Goal: Task Accomplishment & Management: Complete application form

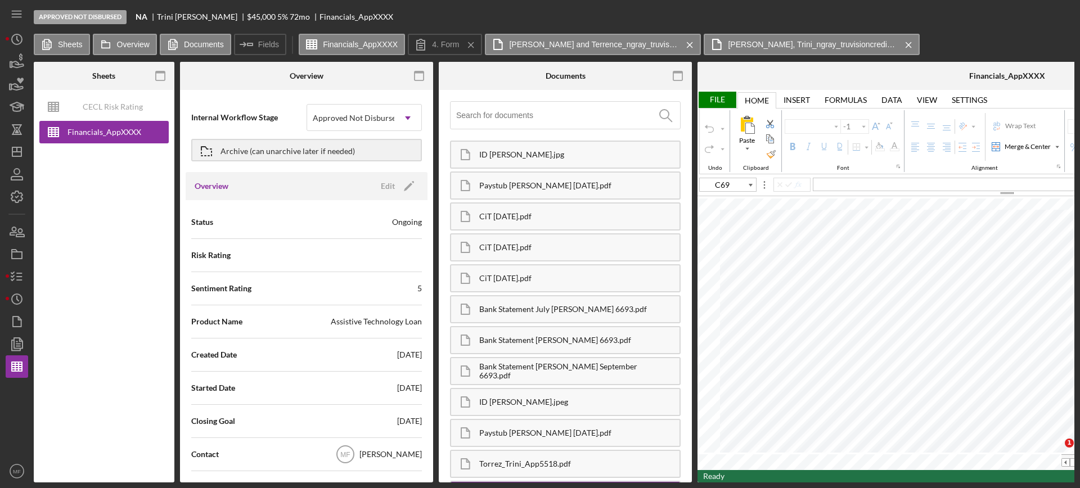
type input "Calibri"
type input "11"
click at [15, 269] on icon "button" at bounding box center [17, 277] width 28 height 28
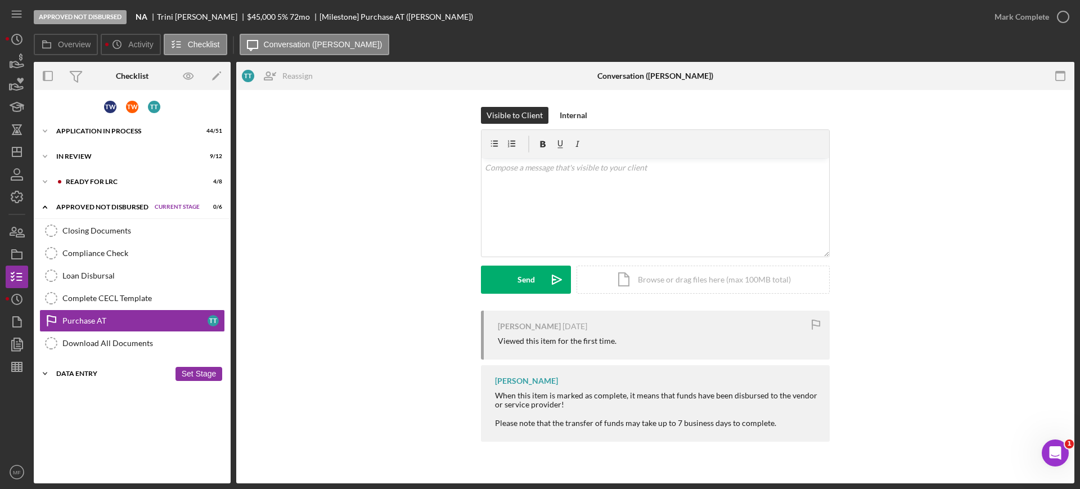
click at [79, 370] on div "Data Entry" at bounding box center [113, 373] width 114 height 7
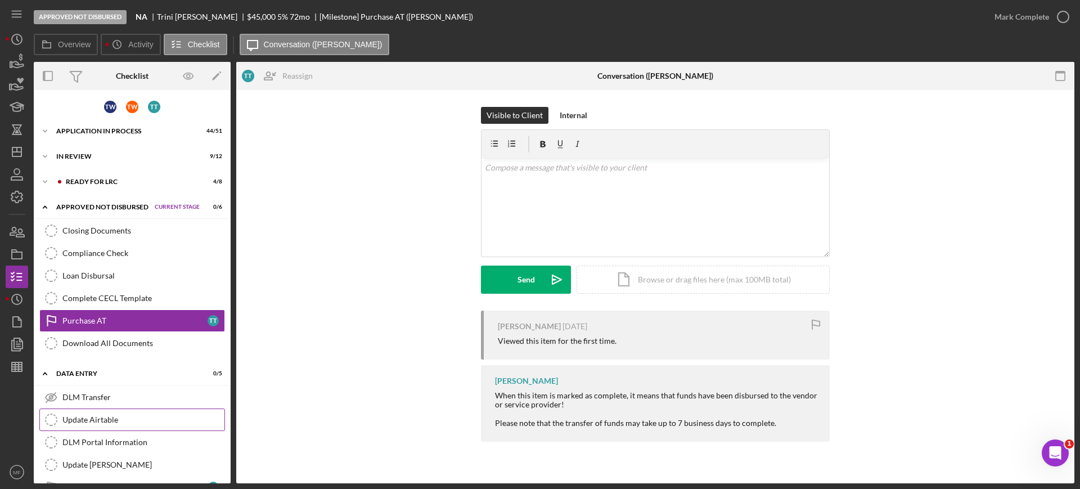
click at [110, 418] on div "Update Airtable" at bounding box center [143, 419] width 162 height 9
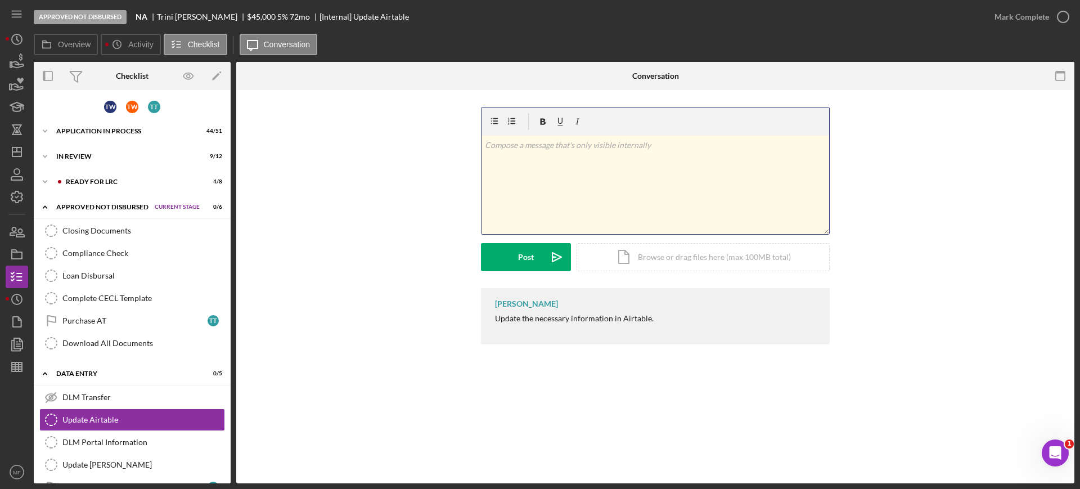
click at [549, 153] on div "v Color teal Color pink Remove color Add row above Add row below Add column bef…" at bounding box center [656, 185] width 348 height 98
click at [541, 161] on p "Net Income $" at bounding box center [656, 161] width 342 height 12
click at [497, 175] on div "v Color teal Color pink Remove color Add row above Add row below Add column bef…" at bounding box center [656, 185] width 348 height 98
click at [571, 165] on p "Net Income $2,738.42" at bounding box center [656, 161] width 342 height 12
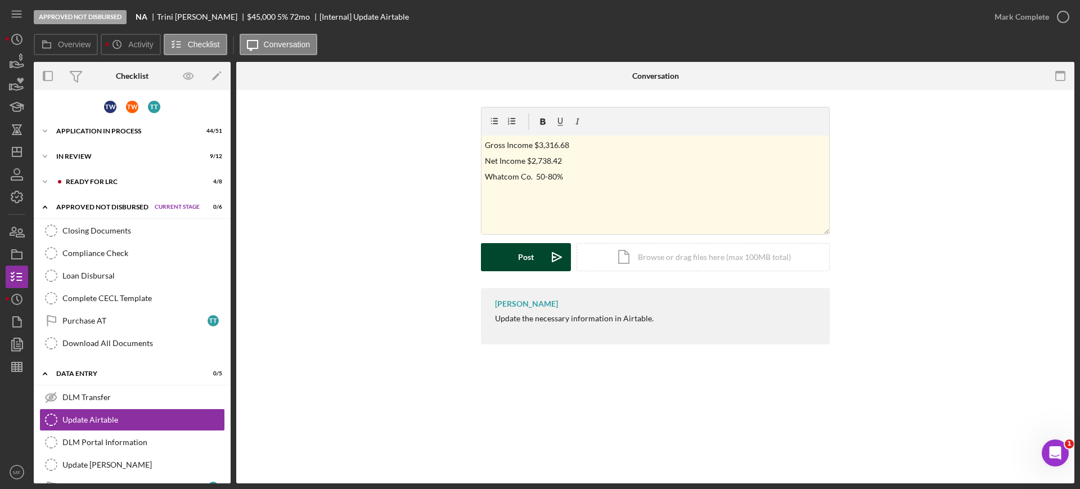
click at [528, 253] on div "Post" at bounding box center [526, 257] width 16 height 28
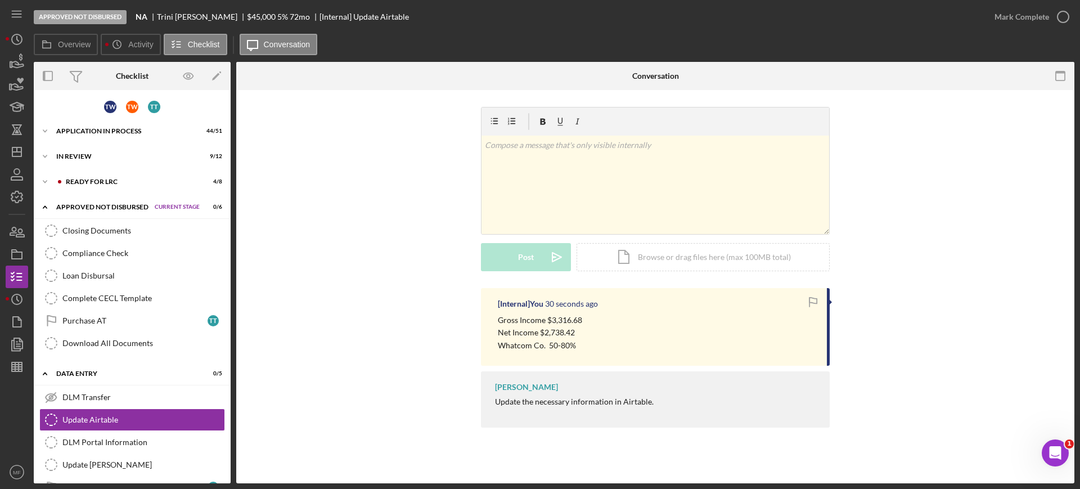
click at [611, 311] on div "[Internal] You 30 seconds ago Gross Income $3,316.68 Net Income $2,738.42 Whatc…" at bounding box center [655, 327] width 349 height 78
click at [587, 320] on div "Gross Income $3,316.68 Net Income $2,738.42 Whatcom Co. 50-80%" at bounding box center [657, 333] width 318 height 38
click at [580, 323] on p "Gross Income $3,316.68" at bounding box center [540, 320] width 84 height 12
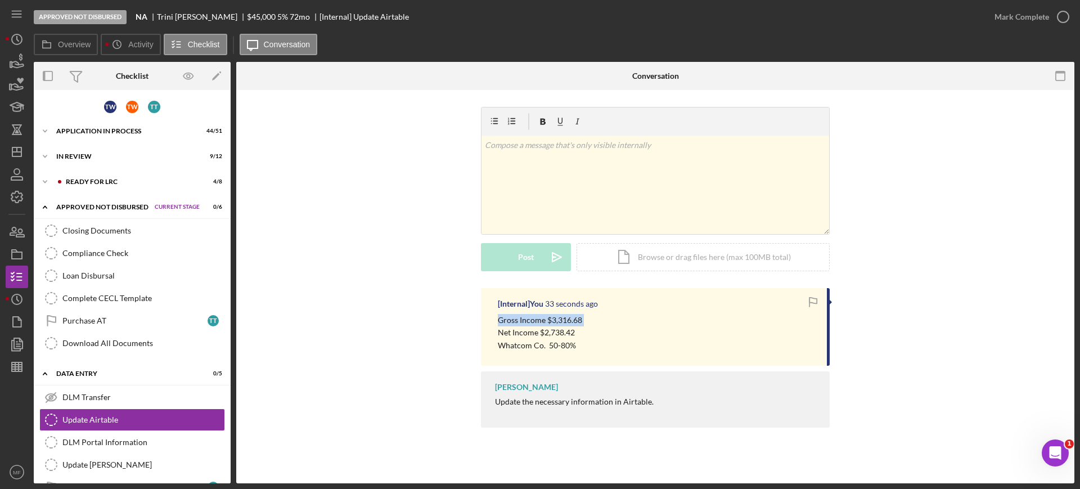
click at [580, 323] on p "Gross Income $3,316.68" at bounding box center [540, 320] width 84 height 12
click at [582, 327] on div "Gross Income $3,316.68 Net Income $2,738.42 Whatcom Co. 50-80%" at bounding box center [657, 333] width 318 height 38
click at [623, 340] on div "Gross Income $3,316.68 Net Income $2,738.42 Whatcom Co. 50-80%" at bounding box center [657, 333] width 318 height 38
click at [501, 318] on p "Gross Income $3,316.68" at bounding box center [540, 320] width 84 height 12
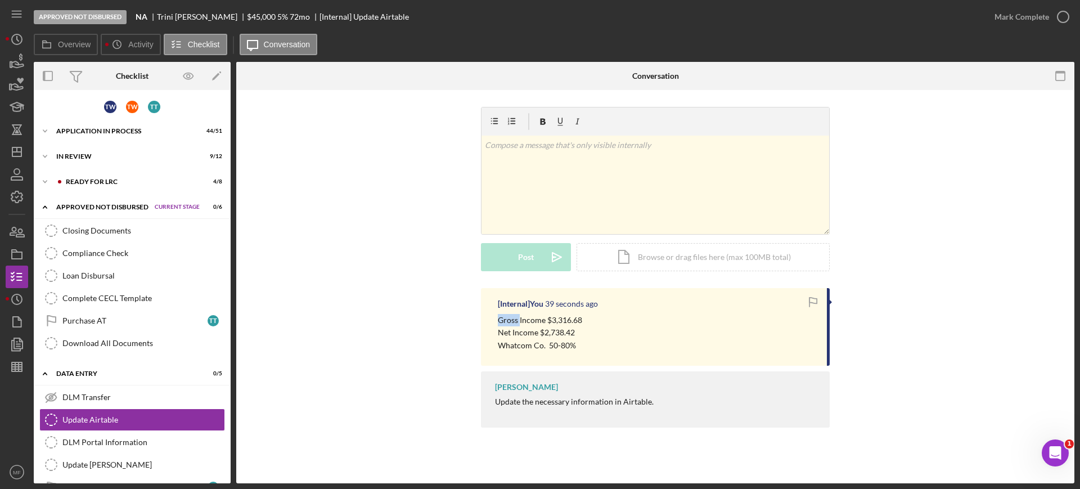
click at [501, 318] on p "Gross Income $3,316.68" at bounding box center [540, 320] width 84 height 12
drag, startPoint x: 500, startPoint y: 318, endPoint x: 575, endPoint y: 347, distance: 79.8
click at [575, 347] on div "Gross Income $3,316.68 Net Income $2,738.42 Whatcom Co. 50-80%" at bounding box center [540, 333] width 84 height 38
copy div "Gross Income $3,316.68 Net Income $2,738.42 Whatcom Co. 50-80%"
click at [553, 152] on div "v Color teal Color pink Remove color Add row above Add row below Add column bef…" at bounding box center [656, 185] width 348 height 98
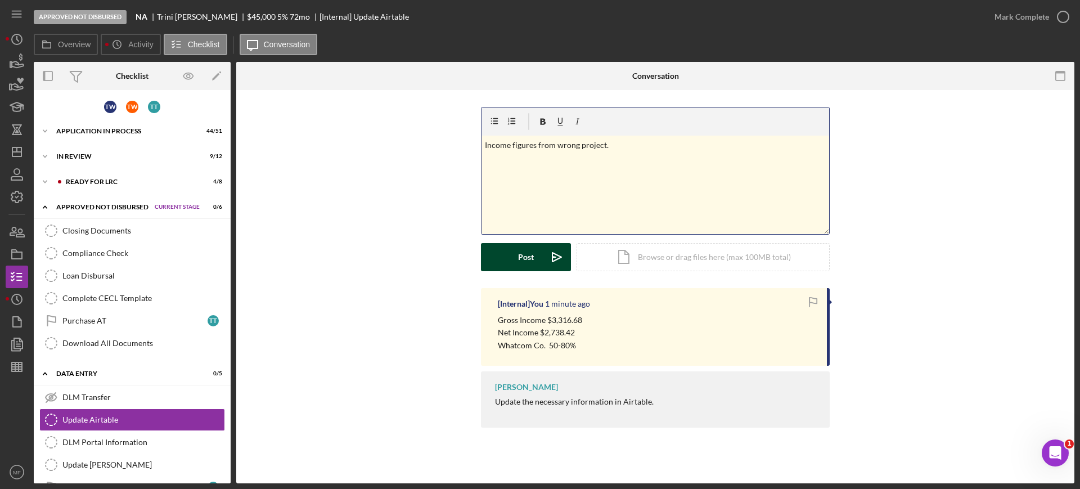
click at [521, 261] on div "Post" at bounding box center [526, 257] width 16 height 28
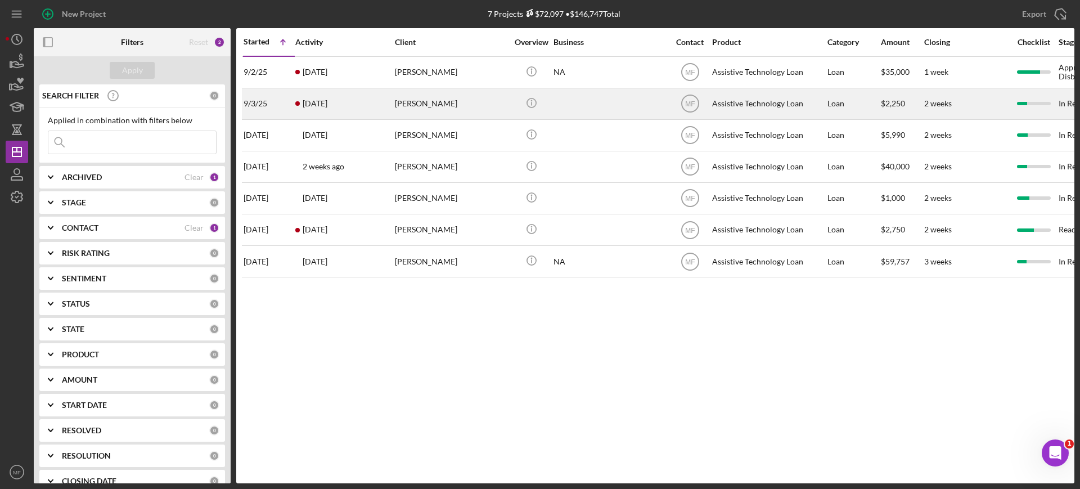
click at [739, 103] on div "Assistive Technology Loan" at bounding box center [768, 104] width 113 height 30
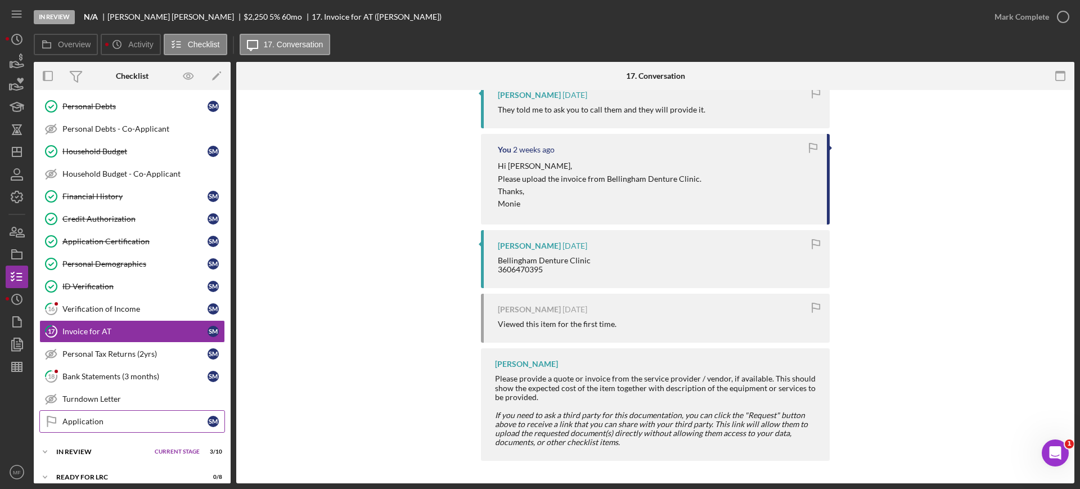
scroll to position [294, 0]
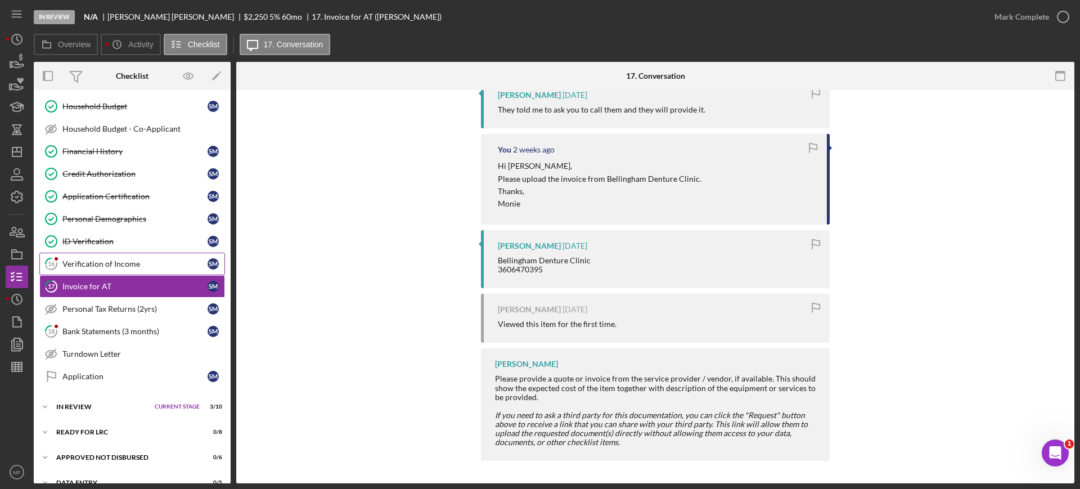
click at [98, 259] on div "Verification of Income" at bounding box center [134, 263] width 145 height 9
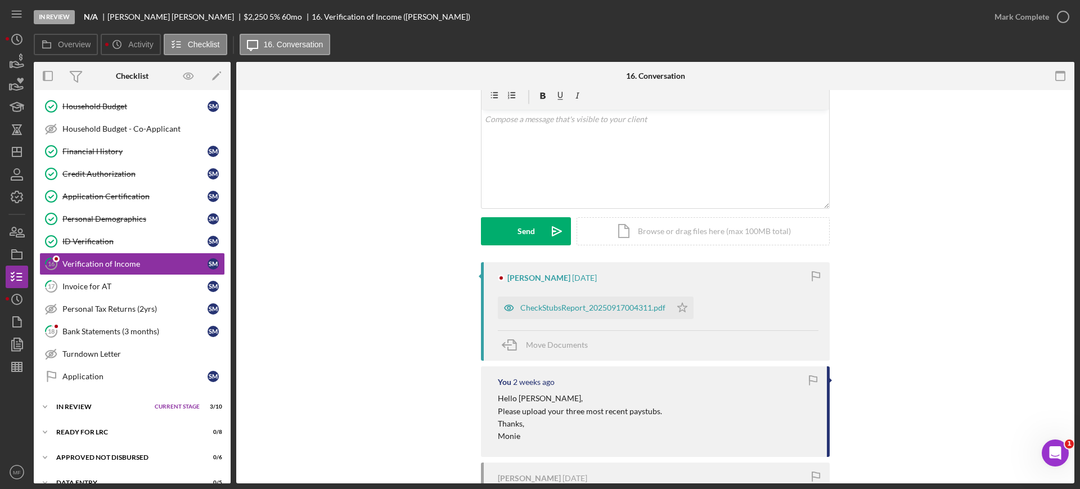
scroll to position [70, 0]
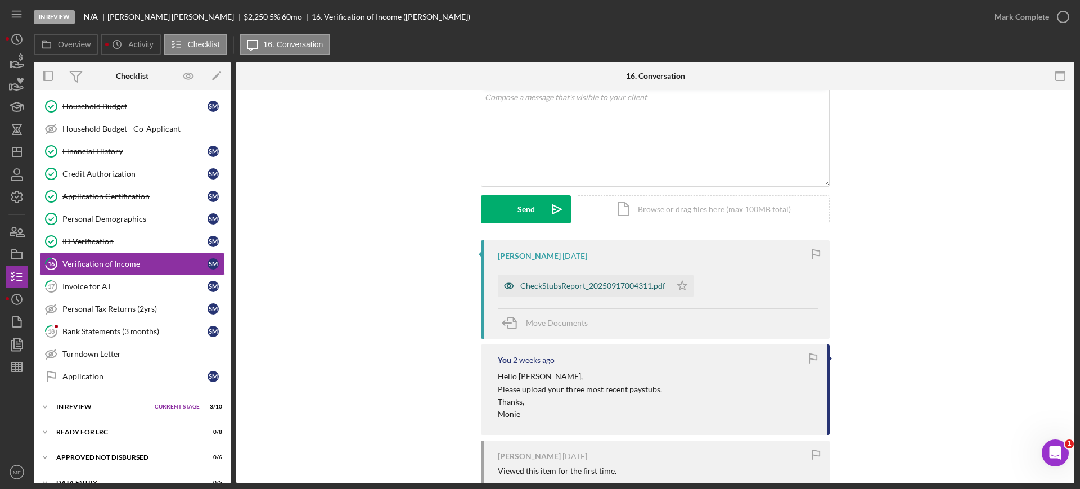
click at [575, 285] on div "CheckStubsReport_20250917004311.pdf" at bounding box center [592, 285] width 145 height 9
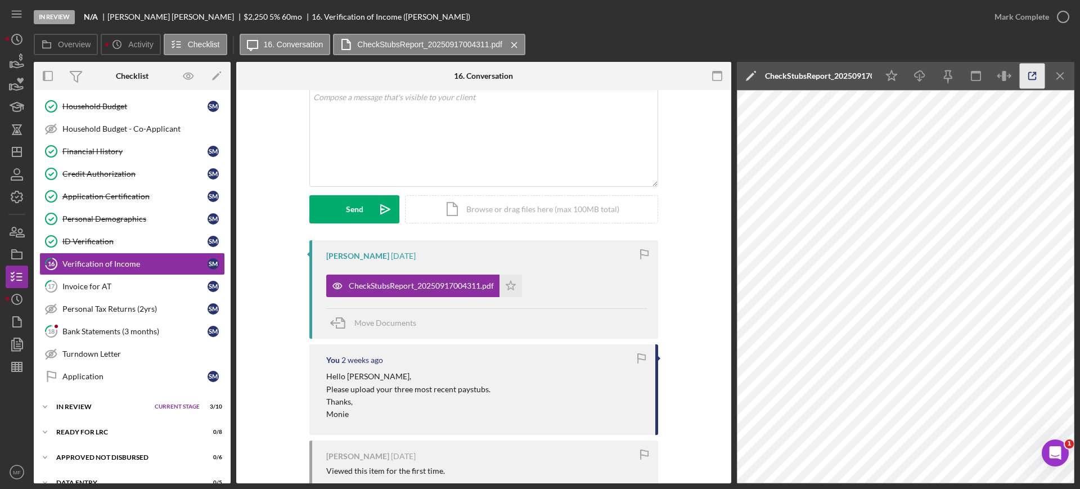
click at [1035, 75] on icon "button" at bounding box center [1032, 76] width 25 height 25
click at [509, 286] on icon "Icon/Star" at bounding box center [511, 286] width 23 height 23
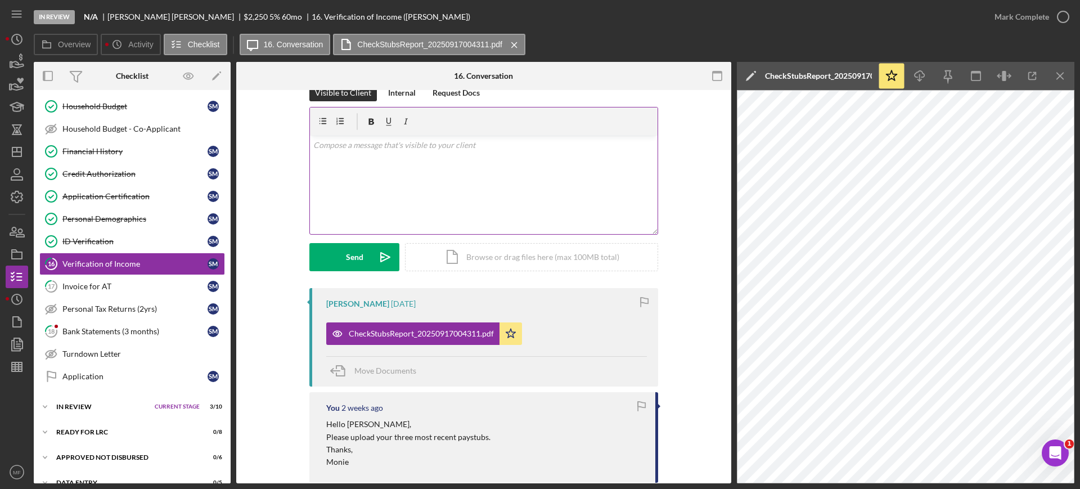
scroll to position [0, 0]
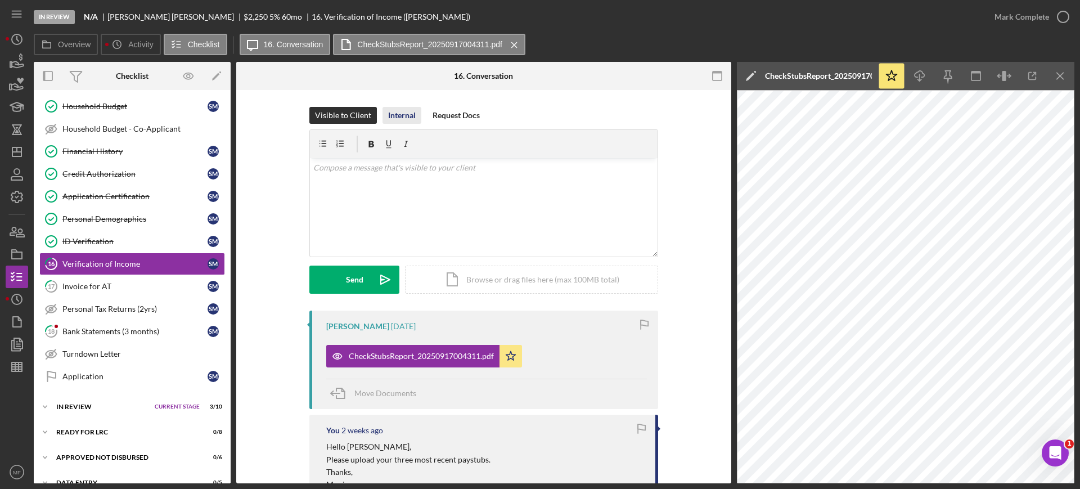
click at [405, 117] on div "Internal" at bounding box center [402, 115] width 28 height 17
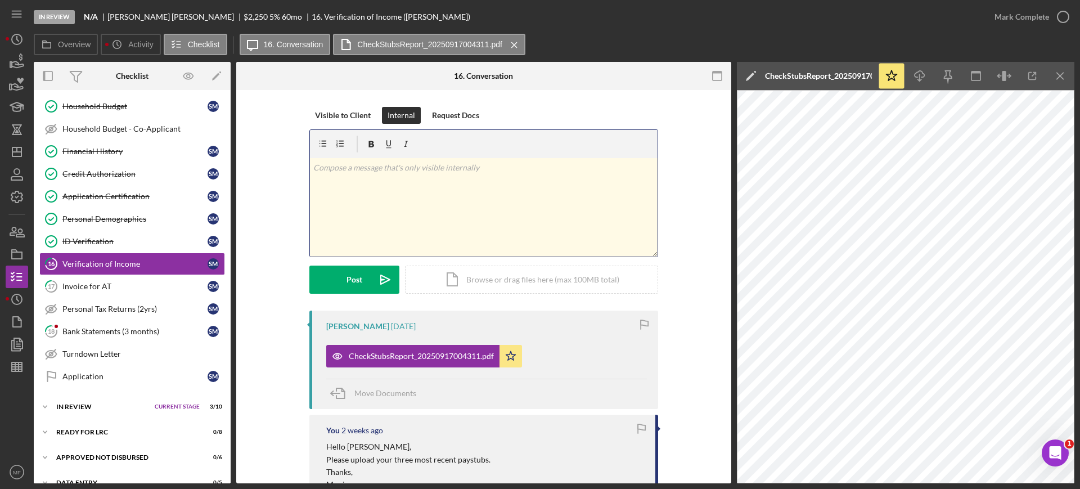
click at [334, 168] on p at bounding box center [484, 167] width 342 height 12
click at [371, 167] on p "$1,144.97 x 2 =" at bounding box center [484, 167] width 342 height 12
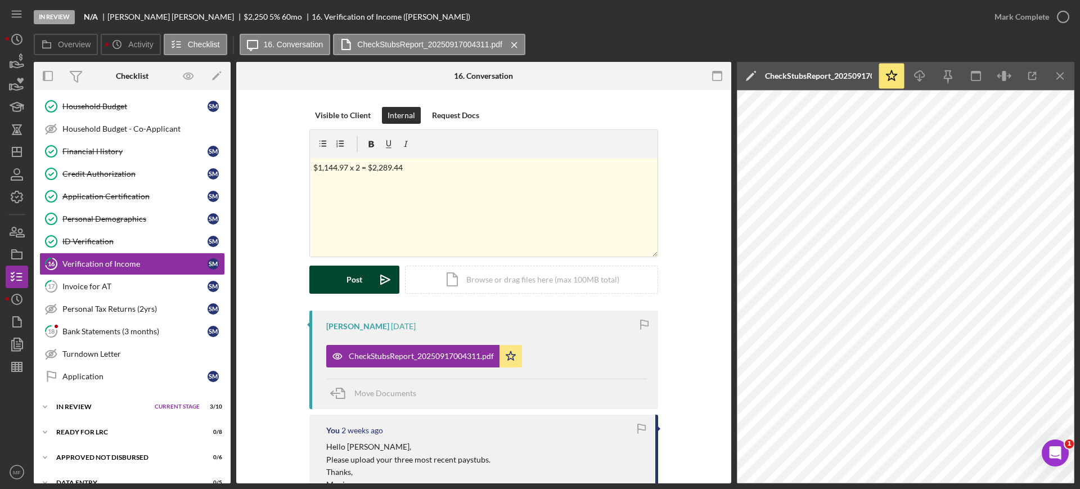
click at [344, 275] on button "Post Icon/icon-invite-send" at bounding box center [354, 280] width 90 height 28
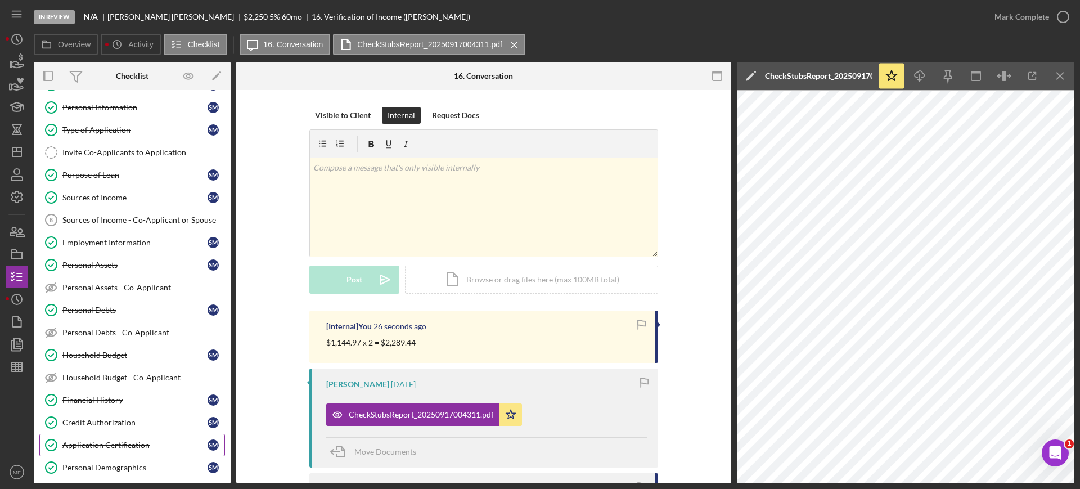
scroll to position [12, 0]
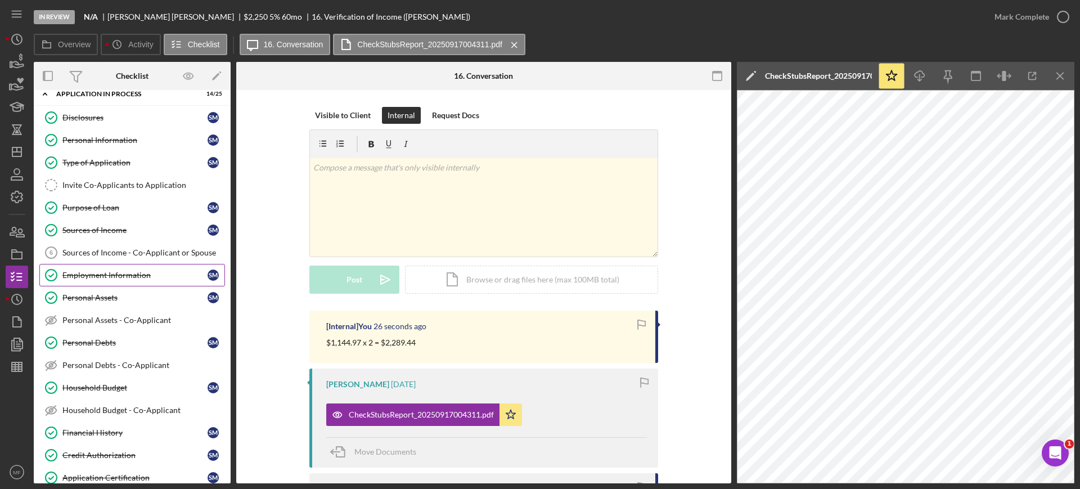
click at [136, 276] on div "Employment Information" at bounding box center [134, 275] width 145 height 9
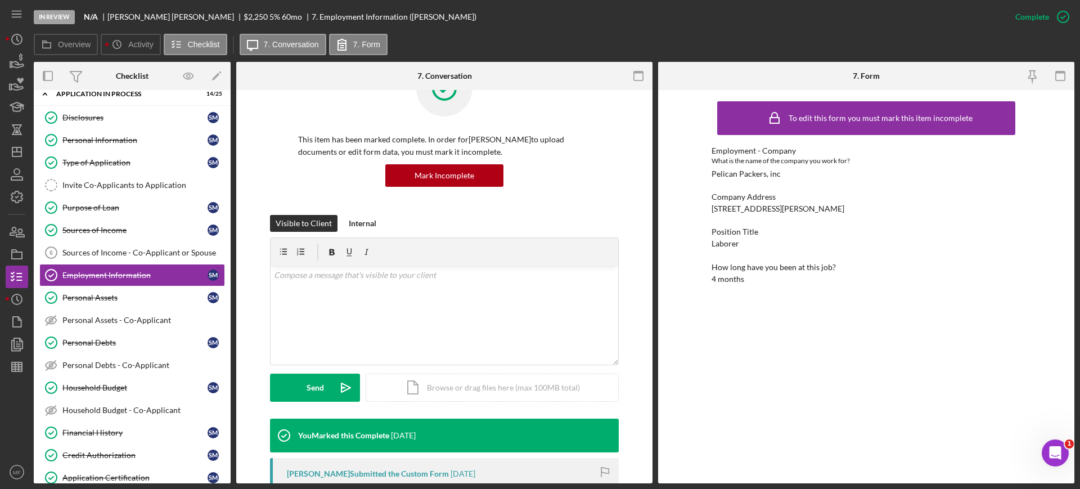
scroll to position [70, 0]
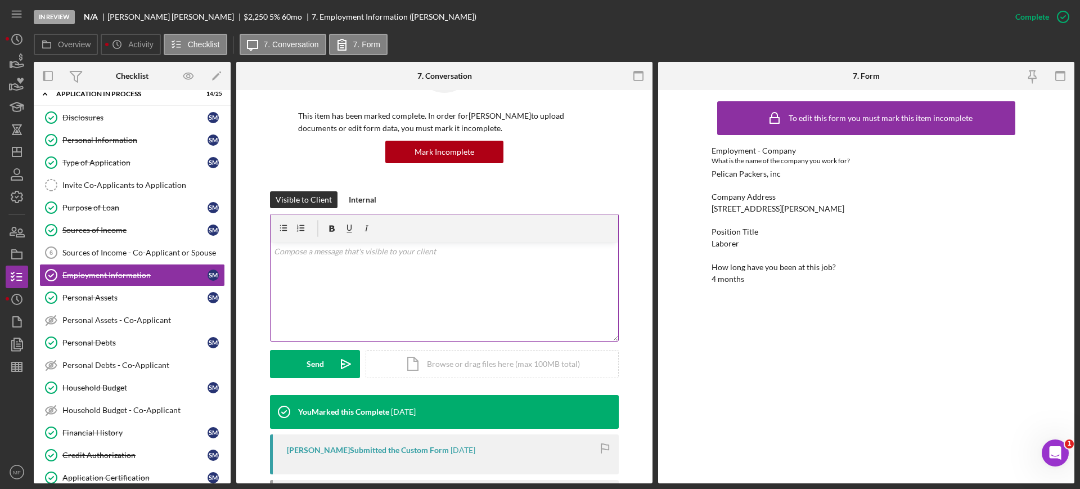
click at [362, 252] on p at bounding box center [445, 251] width 342 height 12
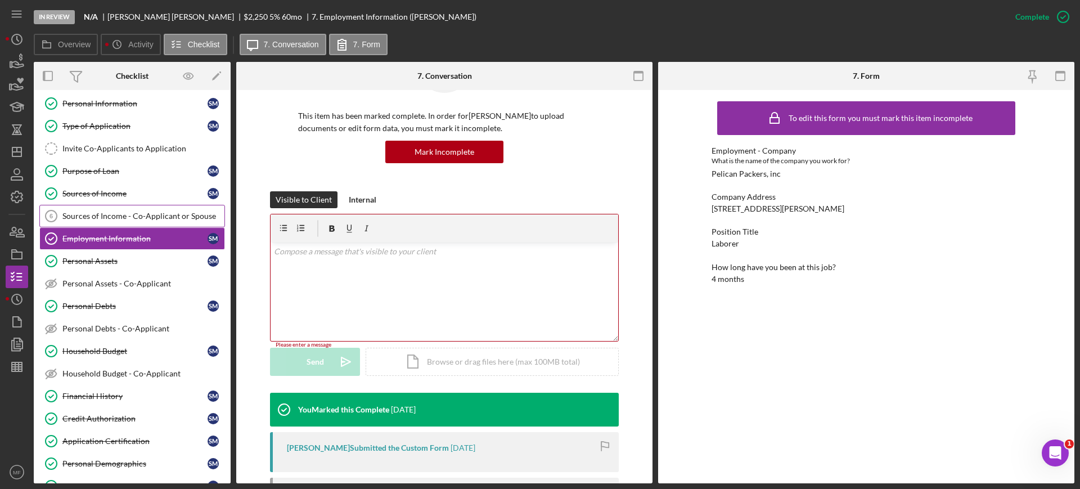
scroll to position [83, 0]
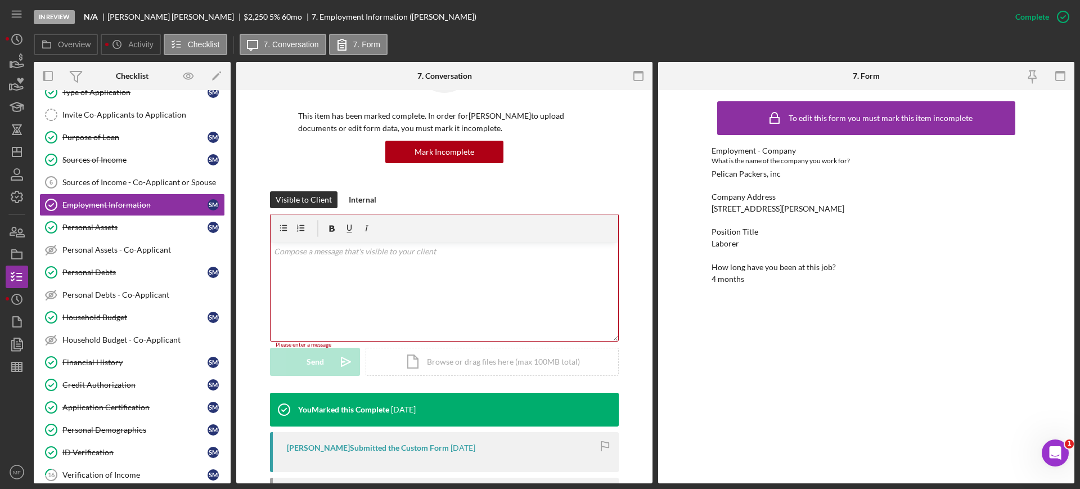
click at [832, 364] on div "To edit this form you must mark this item incomplete Employment - Company What …" at bounding box center [866, 287] width 309 height 382
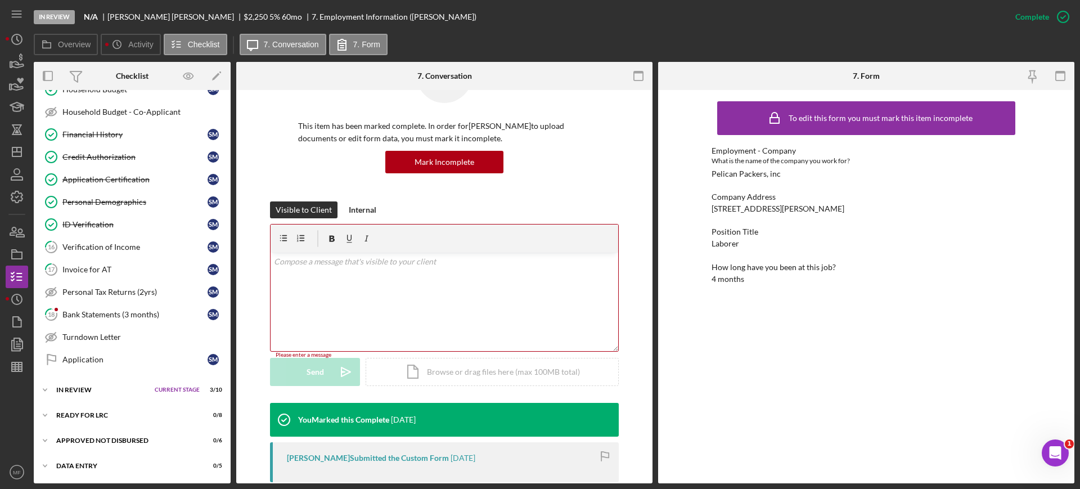
scroll to position [0, 0]
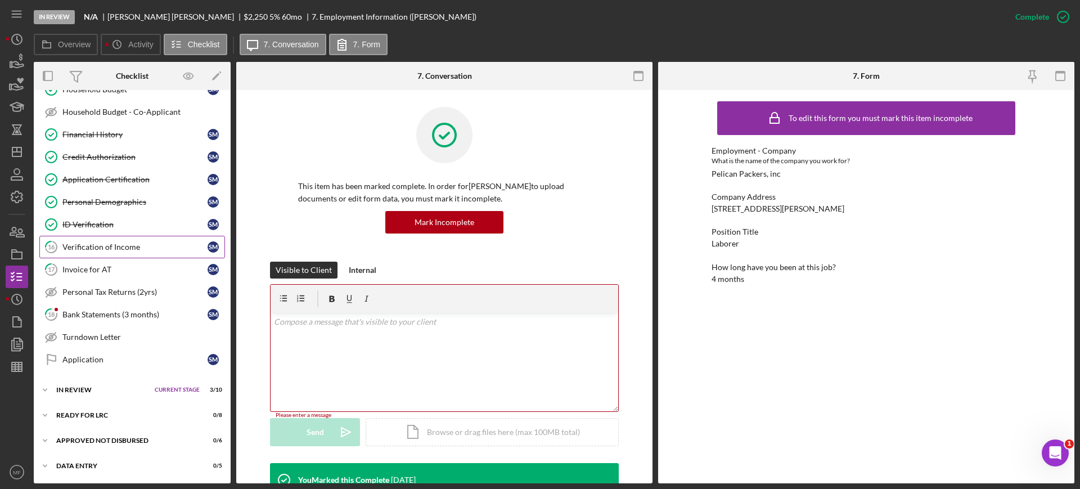
click at [114, 246] on div "Verification of Income" at bounding box center [134, 247] width 145 height 9
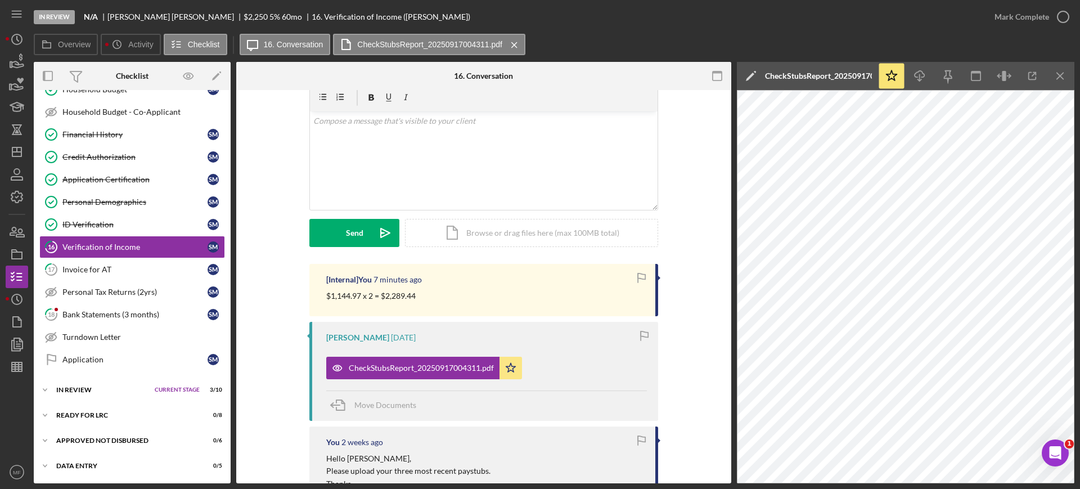
scroll to position [70, 0]
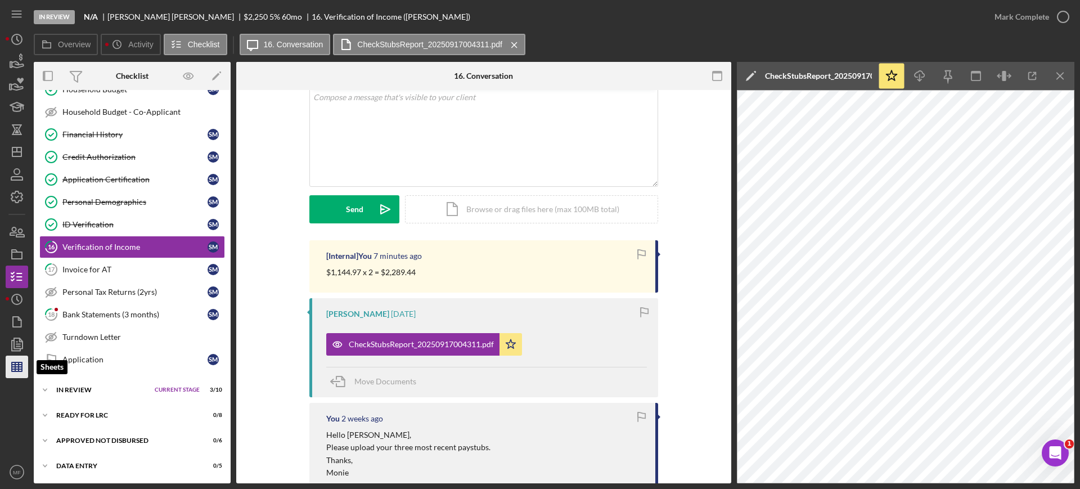
click at [25, 357] on icon "button" at bounding box center [17, 367] width 28 height 28
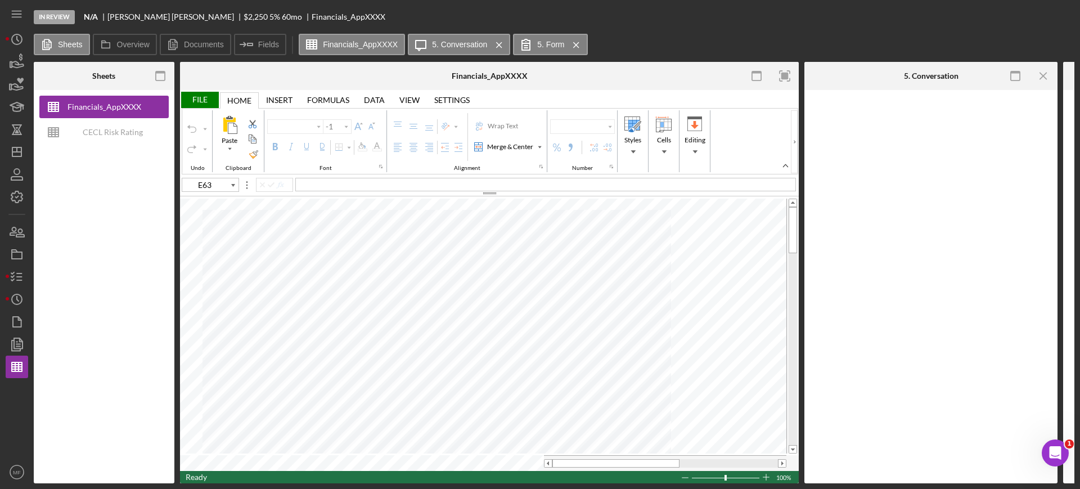
type input "Arial"
type input "10"
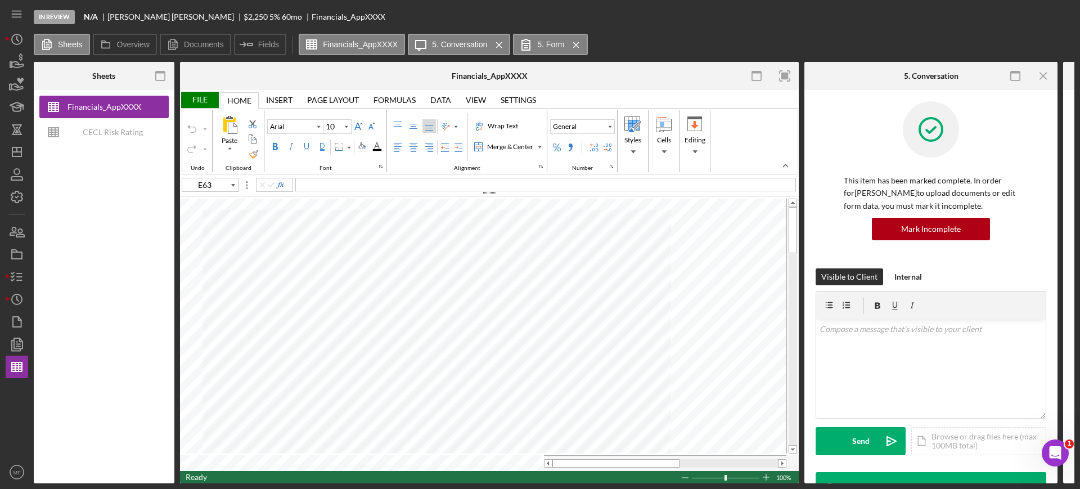
type input "B9"
type input "C60"
click at [15, 281] on icon "button" at bounding box center [17, 277] width 28 height 28
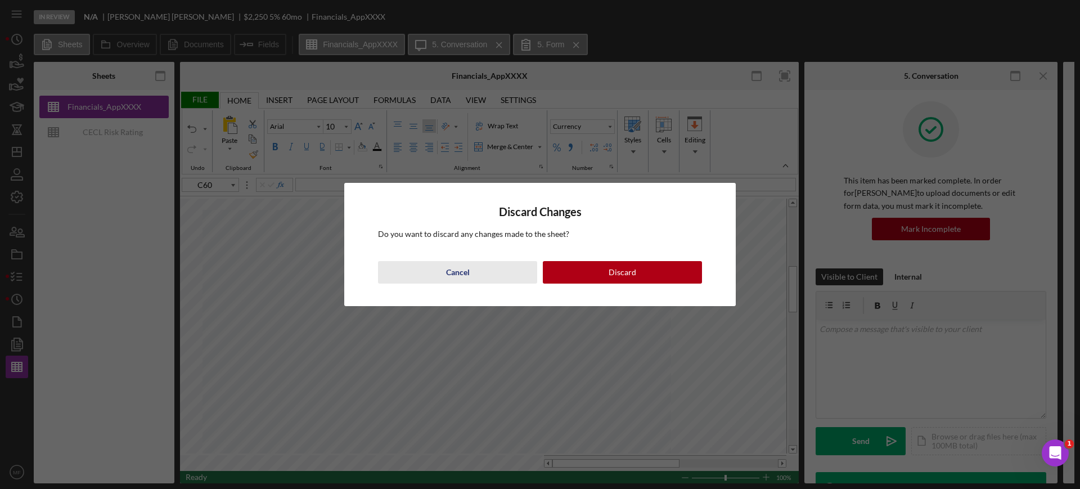
click at [457, 271] on div "Cancel" at bounding box center [458, 272] width 24 height 23
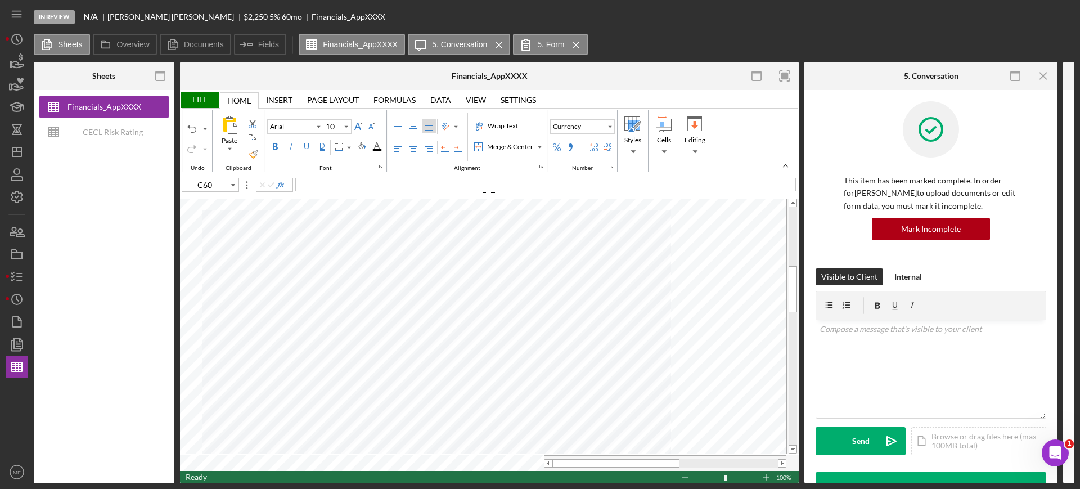
click at [194, 98] on div "File" at bounding box center [199, 100] width 39 height 16
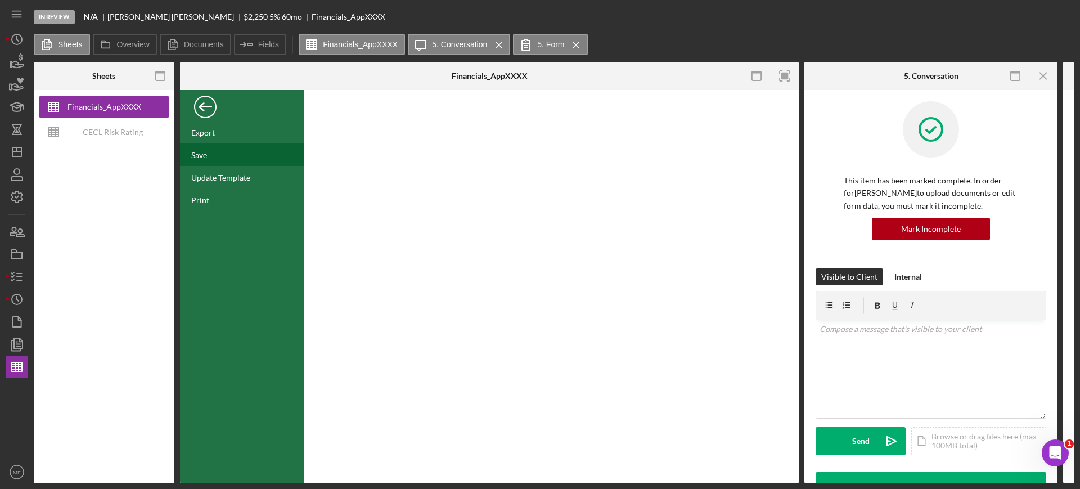
click at [205, 155] on div "Save" at bounding box center [199, 155] width 16 height 10
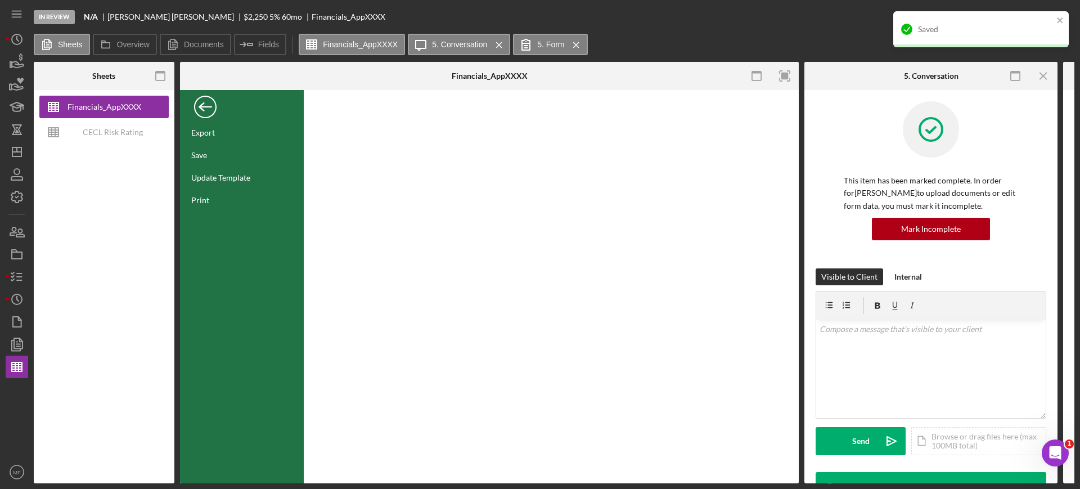
click at [205, 109] on div "Back" at bounding box center [205, 104] width 23 height 23
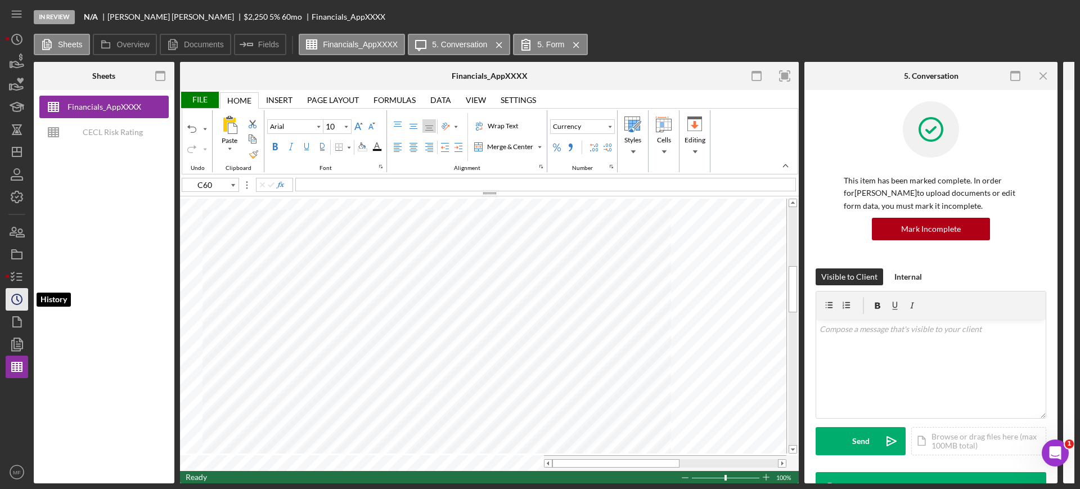
click at [20, 296] on icon "Icon/History" at bounding box center [17, 299] width 28 height 28
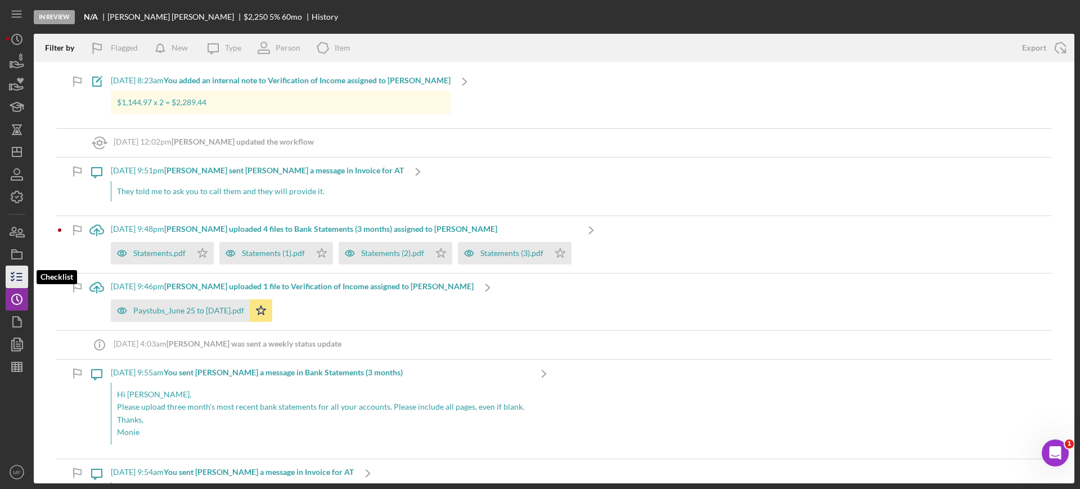
click at [26, 267] on icon "button" at bounding box center [17, 277] width 28 height 28
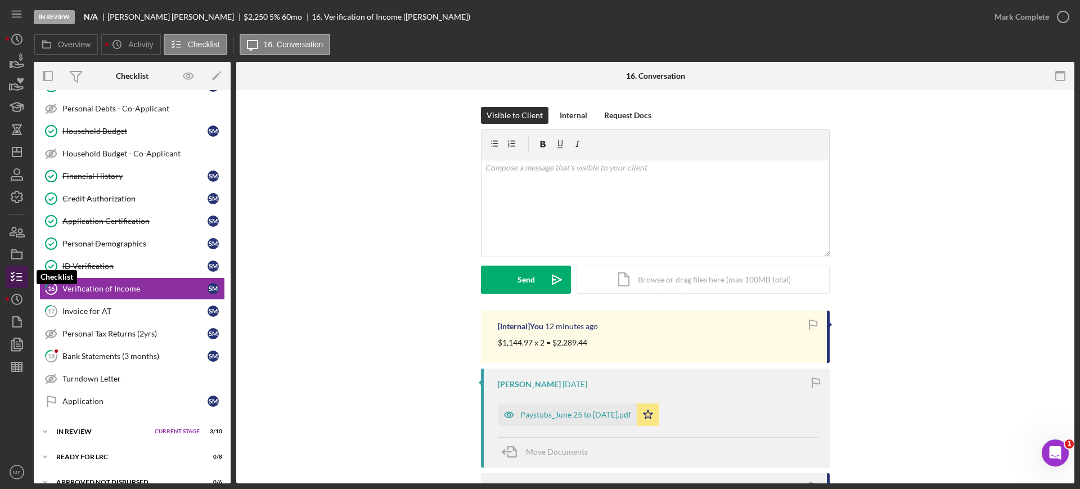
scroll to position [271, 0]
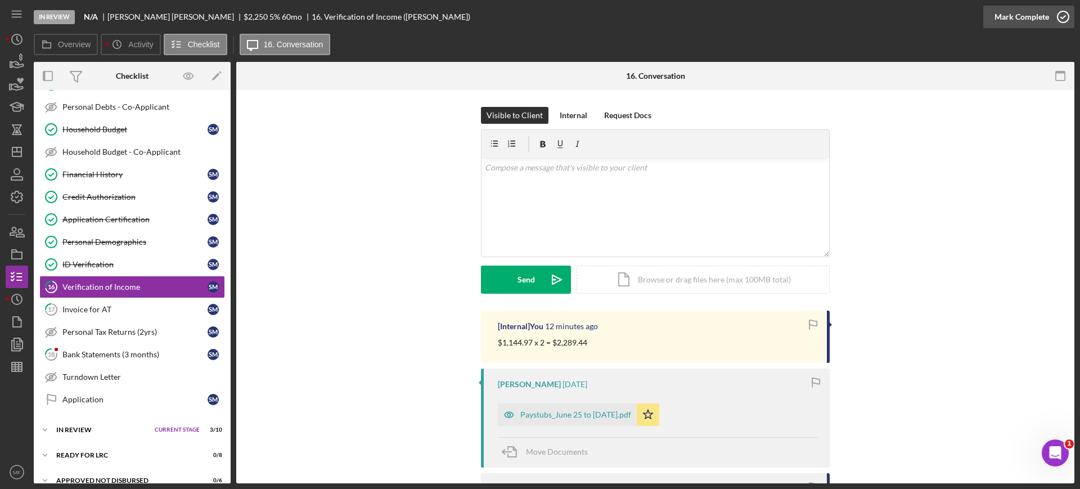
click at [1065, 16] on icon "button" at bounding box center [1063, 17] width 28 height 28
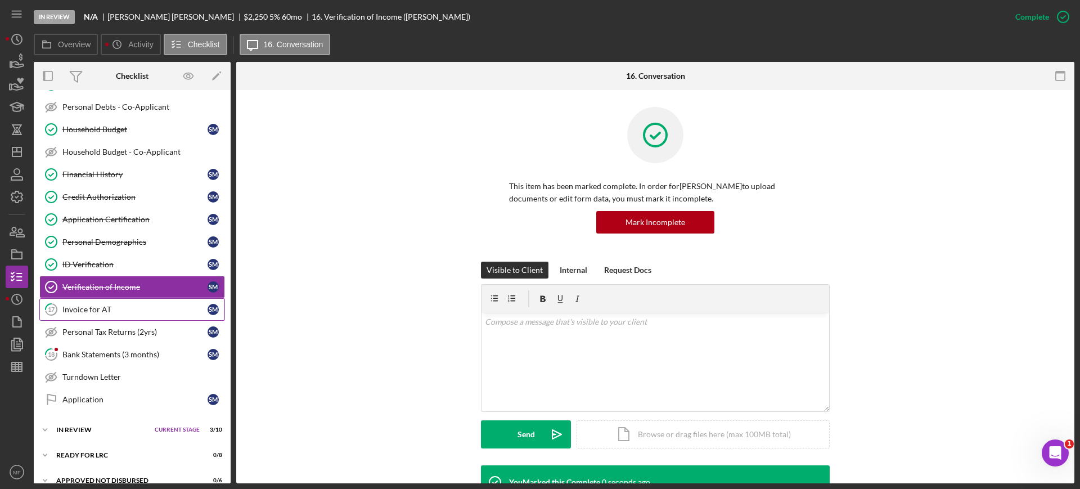
click at [101, 308] on div "Invoice for AT" at bounding box center [134, 309] width 145 height 9
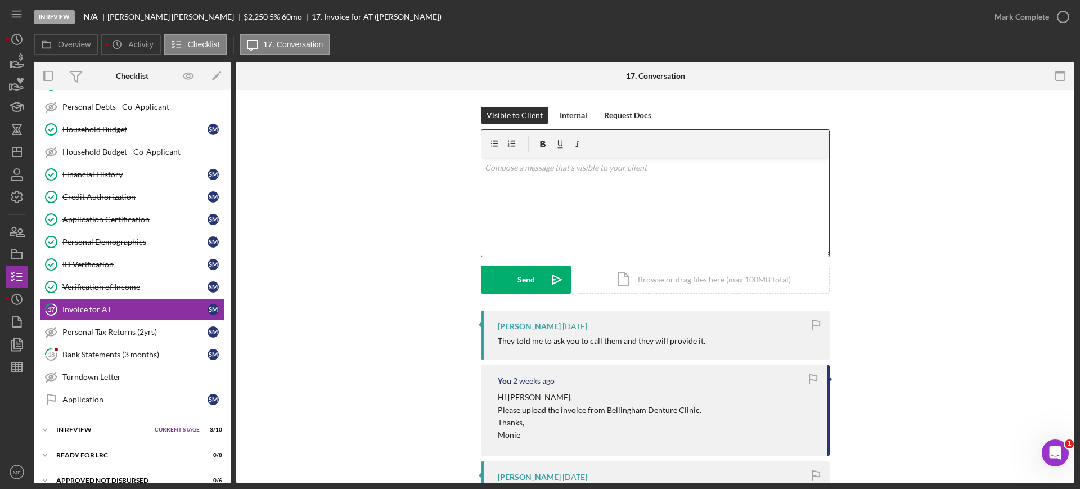
click at [554, 174] on div "v Color teal Color pink Remove color Add row above Add row below Add column bef…" at bounding box center [656, 207] width 348 height 98
click at [119, 354] on div "Bank Statements (3 months)" at bounding box center [134, 354] width 145 height 9
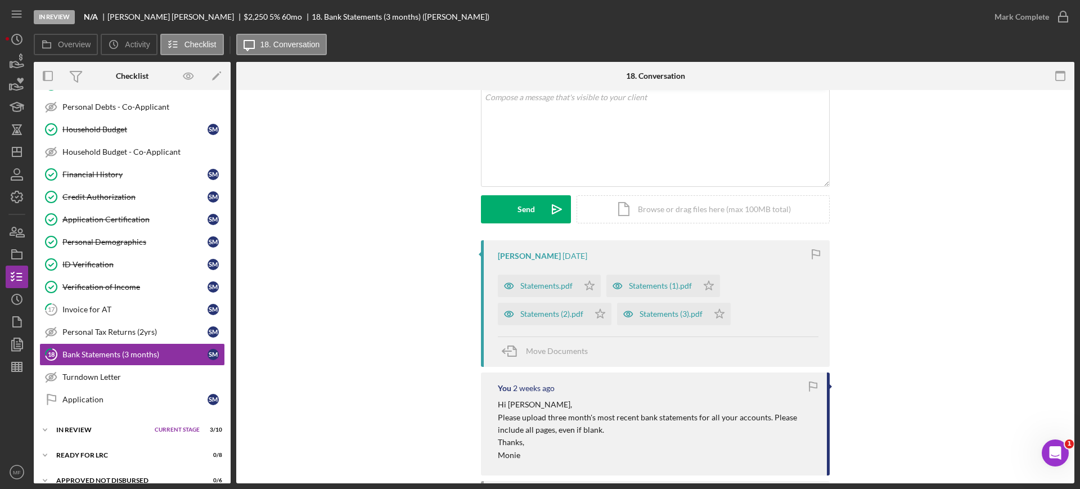
scroll to position [141, 0]
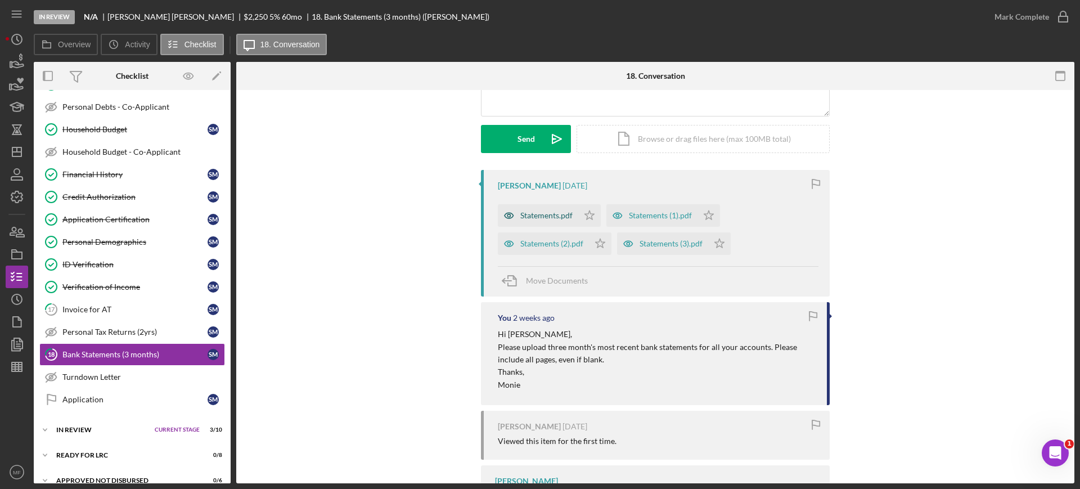
click at [564, 217] on div "Statements.pdf" at bounding box center [546, 215] width 52 height 9
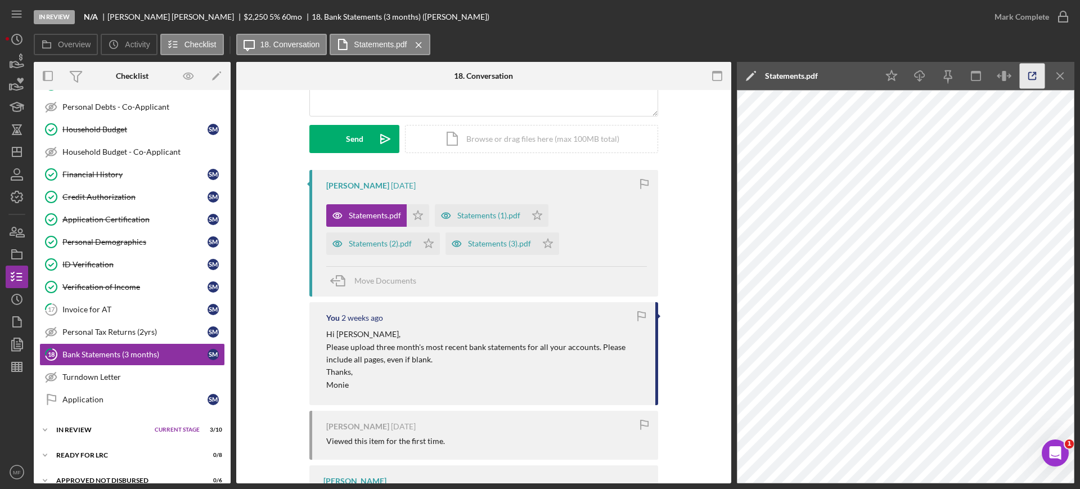
click at [1034, 79] on icon "button" at bounding box center [1032, 76] width 7 height 7
click at [493, 215] on div "Statements (1).pdf" at bounding box center [488, 215] width 63 height 9
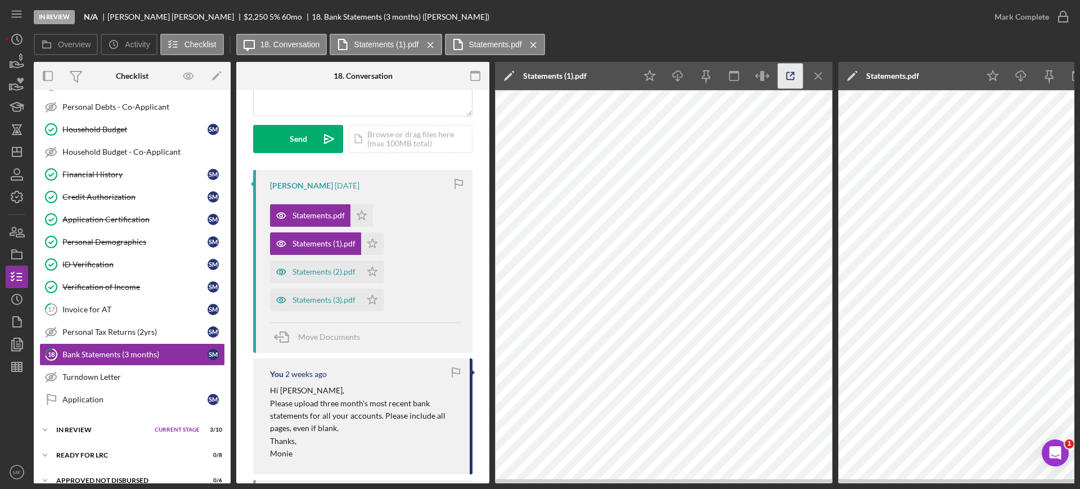
click at [792, 81] on icon "button" at bounding box center [790, 76] width 25 height 25
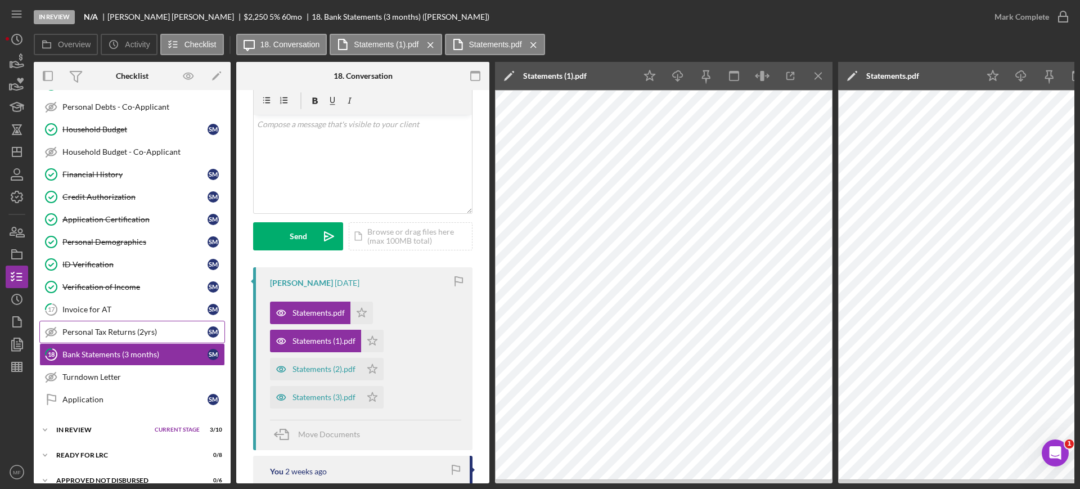
scroll to position [0, 0]
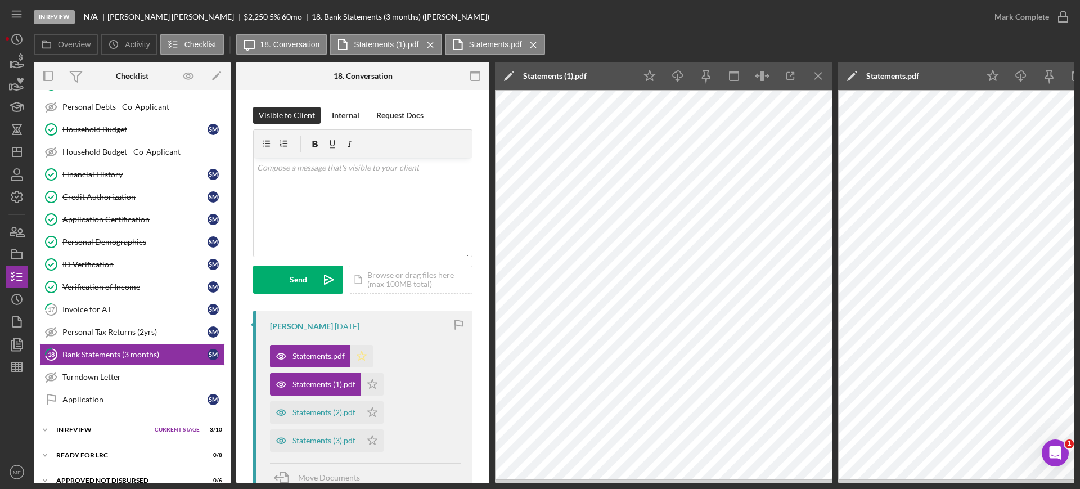
click at [360, 352] on icon "Icon/Star" at bounding box center [362, 356] width 23 height 23
click at [370, 384] on icon "Icon/Star" at bounding box center [372, 384] width 23 height 23
click at [579, 75] on div "Statements (1).pdf" at bounding box center [555, 75] width 64 height 9
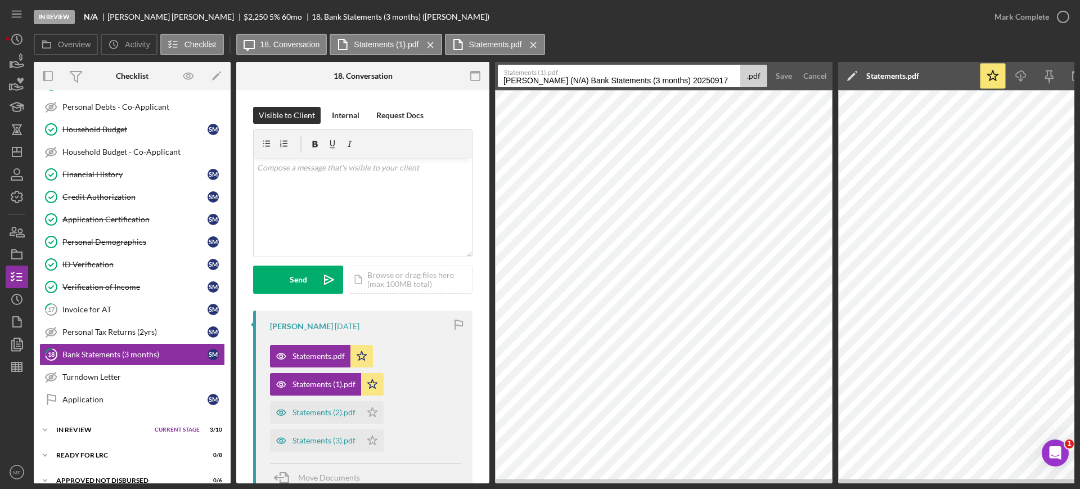
drag, startPoint x: 729, startPoint y: 77, endPoint x: 443, endPoint y: 96, distance: 286.4
click at [443, 96] on div "Overview Internal Workflow Stage In Review Icon/Dropdown Arrow Archive (can una…" at bounding box center [554, 272] width 1041 height 421
type input "Acct 1625 July"
click at [778, 74] on div "Save" at bounding box center [784, 76] width 16 height 23
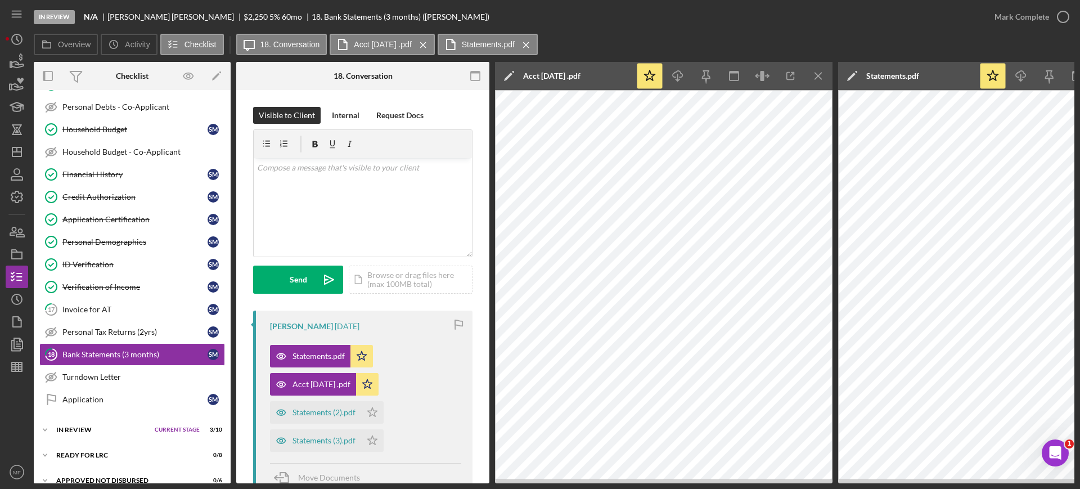
click at [896, 73] on div "Statements.pdf" at bounding box center [893, 75] width 53 height 9
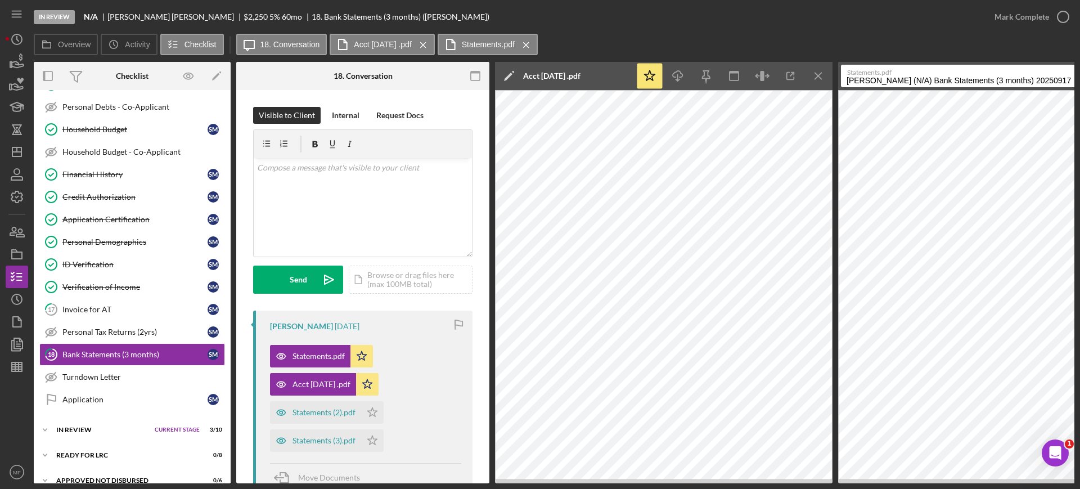
drag, startPoint x: 807, startPoint y: 483, endPoint x: 972, endPoint y: 494, distance: 165.8
click at [972, 488] on html "In Review N/A Stephan Minnard $2,250 $788 5 % 60 mo 18. Bank Statements (3 mont…" at bounding box center [540, 244] width 1080 height 489
drag, startPoint x: 972, startPoint y: 483, endPoint x: 995, endPoint y: 493, distance: 25.4
click at [995, 488] on html "In Review N/A Stephan Minnard $2,250 $788 5 % 60 mo 18. Bank Statements (3 mont…" at bounding box center [540, 244] width 1080 height 489
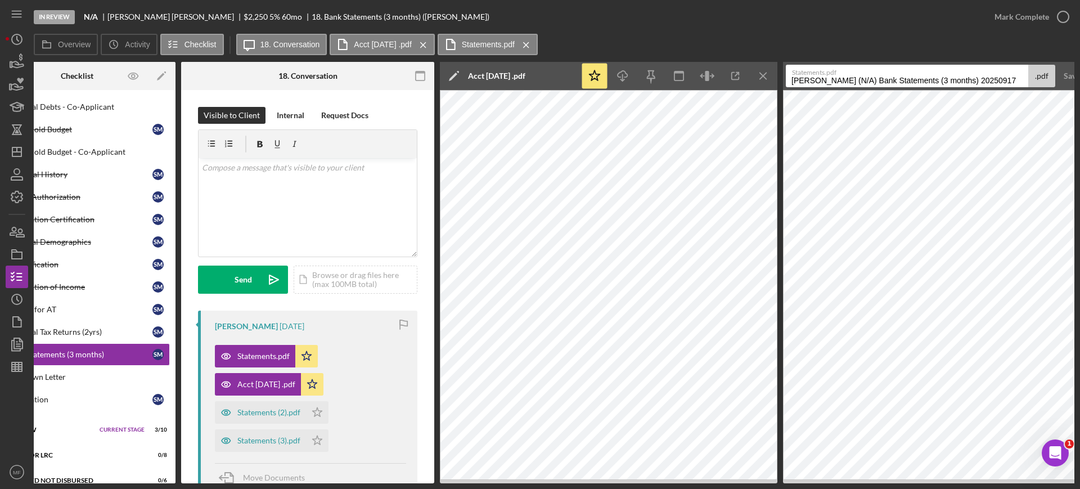
scroll to position [0, 101]
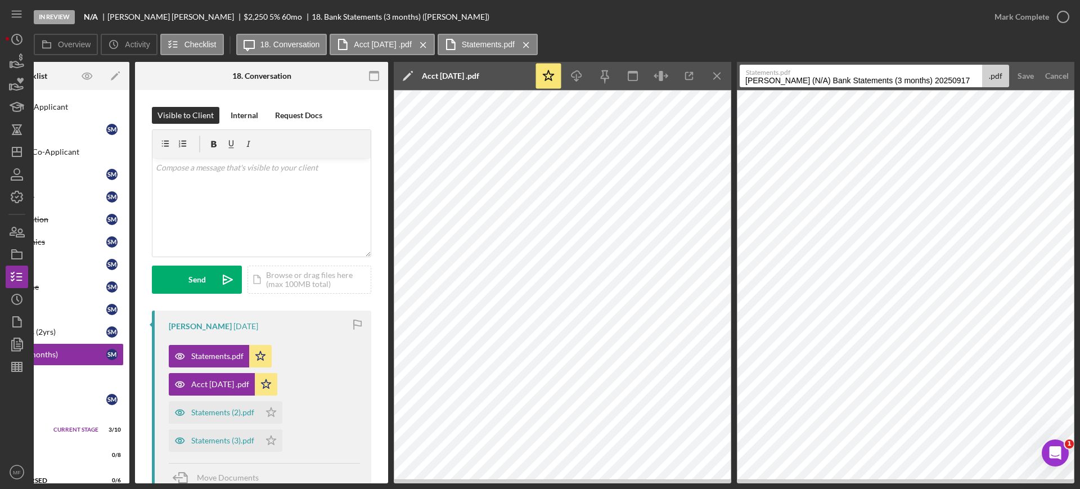
click at [813, 80] on input "Minnard, Stephan (N/A) Bank Statements (3 months) 20250917" at bounding box center [861, 76] width 243 height 23
drag, startPoint x: 972, startPoint y: 80, endPoint x: 464, endPoint y: 88, distance: 508.2
click at [464, 88] on div "Overview Internal Workflow Stage In Review Icon/Dropdown Arrow Archive (can una…" at bounding box center [554, 272] width 1041 height 421
type input "Acct 1625 August"
click at [1026, 78] on div "Save" at bounding box center [1026, 76] width 16 height 23
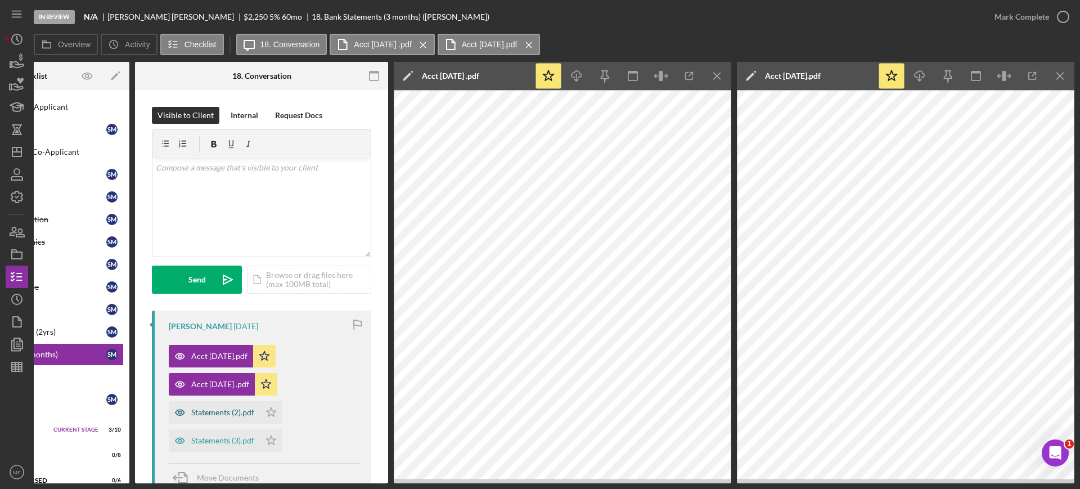
click at [234, 409] on div "Statements (2).pdf" at bounding box center [222, 412] width 63 height 9
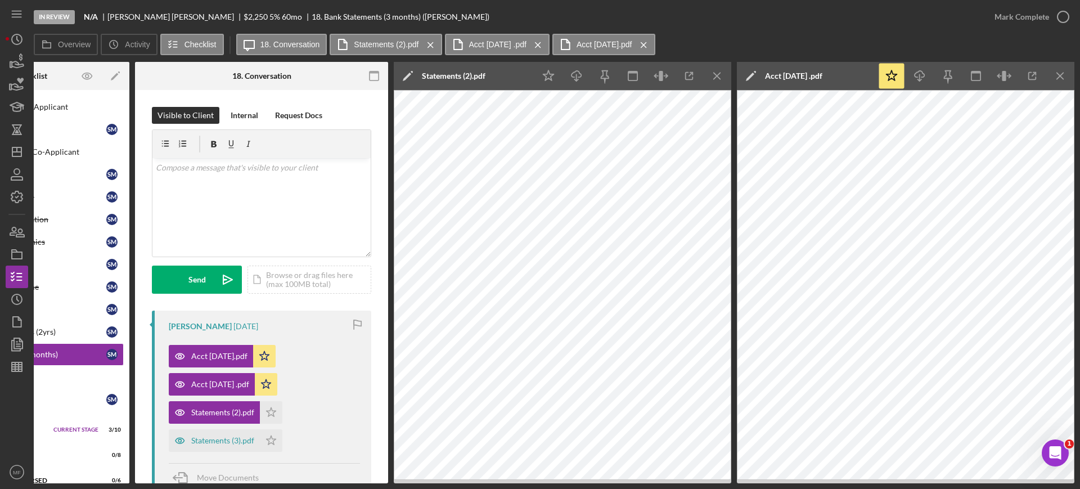
click at [511, 77] on div "Icon/Edit Statements (2).pdf" at bounding box center [464, 76] width 141 height 28
click at [500, 74] on div "Icon/Edit Statements (2).pdf" at bounding box center [464, 76] width 141 height 28
click at [448, 74] on div "Statements (2).pdf" at bounding box center [454, 75] width 64 height 9
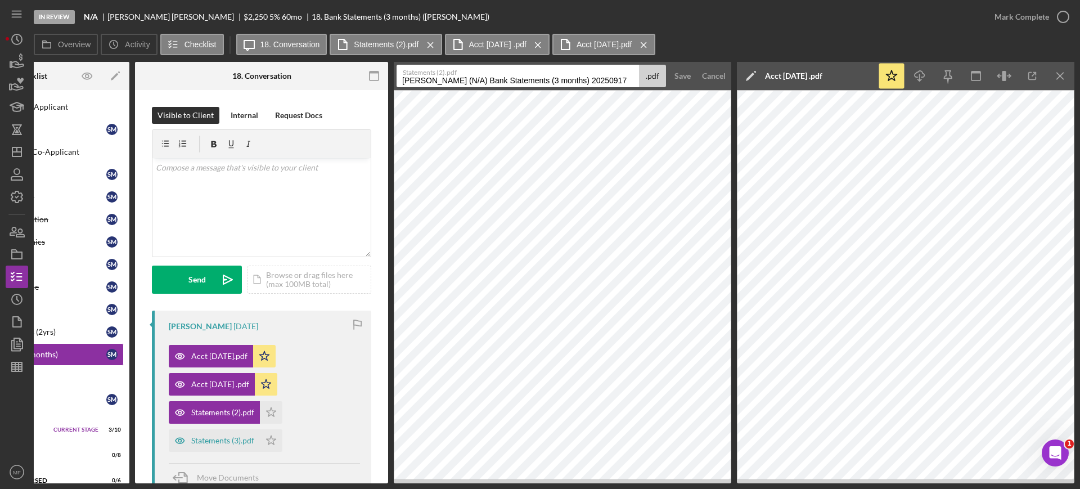
drag, startPoint x: 632, startPoint y: 79, endPoint x: 247, endPoint y: 91, distance: 385.1
click at [247, 91] on div "Overview Internal Workflow Stage In Review Icon/Dropdown Arrow Archive (can una…" at bounding box center [554, 272] width 1041 height 421
type input "Acct 1625 June"
click at [684, 78] on div "Save" at bounding box center [683, 76] width 16 height 23
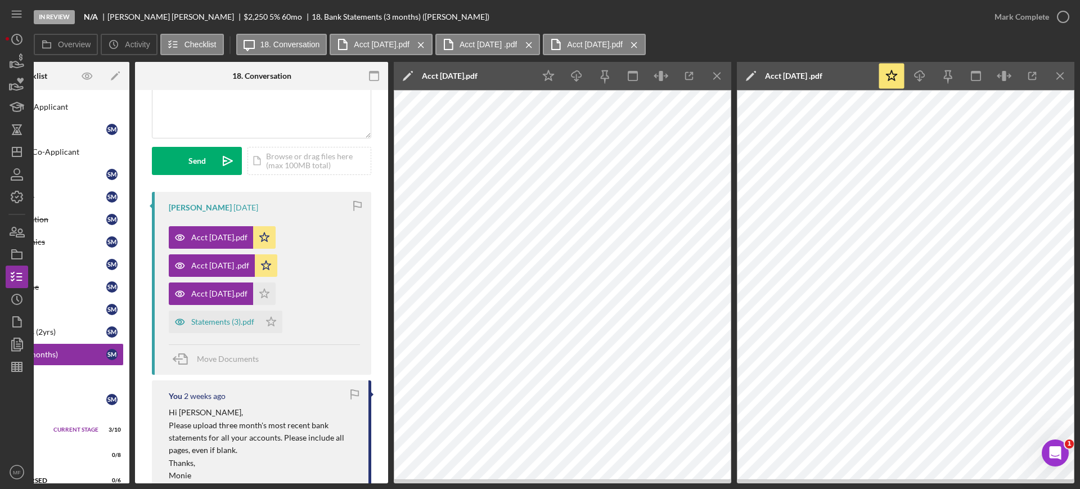
scroll to position [141, 0]
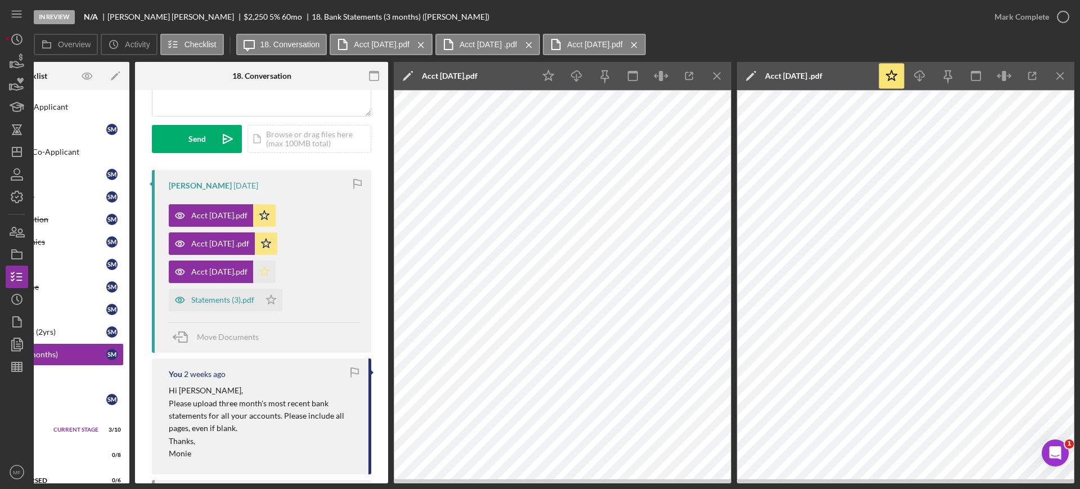
click at [270, 270] on polygon "button" at bounding box center [265, 271] width 10 height 9
click at [692, 78] on icon "button" at bounding box center [689, 76] width 25 height 25
click at [1063, 77] on icon "Icon/Menu Close" at bounding box center [1060, 76] width 25 height 25
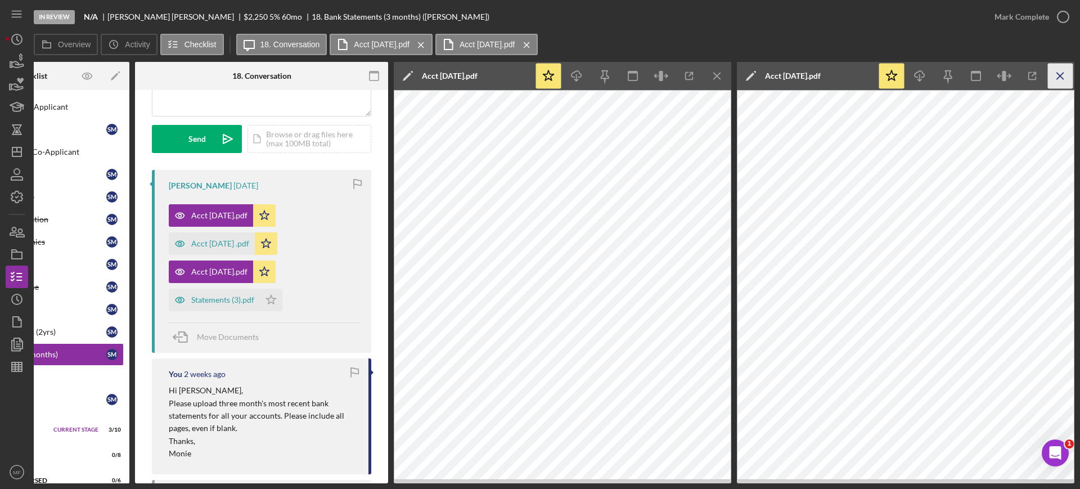
click at [1061, 73] on icon "Icon/Menu Close" at bounding box center [1060, 76] width 25 height 25
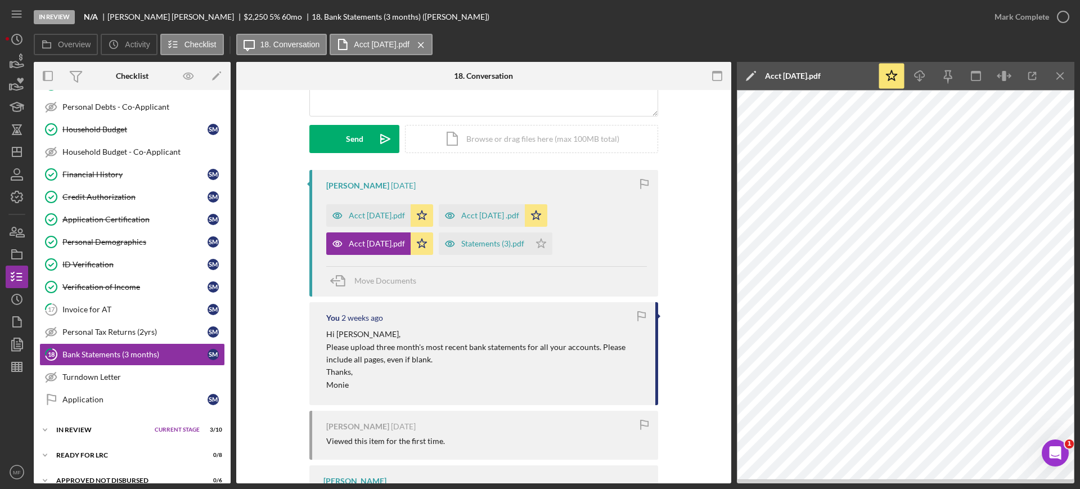
scroll to position [0, 0]
click at [1061, 73] on icon "Icon/Menu Close" at bounding box center [1060, 76] width 25 height 25
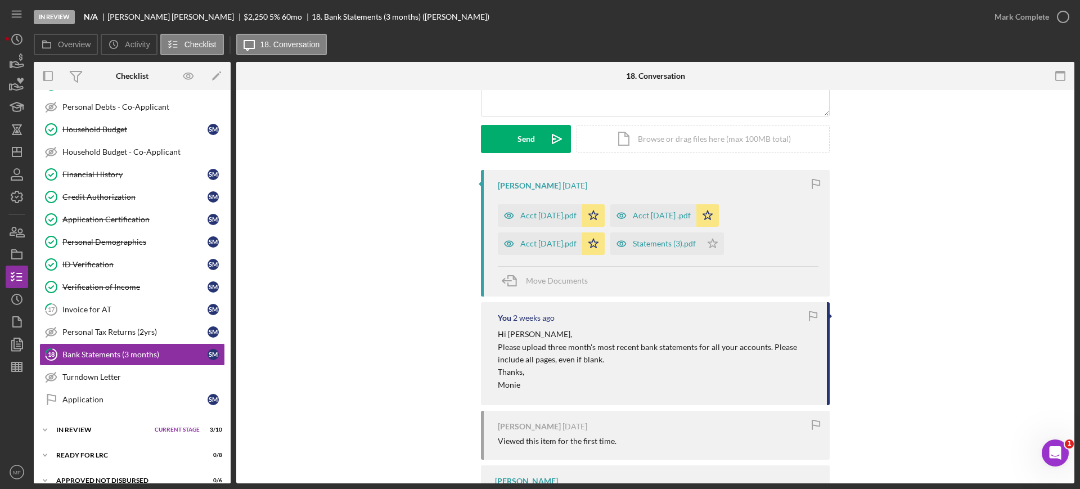
click at [411, 259] on div "Stephan Minnard 5 days ago Acct 1625 August.pdf Icon/Star Acct 1625 July .pdf I…" at bounding box center [655, 408] width 805 height 477
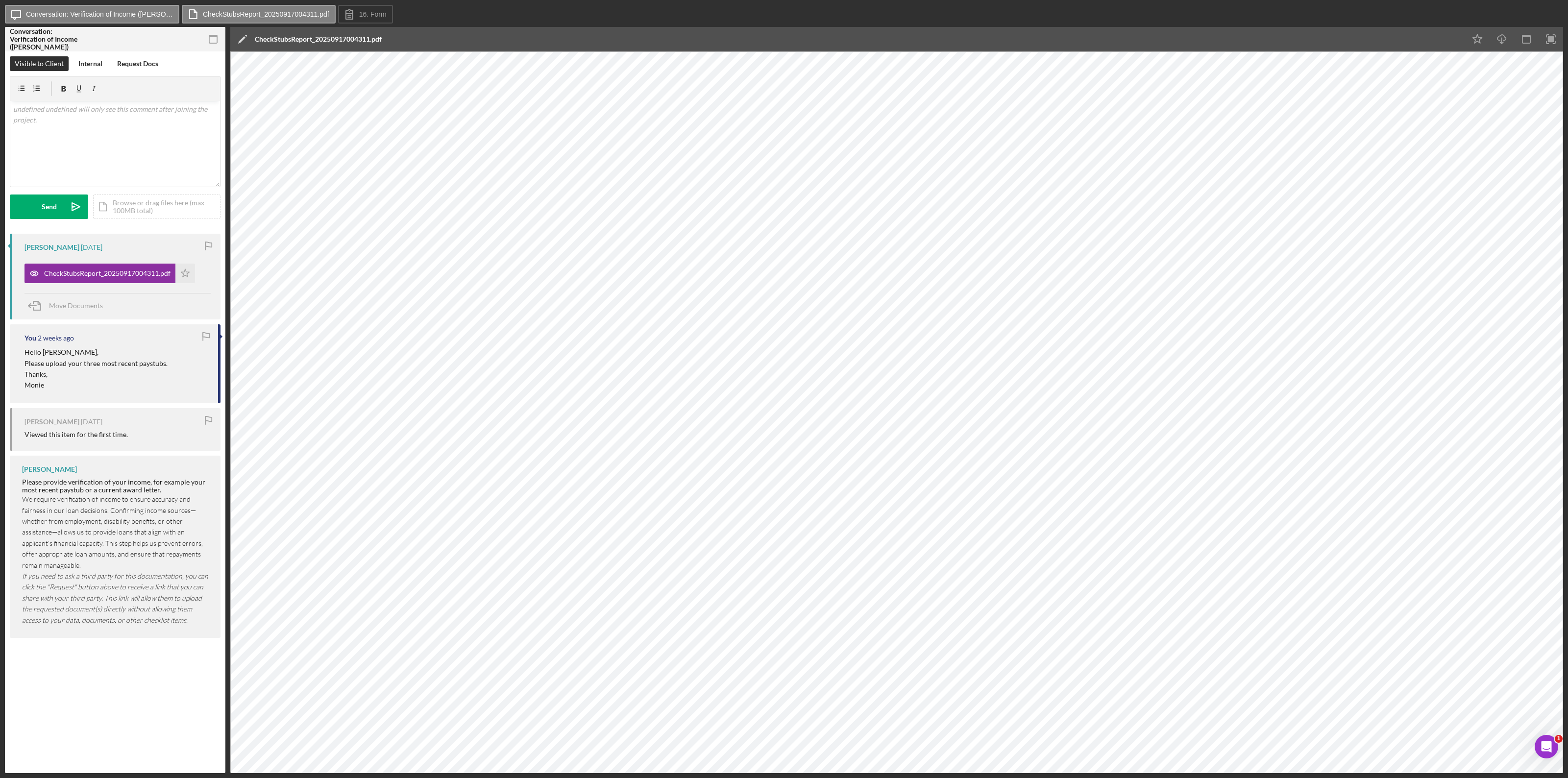
click at [279, 39] on div "CheckStubsReport_20250917004311.pdf" at bounding box center [319, 39] width 127 height 8
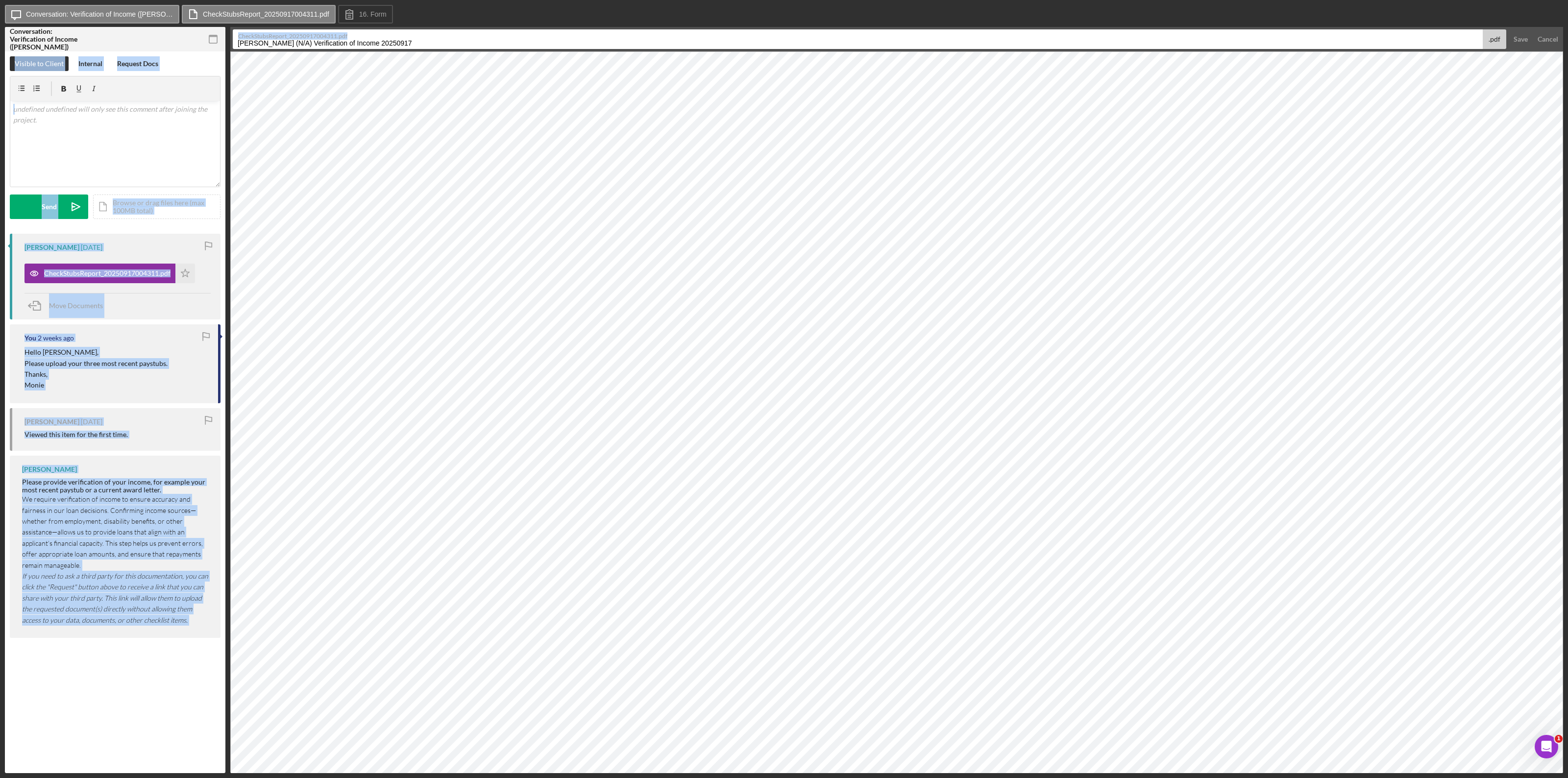
drag, startPoint x: 458, startPoint y: 36, endPoint x: 225, endPoint y: 30, distance: 233.1
click at [225, 30] on div "Conversation: Verification of Income (Stephan M.) 16 Verification of Income Vis…" at bounding box center [784, 399] width 1558 height 746
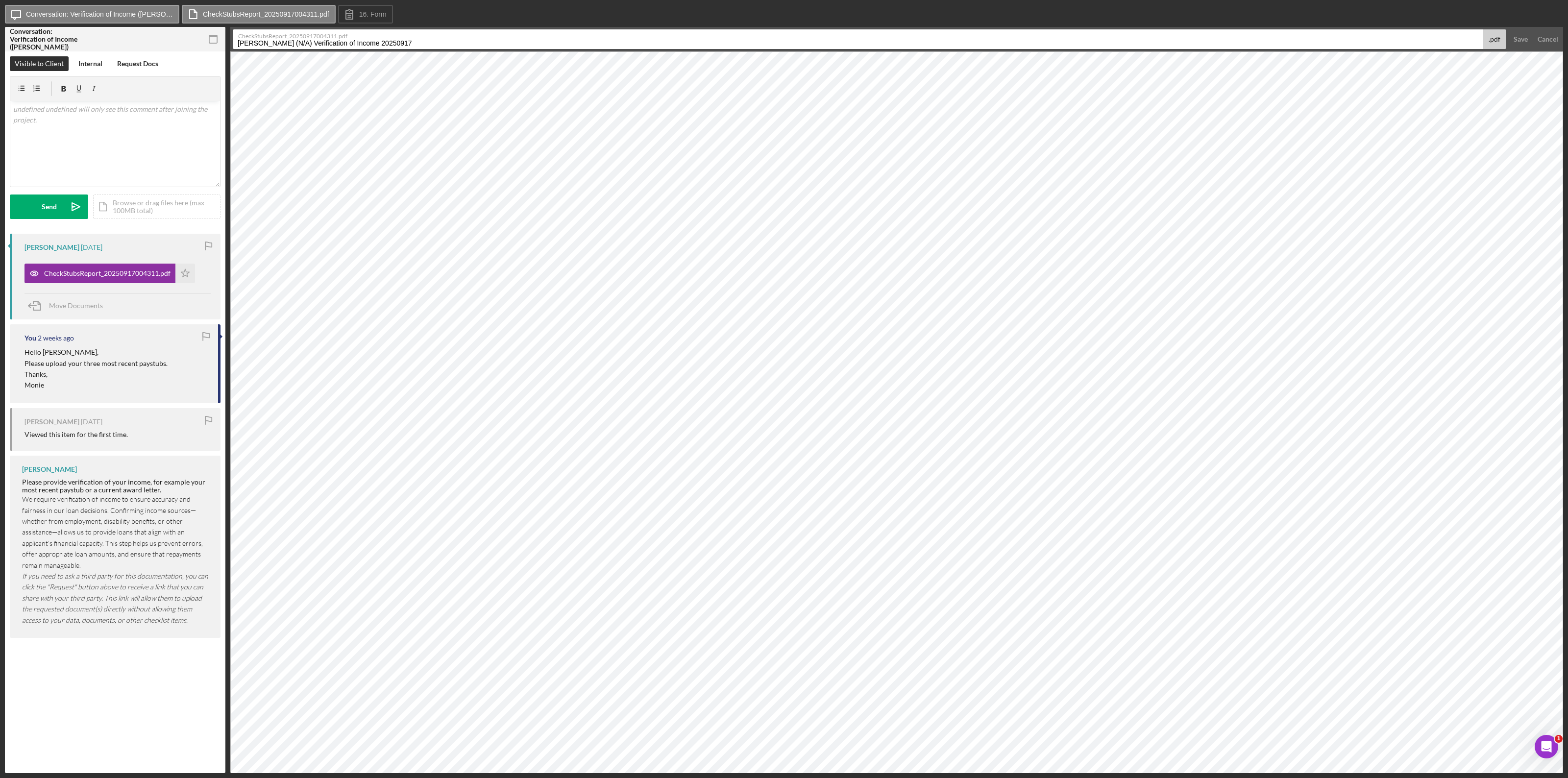
click at [434, 40] on input "Minnard, Stephan (N/A) Verification of Income 20250917" at bounding box center [857, 39] width 1249 height 20
drag, startPoint x: 434, startPoint y: 42, endPoint x: 214, endPoint y: 38, distance: 220.0
click at [214, 38] on div "Conversation: Verification of Income (Stephan M.) 16 Verification of Income Vis…" at bounding box center [784, 399] width 1558 height 746
click at [271, 44] on input "Paystubs June 25 to present" at bounding box center [857, 39] width 1249 height 20
click at [339, 46] on input "Paystubs_June 25 to Sept 14" at bounding box center [857, 39] width 1249 height 20
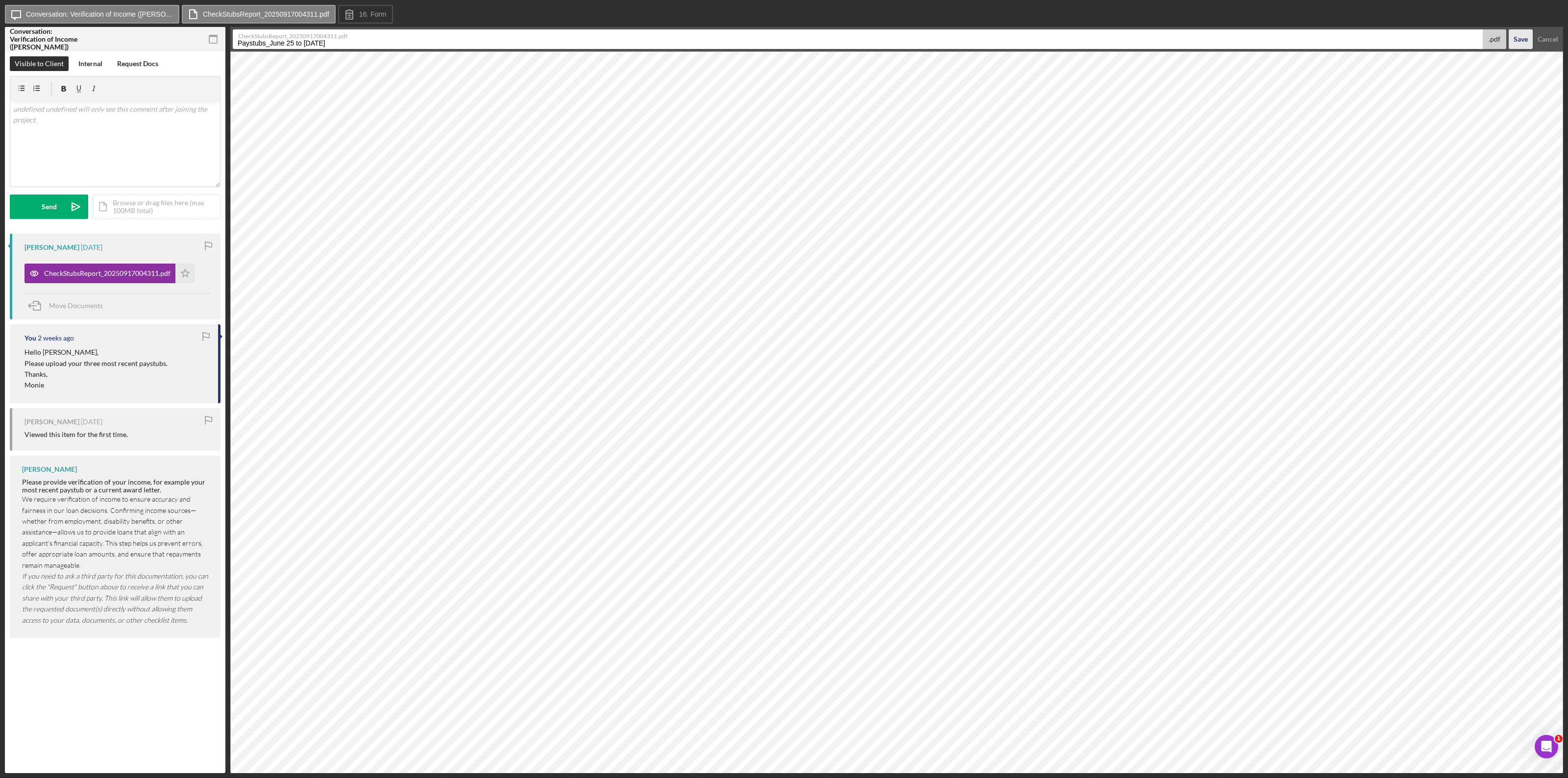
type input "Paystubs_June 25 to Sept 18"
click at [940, 37] on div "Save" at bounding box center [1520, 39] width 14 height 20
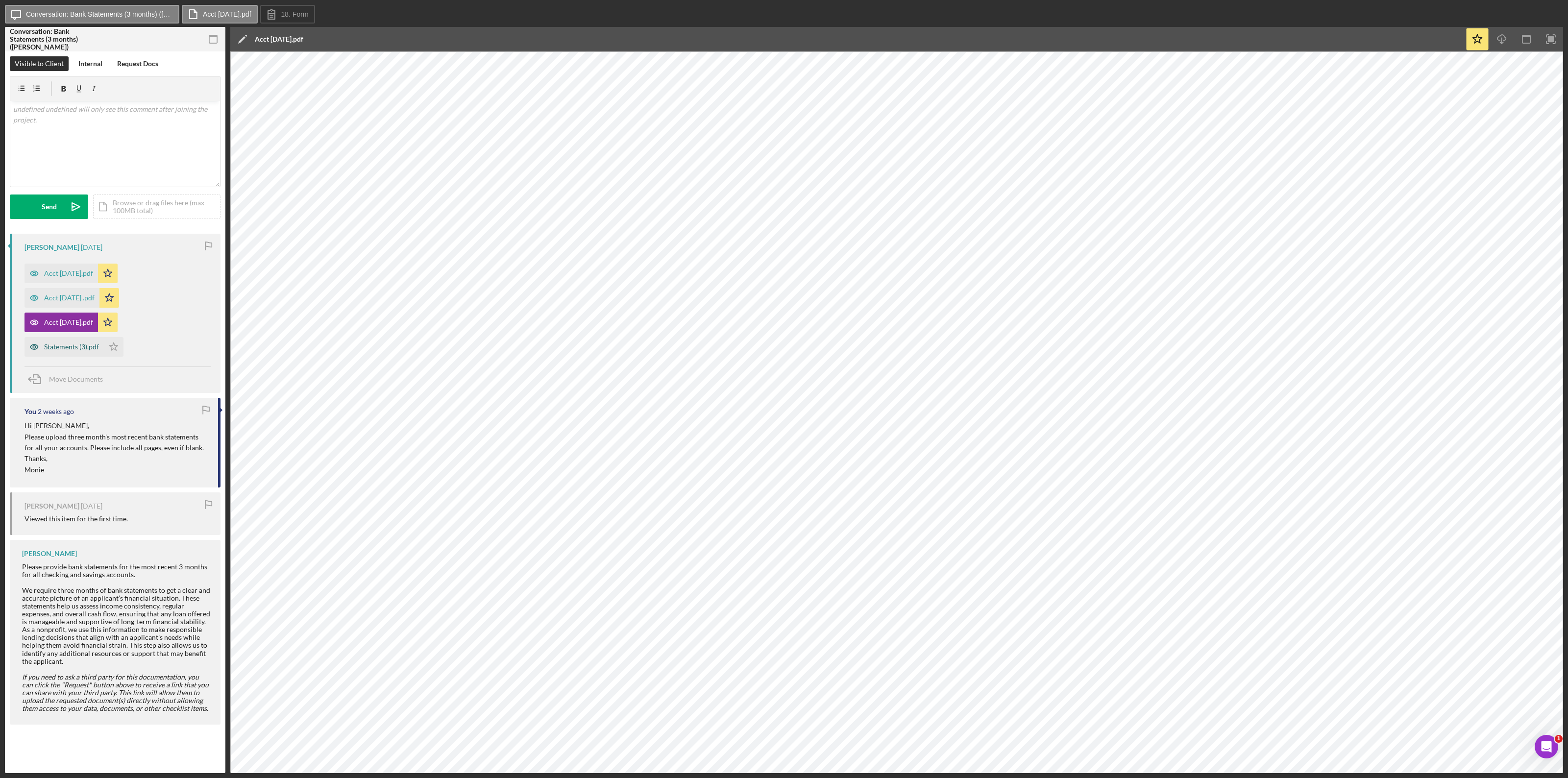
click at [77, 345] on div "Statements (3).pdf" at bounding box center [71, 346] width 55 height 8
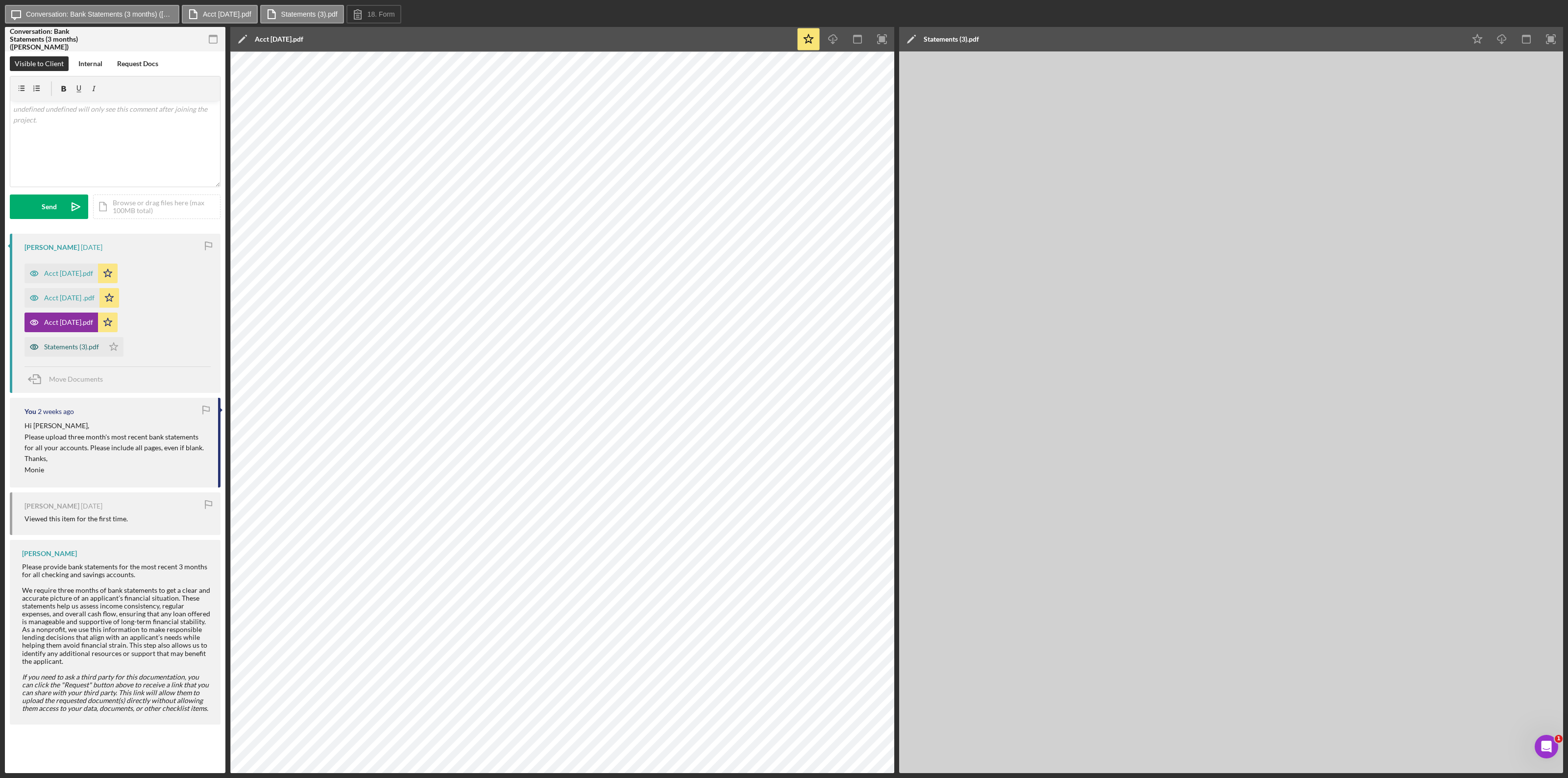
click at [77, 345] on div "Statements (3).pdf" at bounding box center [71, 346] width 55 height 8
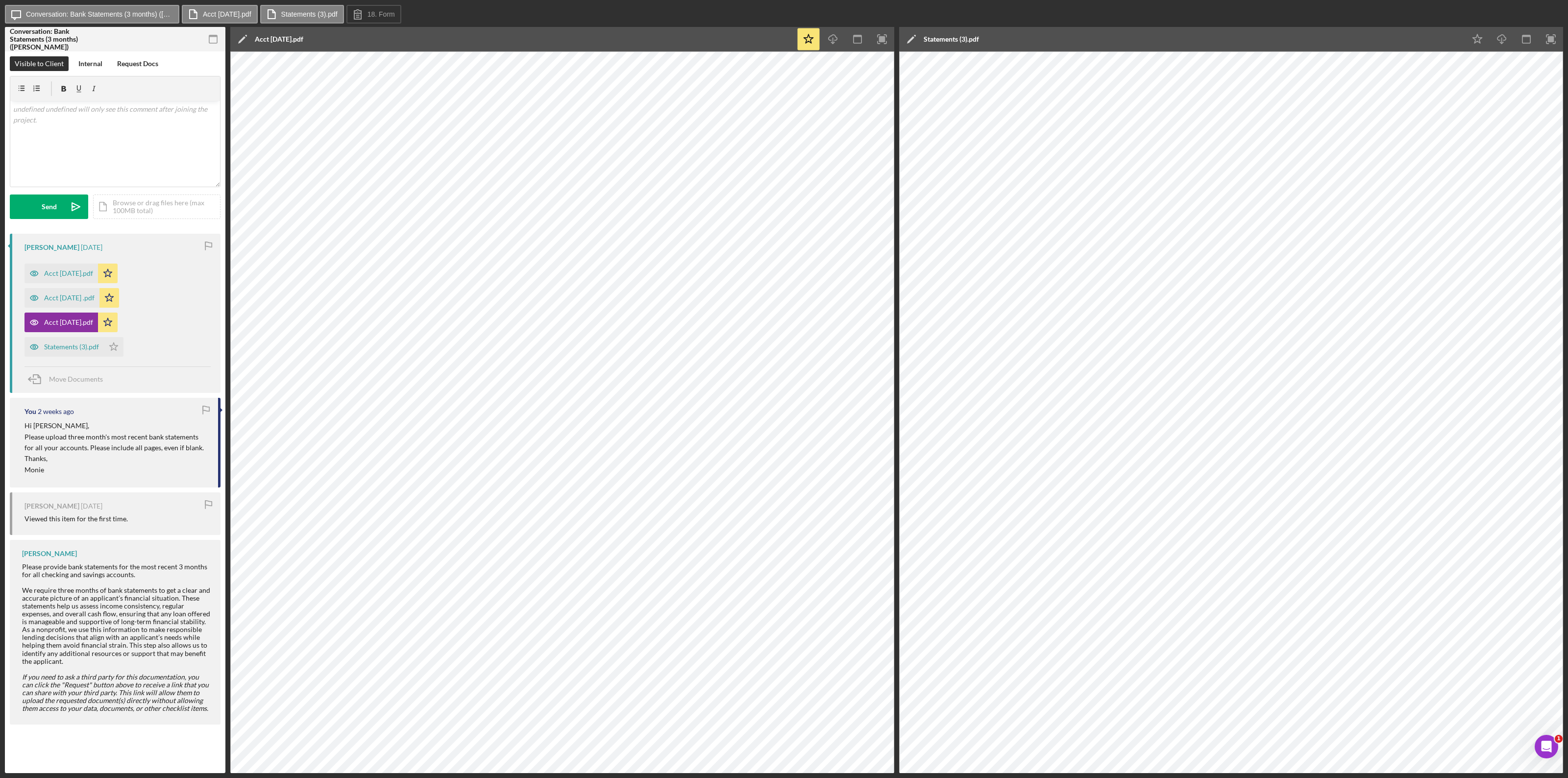
click at [940, 37] on div "Icon/Edit Statements (3).pdf" at bounding box center [1182, 39] width 566 height 24
click at [940, 40] on div "Statements (3).pdf" at bounding box center [952, 39] width 56 height 8
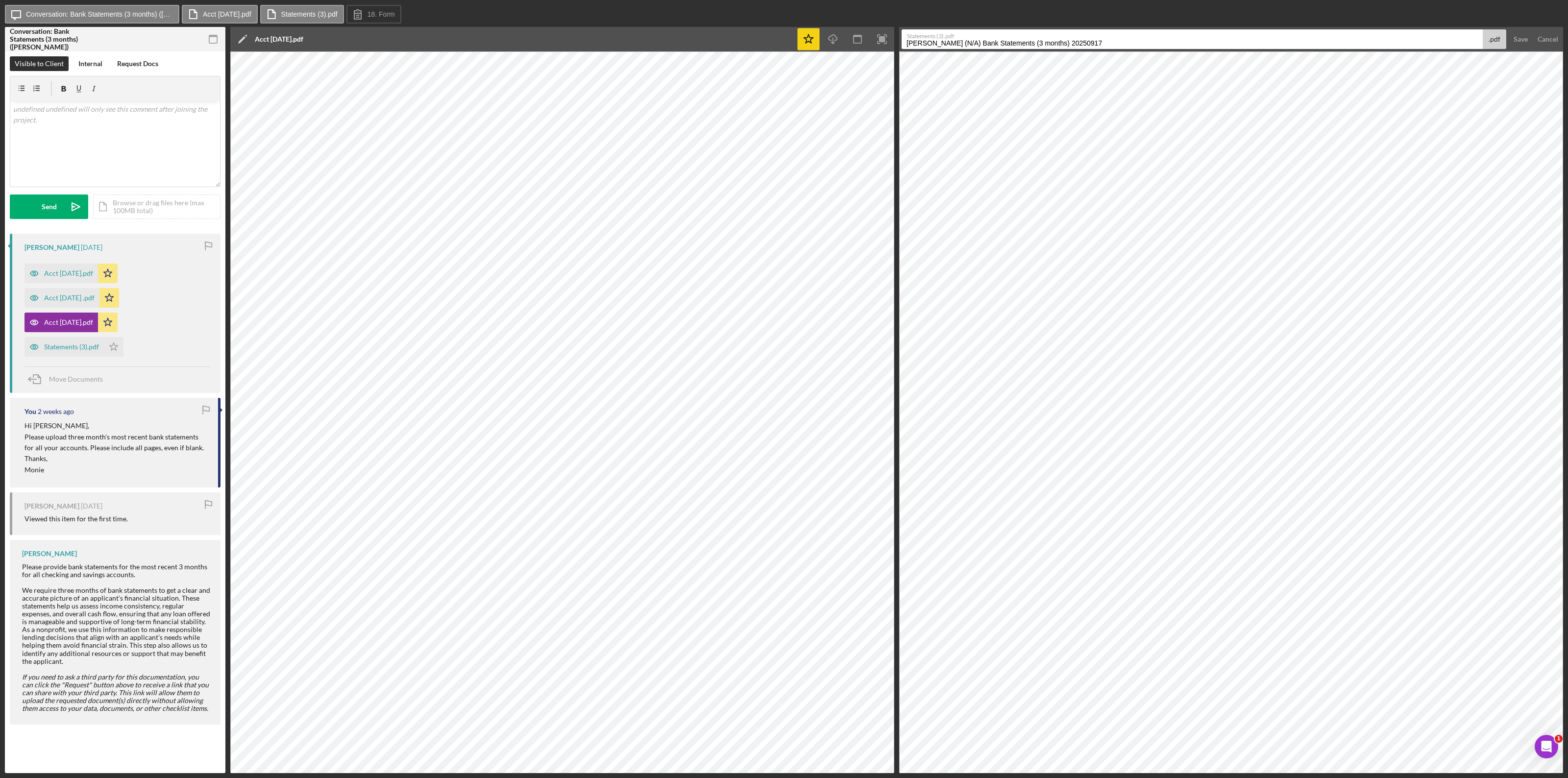
drag, startPoint x: 1114, startPoint y: 42, endPoint x: 805, endPoint y: 44, distance: 309.0
click at [805, 44] on div "Conversation: Bank Statements (3 months) (Stephan M.) 18 Bank Statements (3 mon…" at bounding box center [784, 399] width 1558 height 746
type input "Acct 1625 May"
click at [940, 37] on div "Save" at bounding box center [1520, 39] width 14 height 20
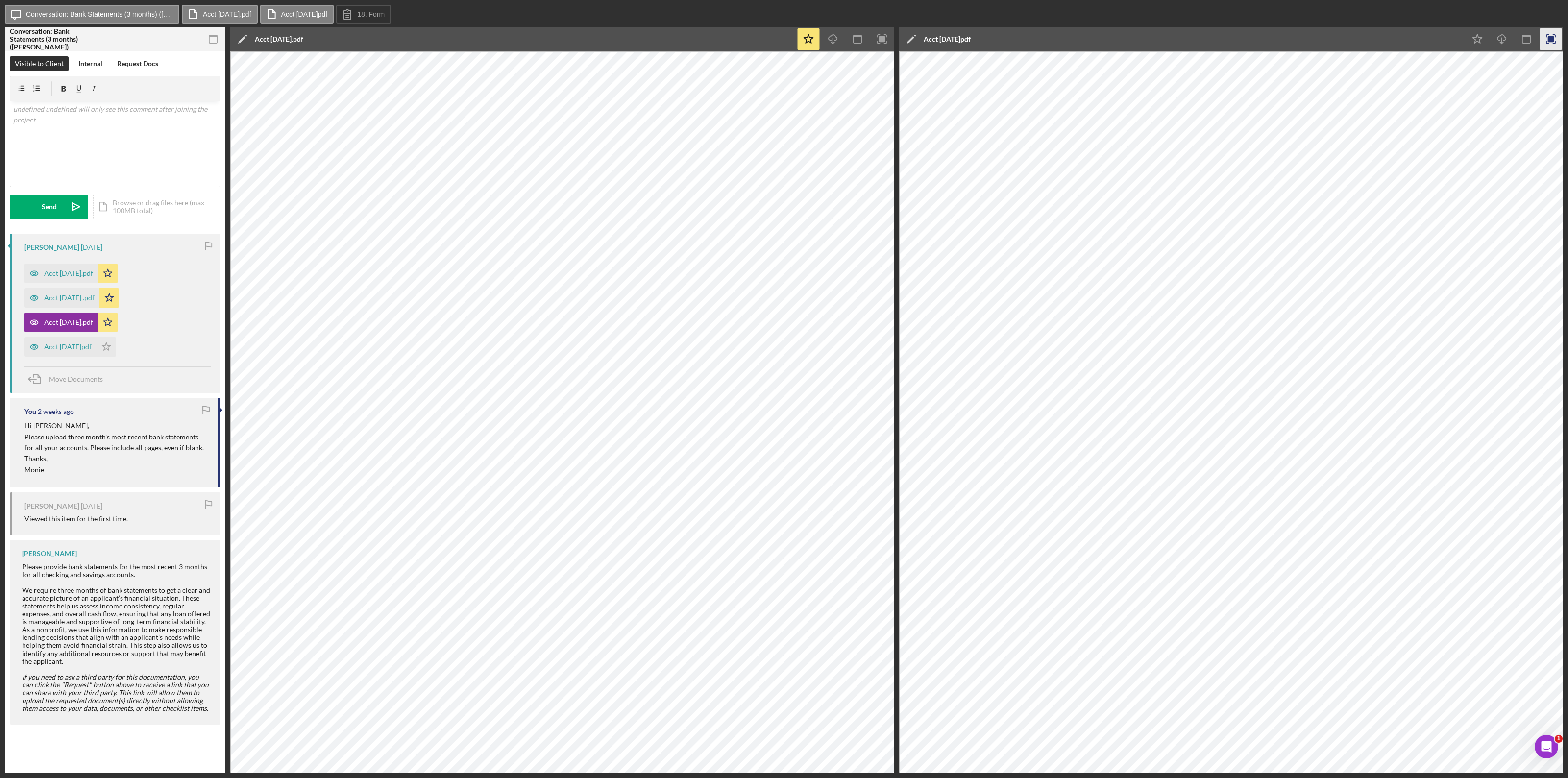
click at [940, 39] on rect "button" at bounding box center [1551, 39] width 6 height 6
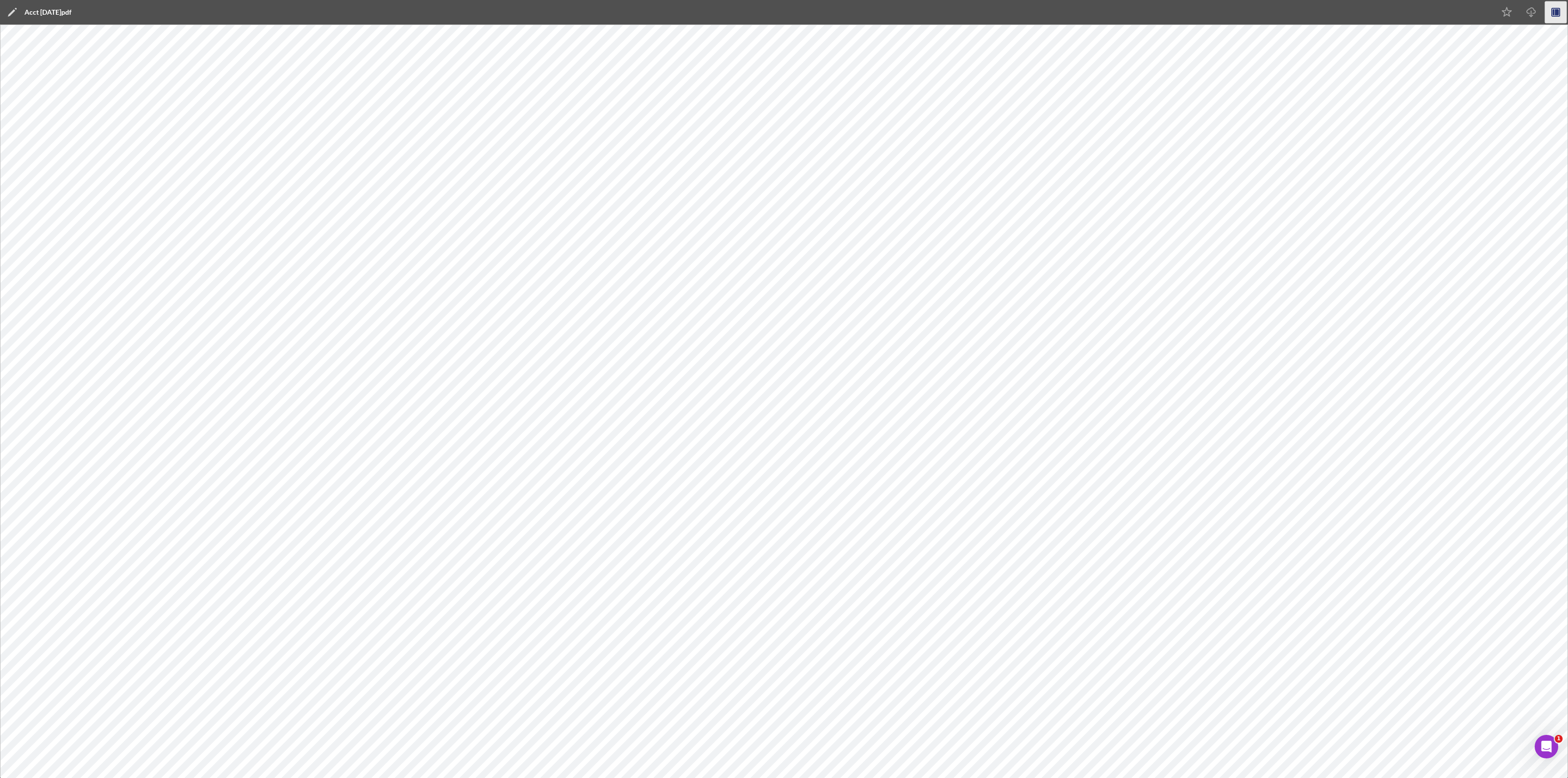
click at [940, 9] on icon "button" at bounding box center [1555, 12] width 22 height 22
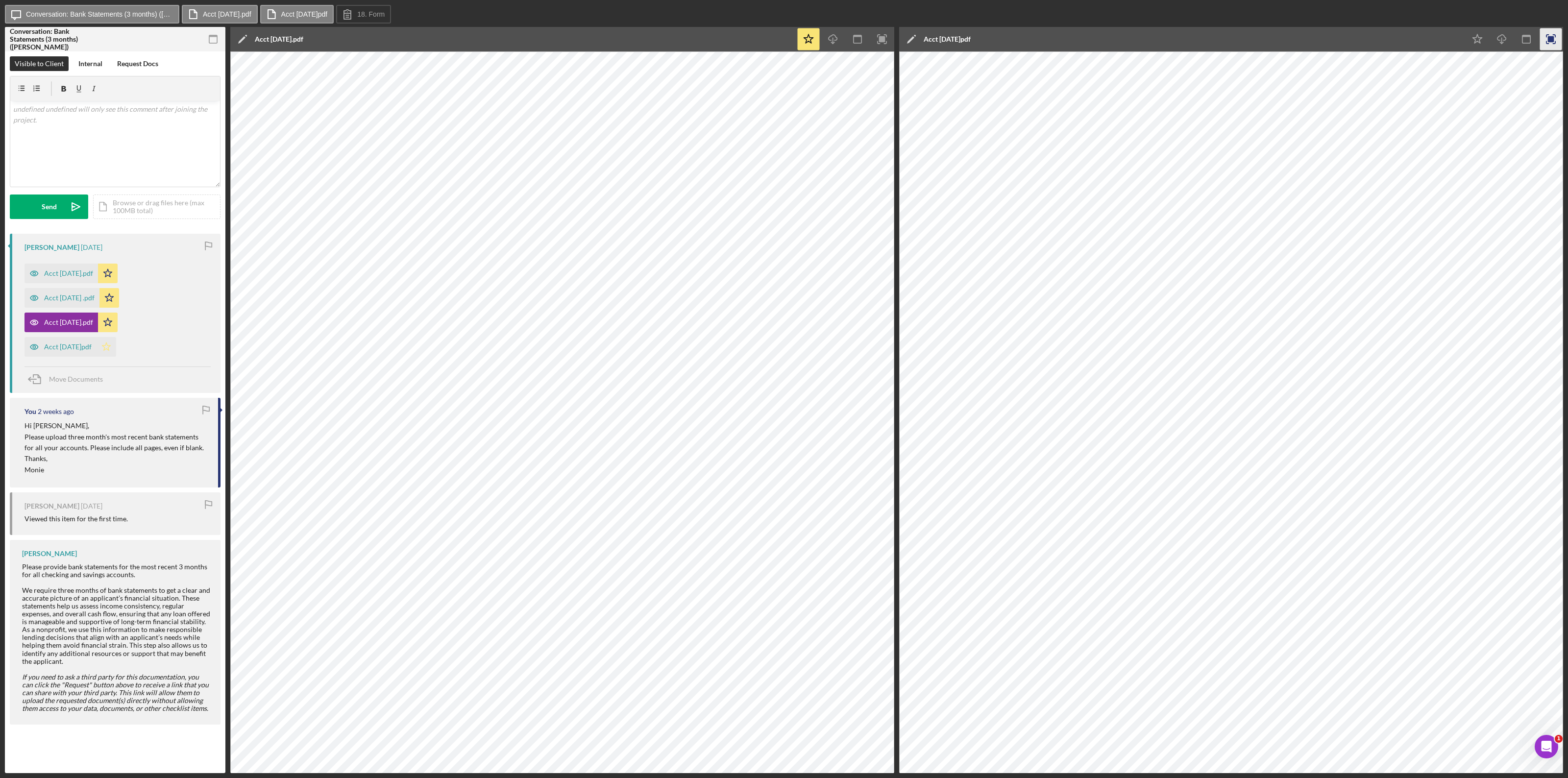
click at [116, 345] on icon "Icon/Star" at bounding box center [106, 346] width 20 height 20
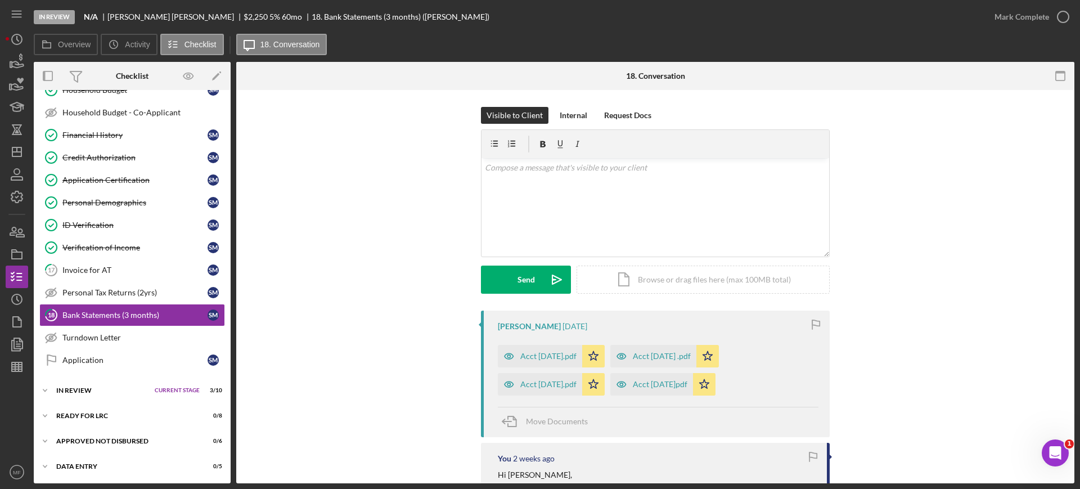
scroll to position [311, 0]
click at [1049, 14] on icon "button" at bounding box center [1063, 17] width 28 height 28
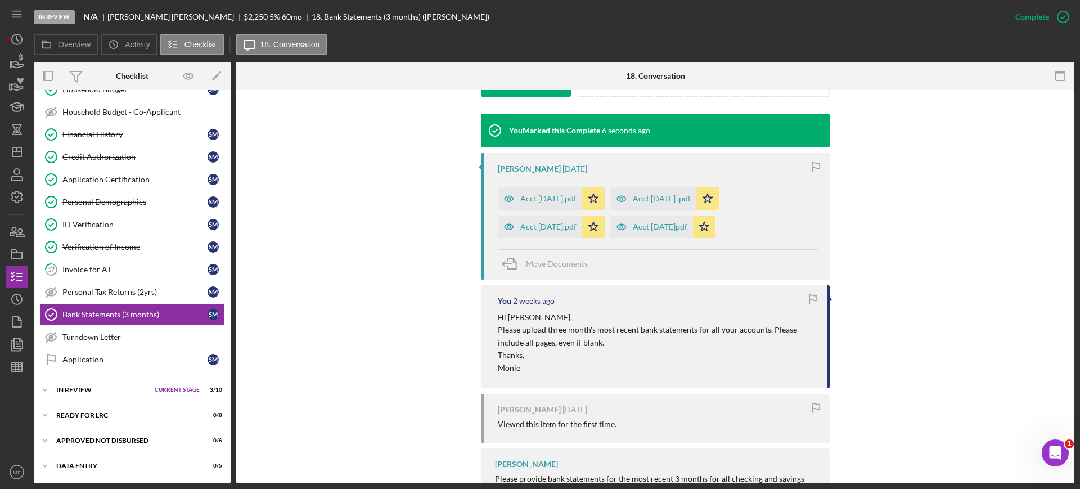
scroll to position [422, 0]
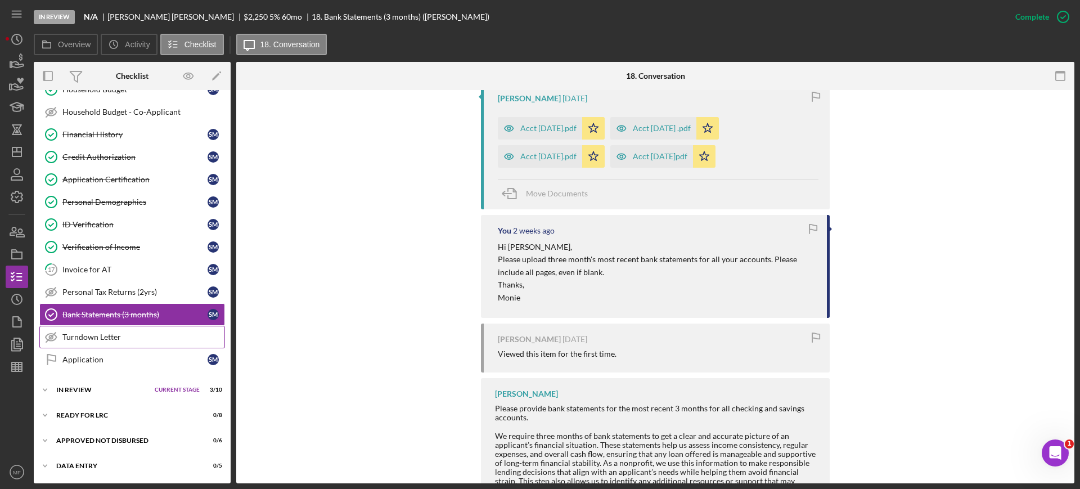
click at [109, 341] on div "Turndown Letter" at bounding box center [143, 337] width 162 height 9
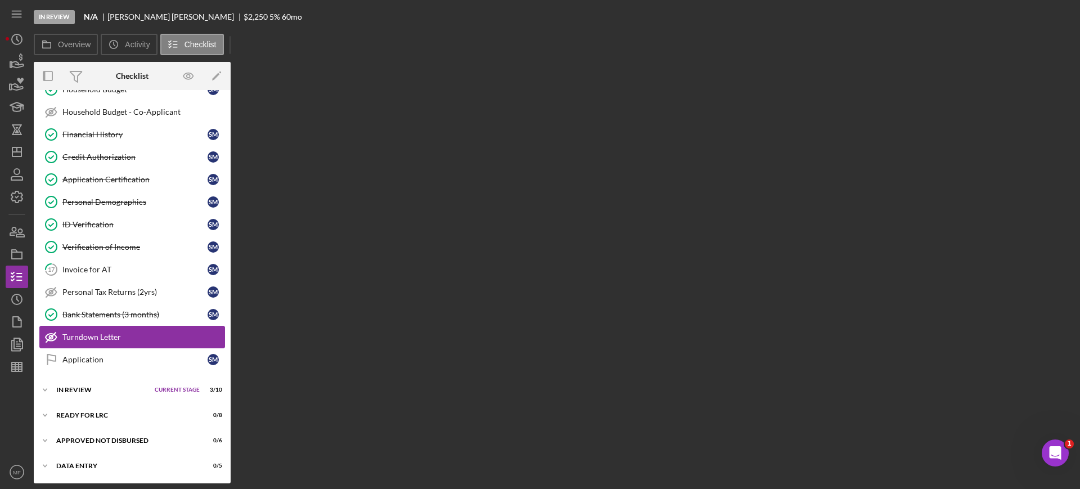
scroll to position [311, 0]
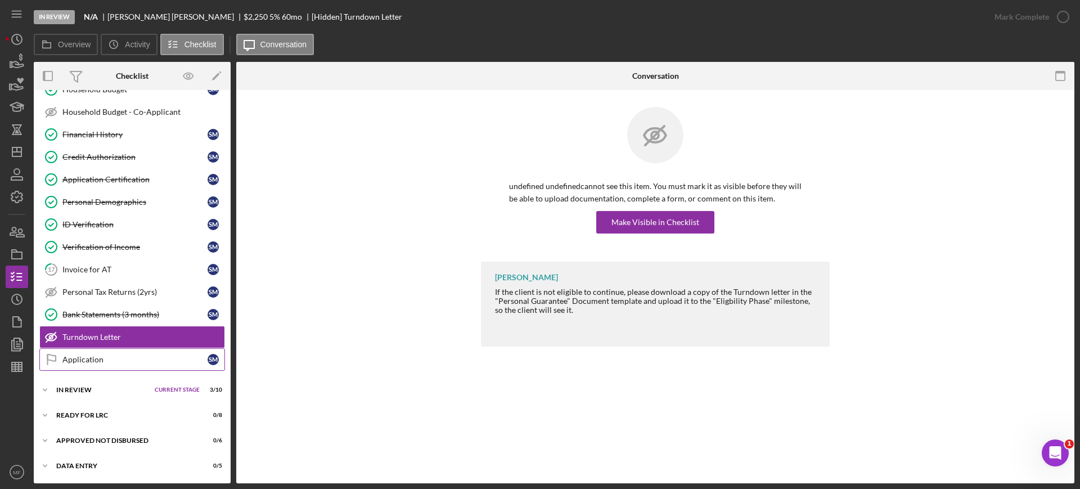
click at [100, 362] on div "Application" at bounding box center [134, 359] width 145 height 9
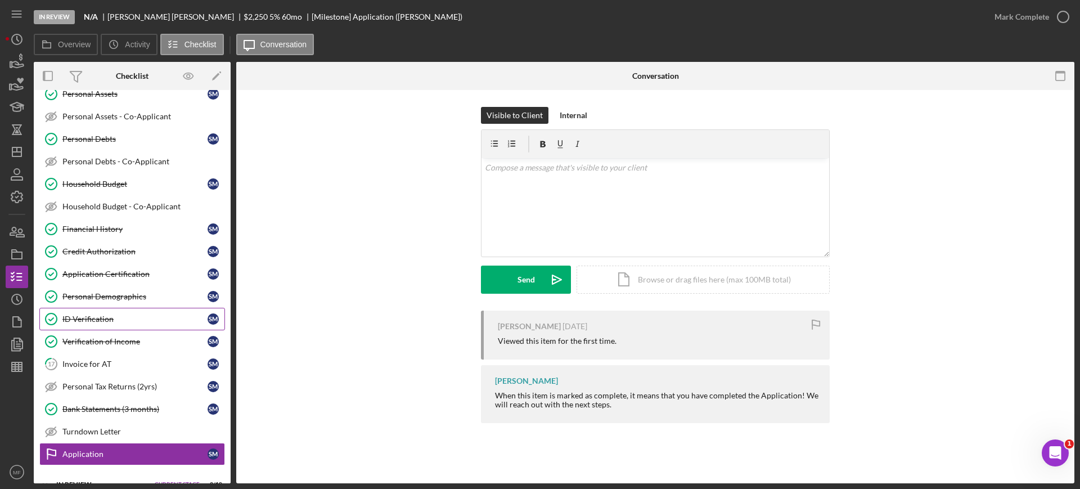
scroll to position [311, 0]
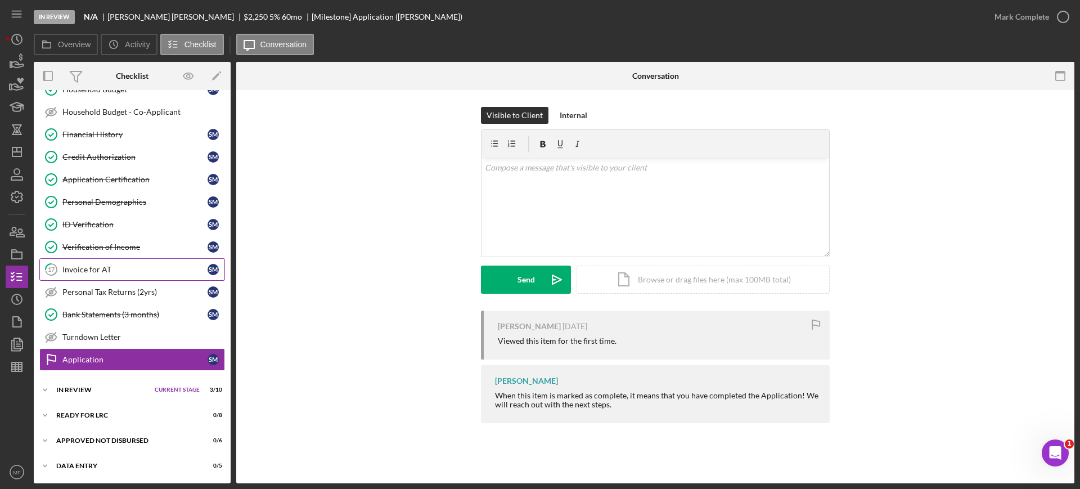
click at [112, 269] on div "Invoice for AT" at bounding box center [134, 269] width 145 height 9
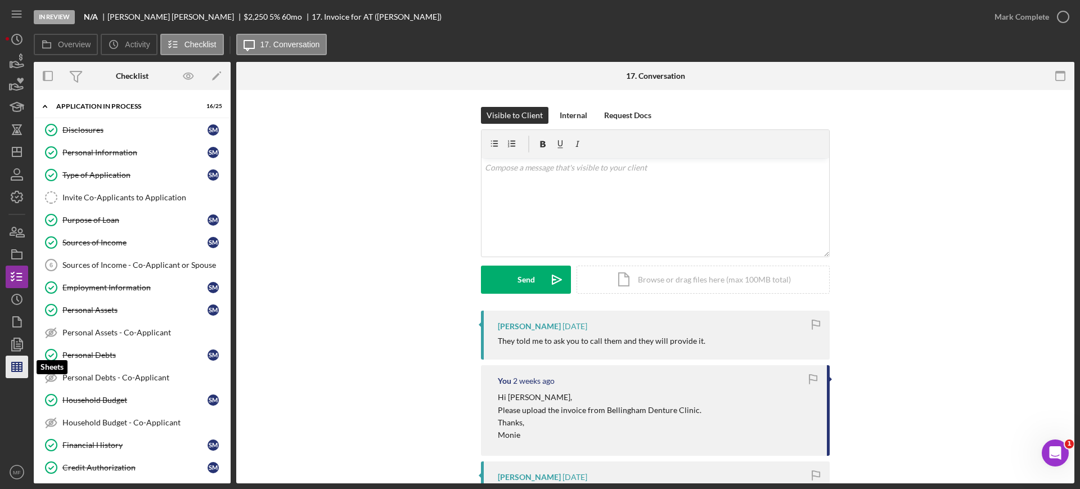
click at [18, 367] on icon "button" at bounding box center [17, 367] width 28 height 28
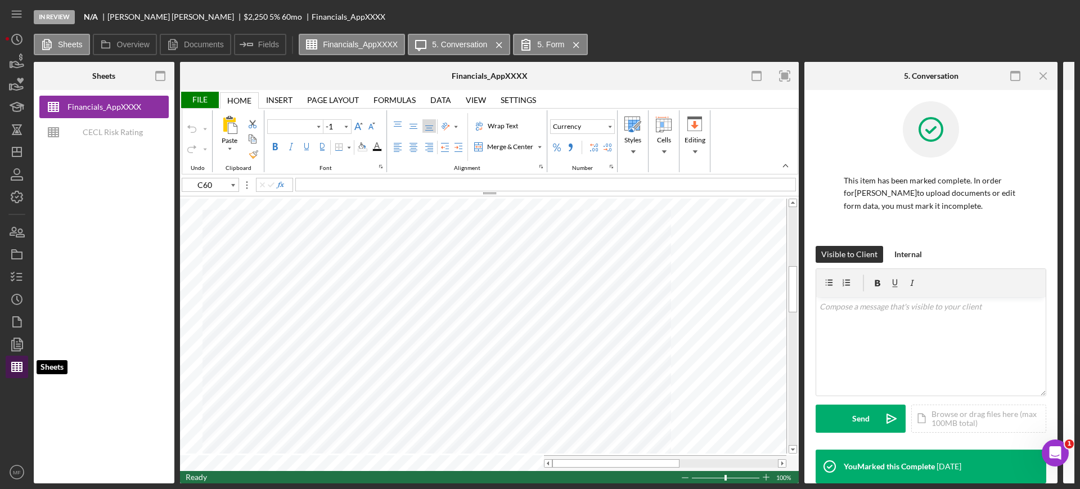
type input "Arial"
type input "10"
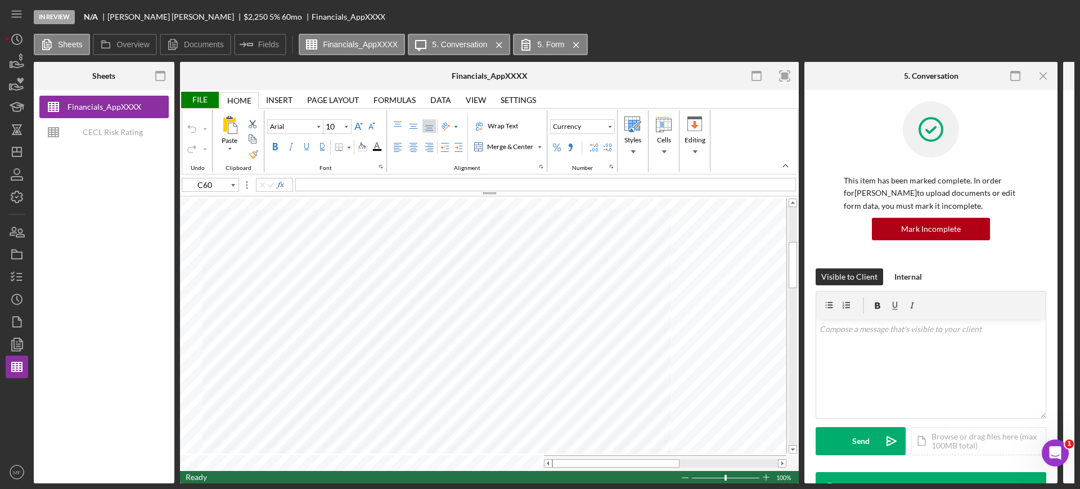
type input "E28"
click at [20, 317] on icon "button" at bounding box center [17, 322] width 28 height 28
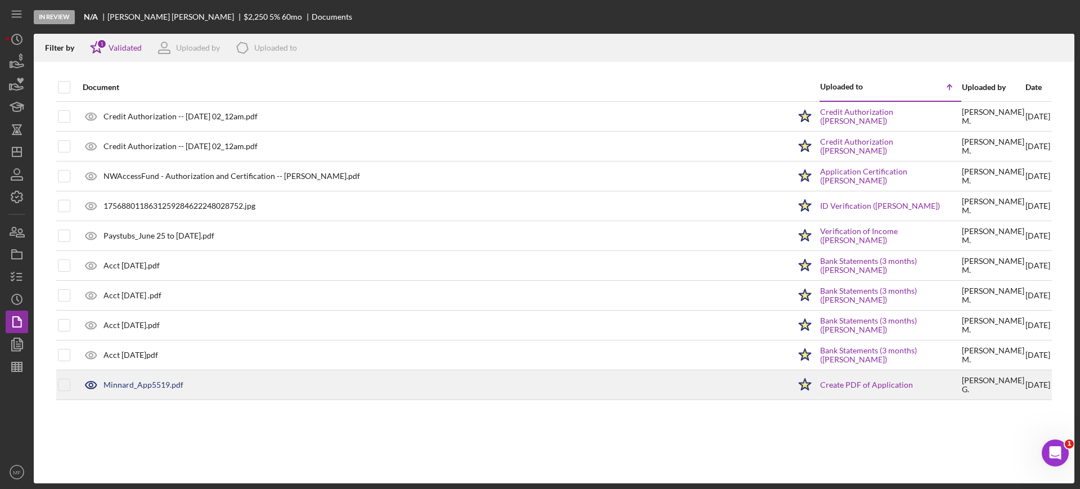
click at [165, 389] on div "Minnard_App5519.pdf" at bounding box center [433, 385] width 713 height 28
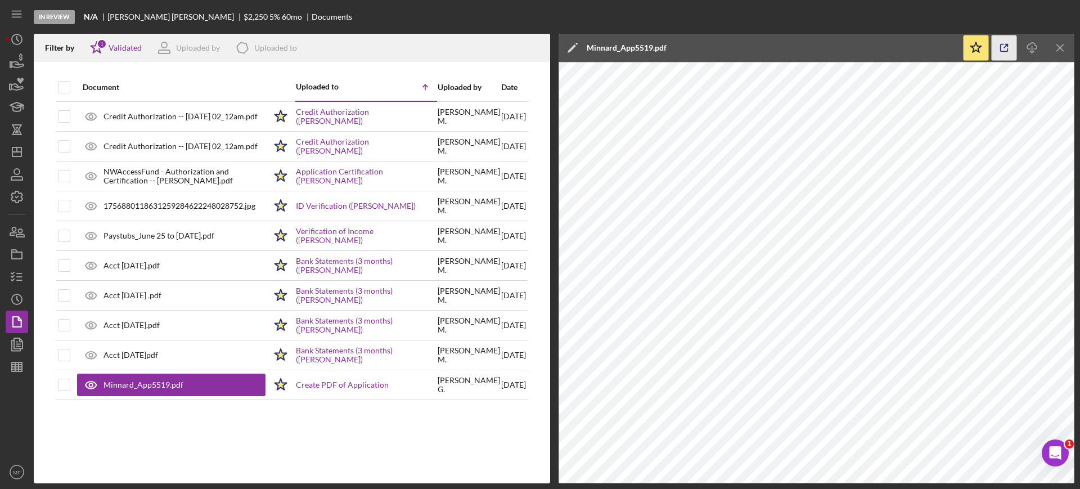
click at [1005, 44] on icon "button" at bounding box center [1004, 47] width 25 height 25
click at [18, 369] on line "button" at bounding box center [17, 369] width 10 height 0
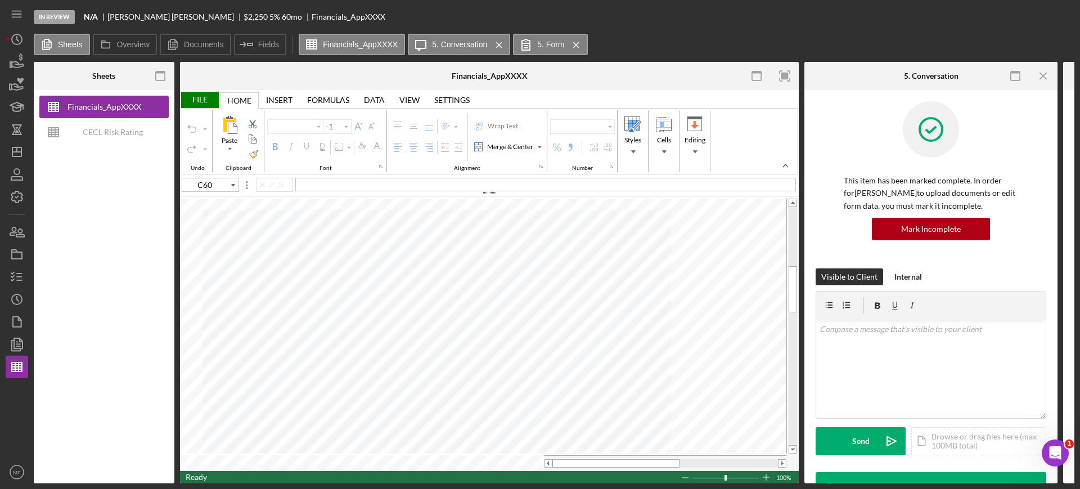
type input "Arial"
type input "10"
type input "B11"
type input "A83"
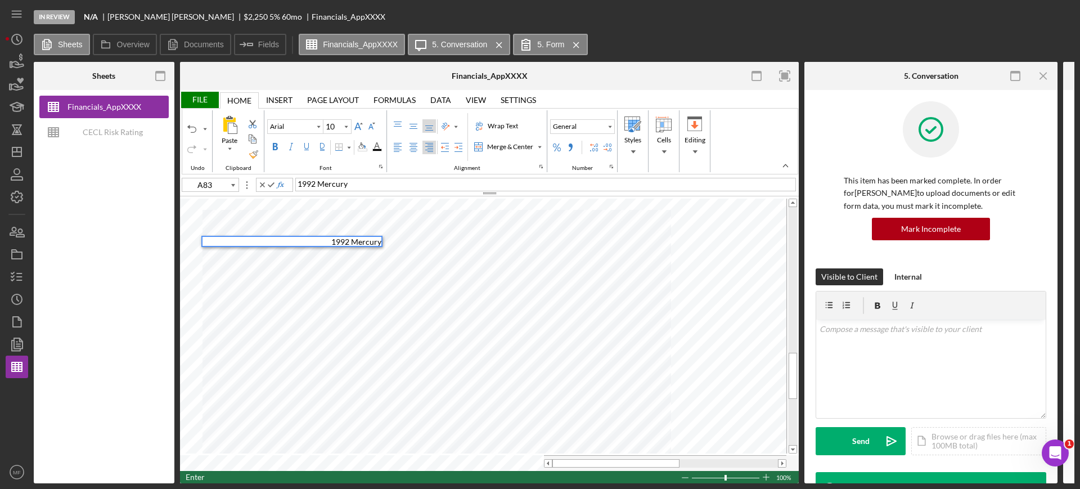
type input "A84"
click at [191, 126] on div "Undo" at bounding box center [191, 128] width 9 height 9
type input "A83"
click at [360, 178] on div "1992 Mercury" at bounding box center [545, 185] width 501 height 14
type input "A86"
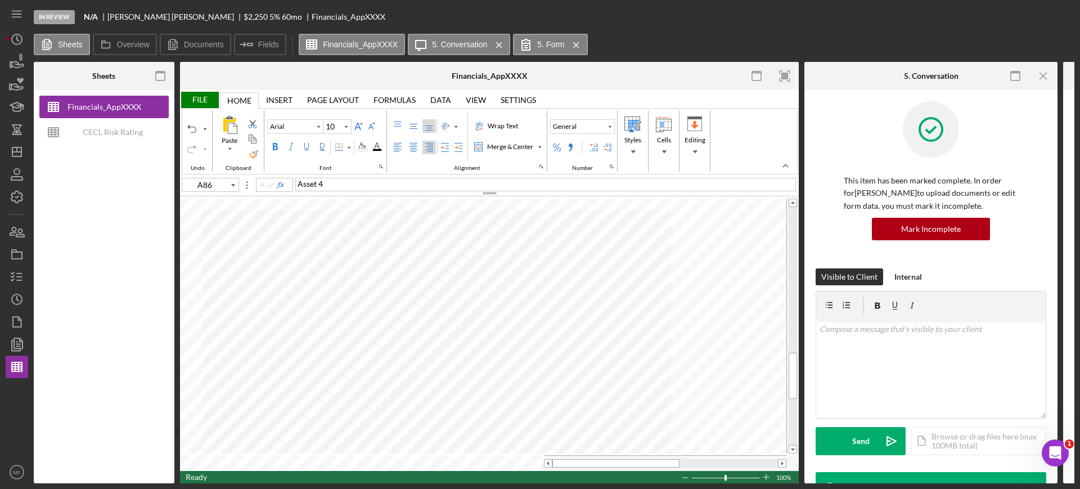
click at [204, 100] on div "File" at bounding box center [199, 100] width 39 height 16
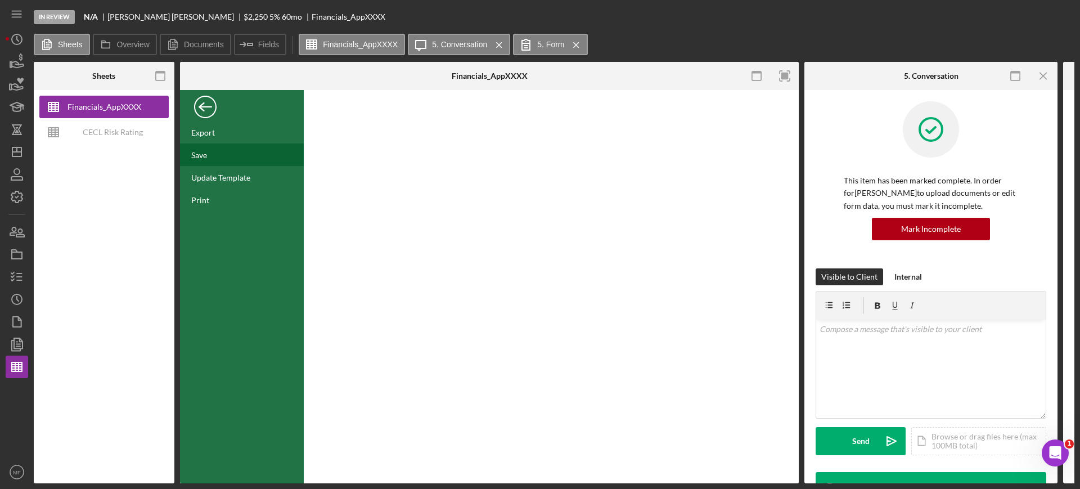
click at [212, 149] on div "Save" at bounding box center [242, 154] width 124 height 23
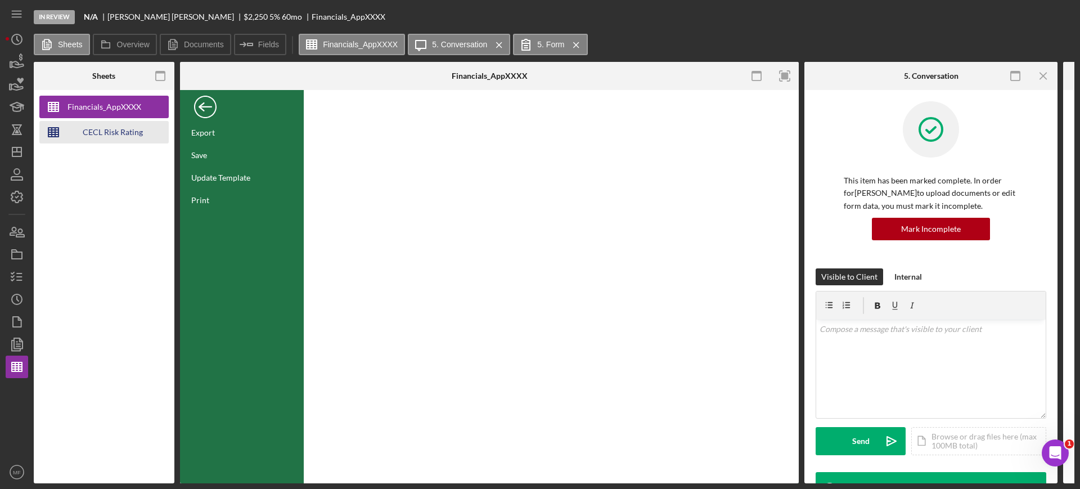
click at [102, 139] on div "CECL Risk Rating Template" at bounding box center [113, 132] width 90 height 23
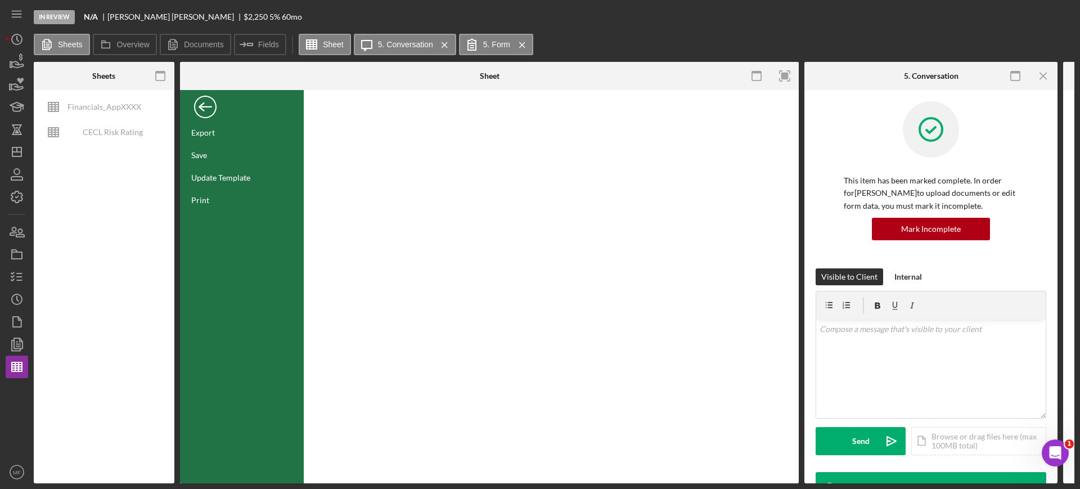
type input "Aptos Narrow"
type input "12"
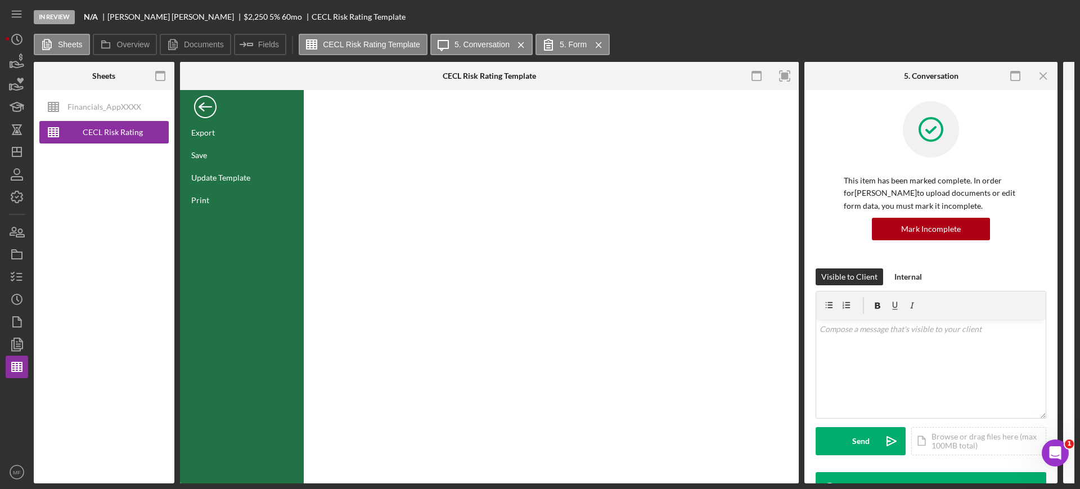
click at [200, 99] on div "Back" at bounding box center [205, 104] width 23 height 23
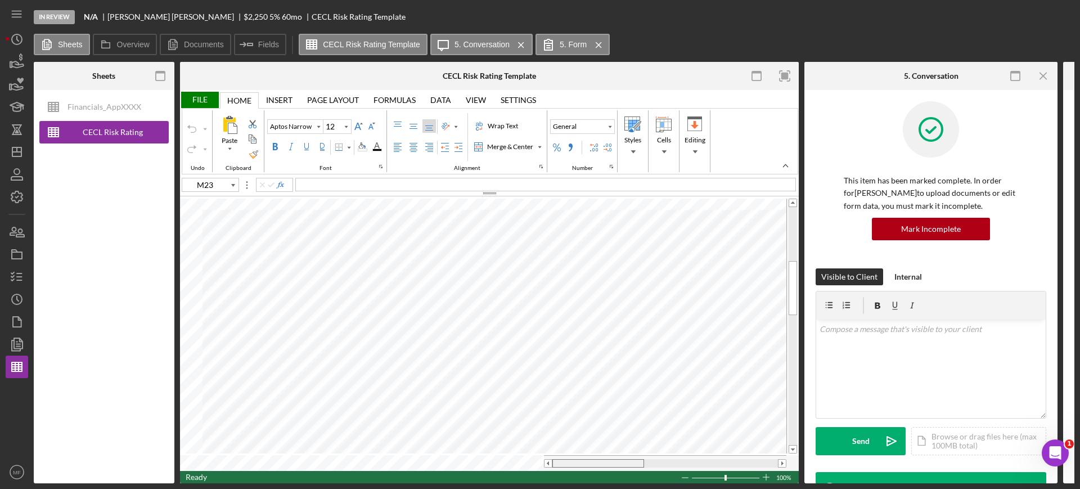
click at [536, 463] on tr at bounding box center [483, 463] width 607 height 16
click at [199, 102] on div "File" at bounding box center [199, 100] width 39 height 16
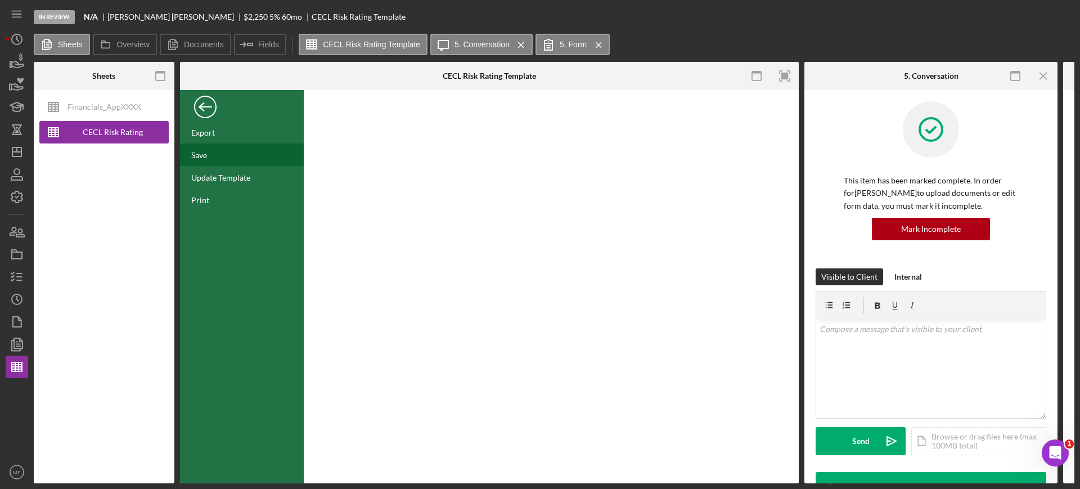
click at [203, 154] on div "Save" at bounding box center [199, 155] width 16 height 10
click at [199, 104] on div "Back" at bounding box center [205, 104] width 23 height 23
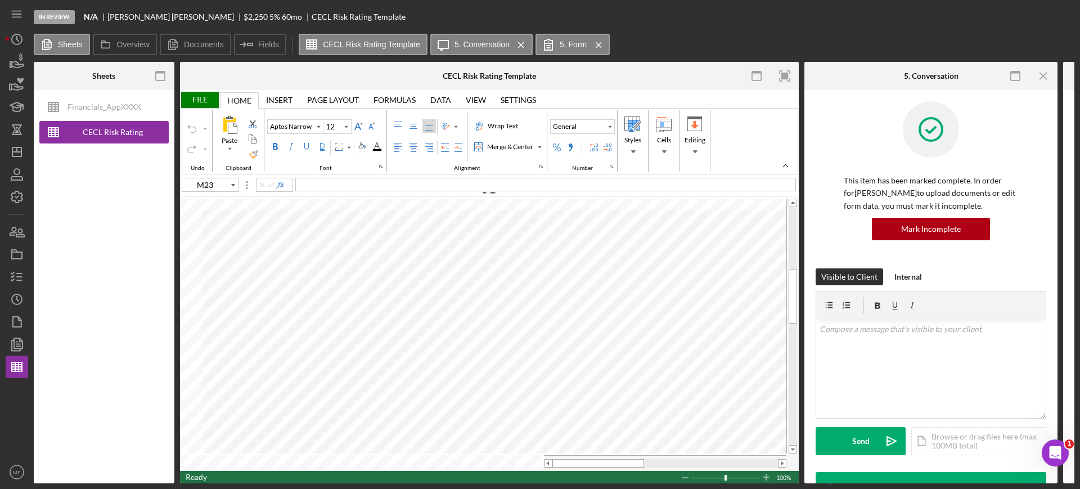
type input "E39"
type input "D39"
type input "C39"
click at [199, 102] on div "File" at bounding box center [199, 100] width 39 height 16
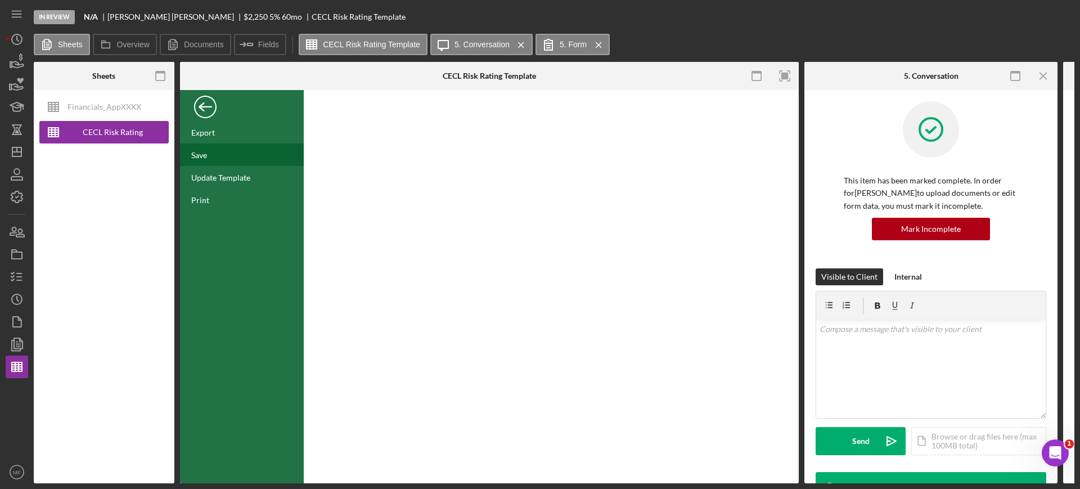
click at [198, 154] on div "Save" at bounding box center [199, 155] width 16 height 10
click at [198, 105] on div "Back" at bounding box center [205, 104] width 23 height 23
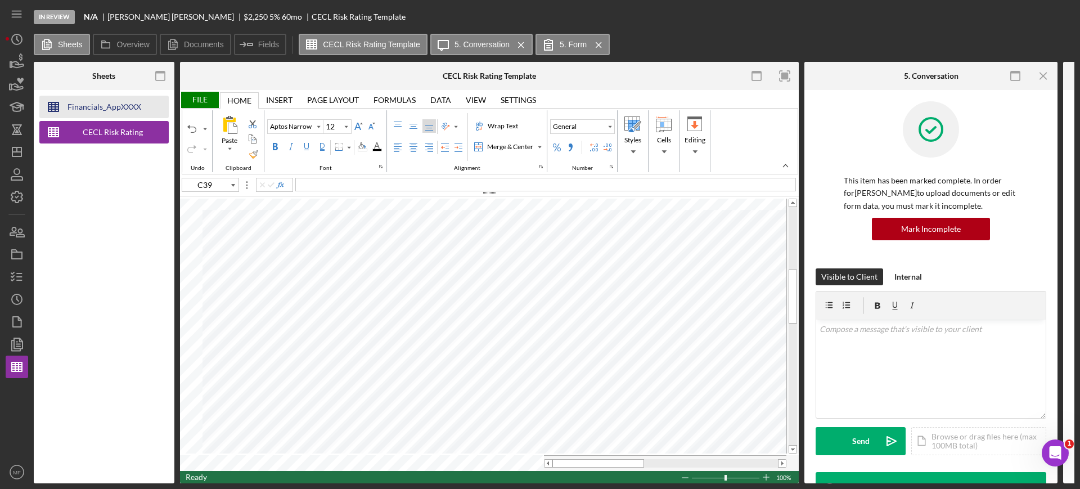
click at [102, 106] on div "Financials_AppXXXX" at bounding box center [105, 107] width 74 height 23
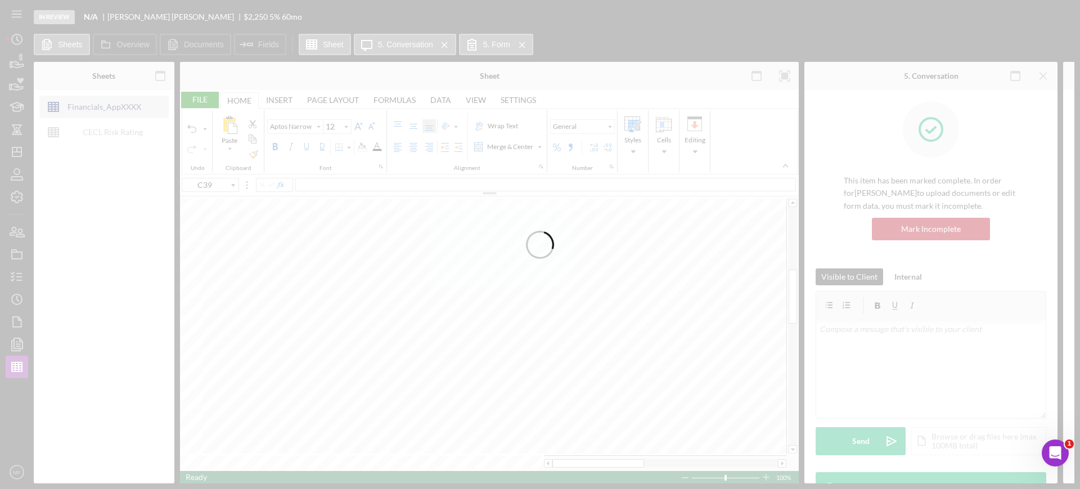
type input "Arial"
type input "10"
type input "A86"
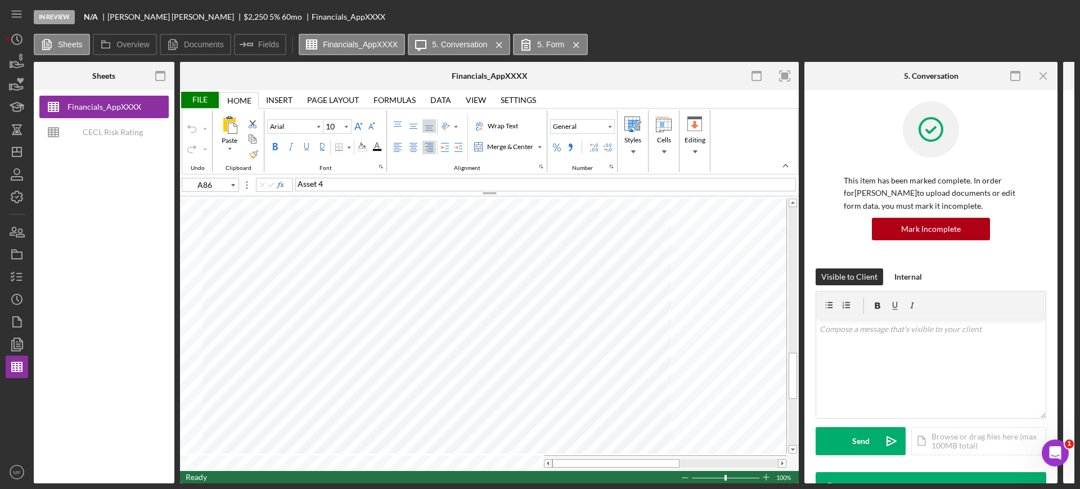
click at [201, 97] on div "File" at bounding box center [199, 100] width 39 height 16
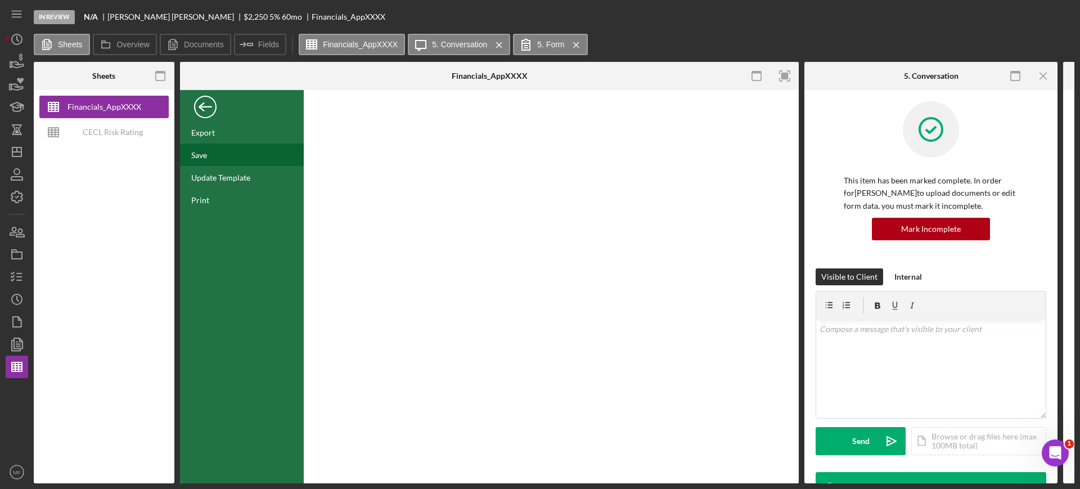
click at [203, 156] on div "Save" at bounding box center [199, 155] width 16 height 10
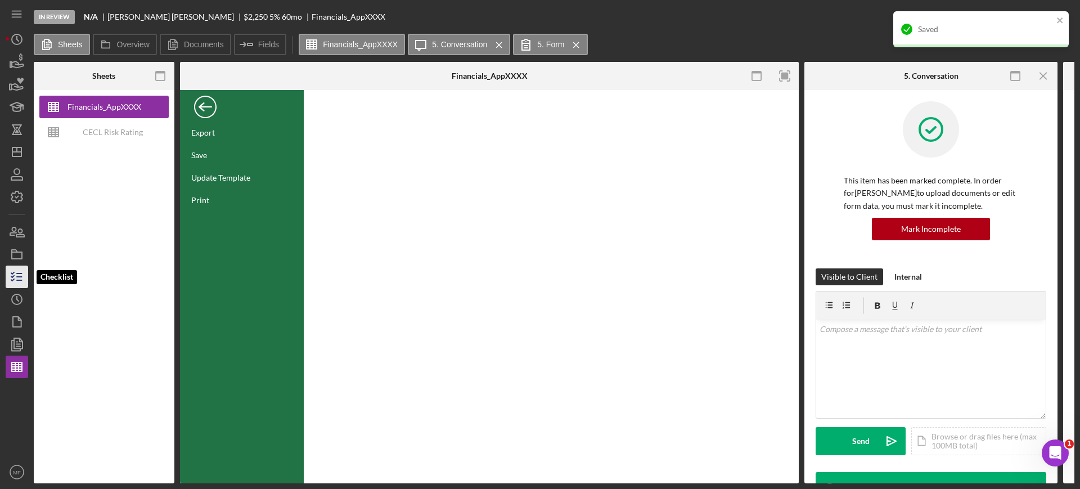
click at [15, 276] on icon "button" at bounding box center [17, 277] width 28 height 28
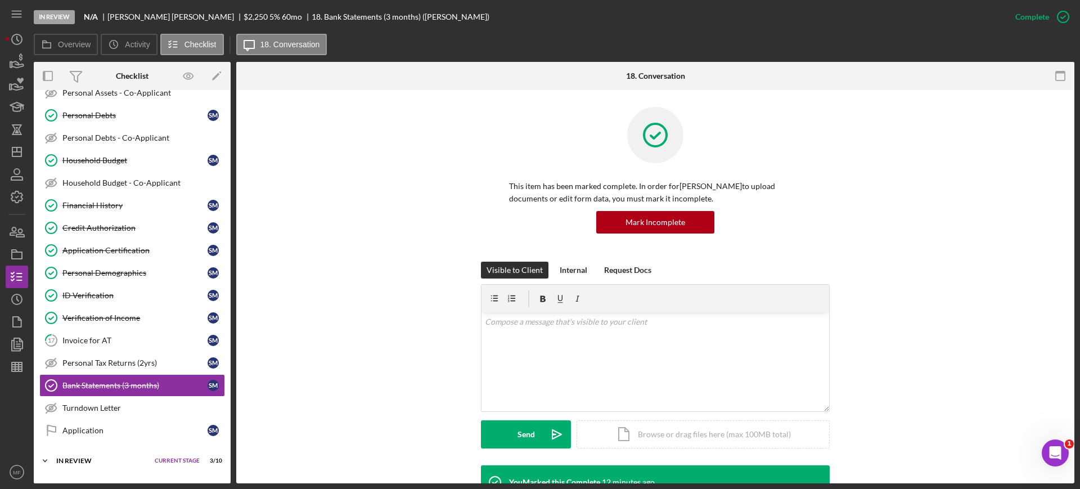
scroll to position [239, 0]
click at [116, 333] on link "17 Invoice for AT S M" at bounding box center [132, 341] width 186 height 23
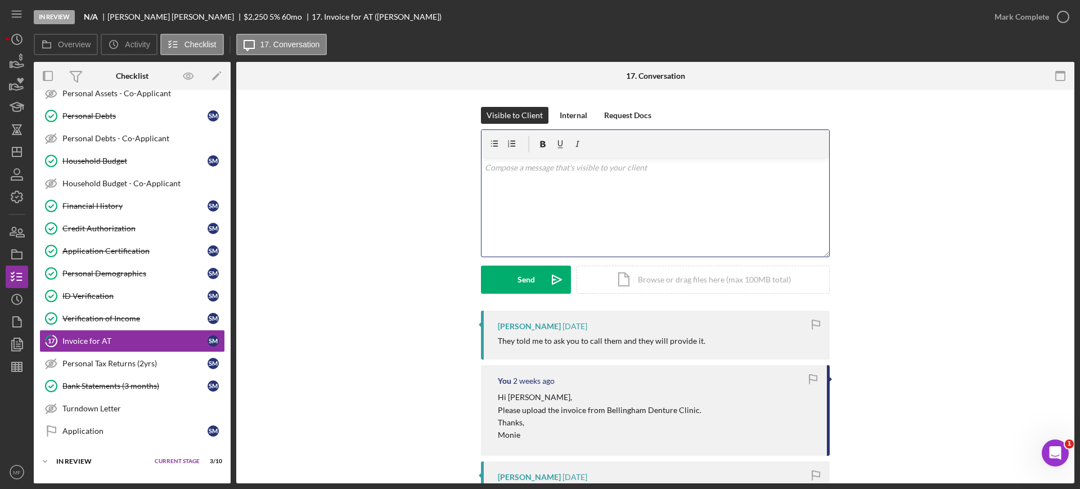
click at [596, 167] on p at bounding box center [656, 167] width 342 height 12
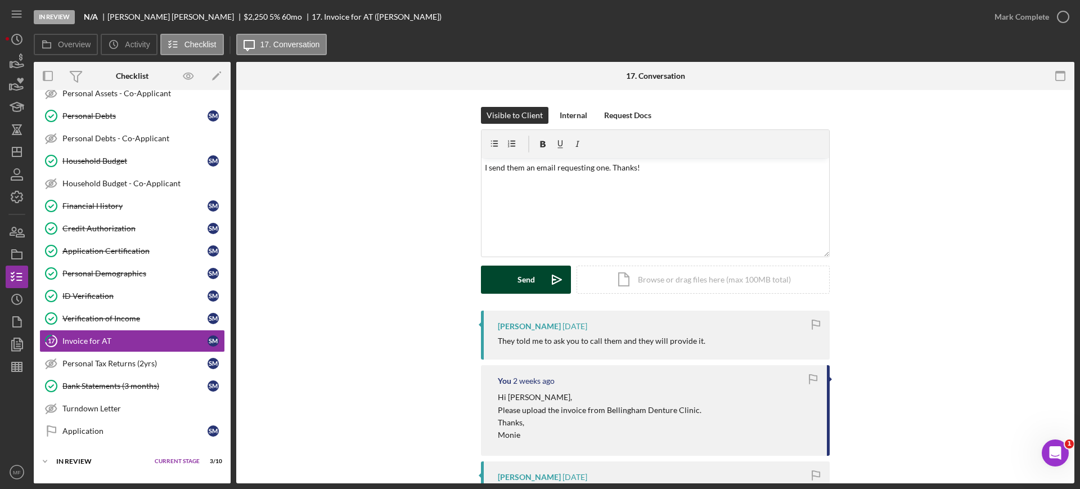
click at [540, 281] on button "Send Icon/icon-invite-send" at bounding box center [526, 280] width 90 height 28
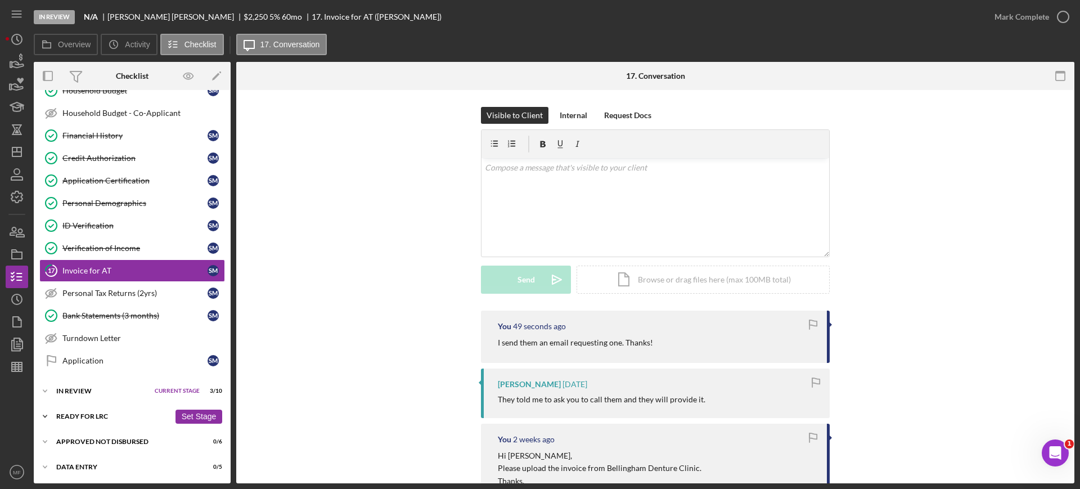
scroll to position [311, 0]
click at [79, 388] on div "In Review" at bounding box center [102, 390] width 93 height 7
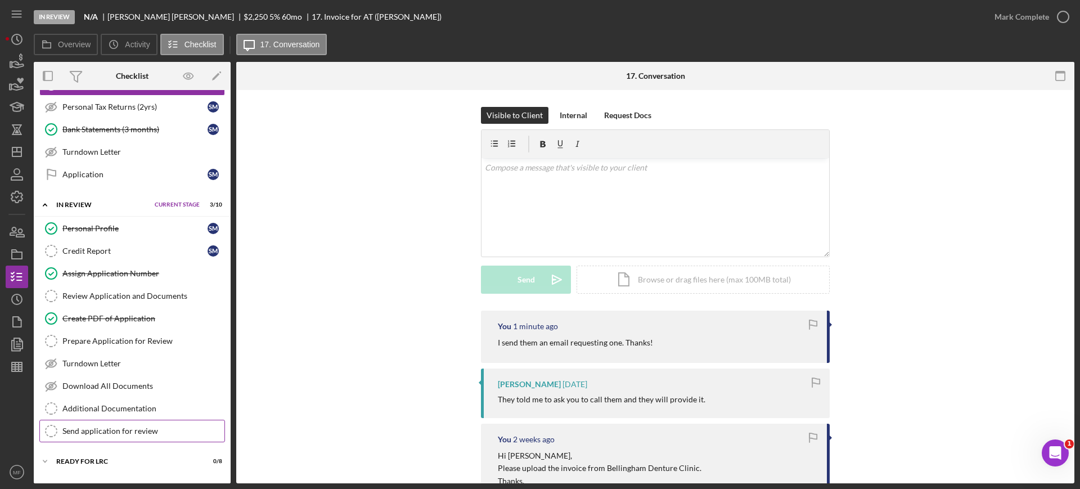
scroll to position [472, 0]
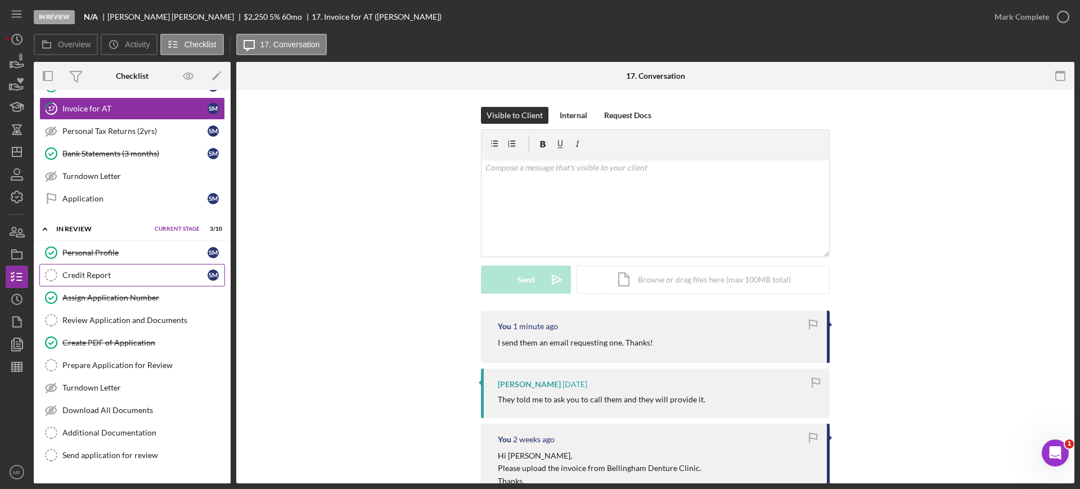
click at [104, 277] on div "Credit Report" at bounding box center [134, 275] width 145 height 9
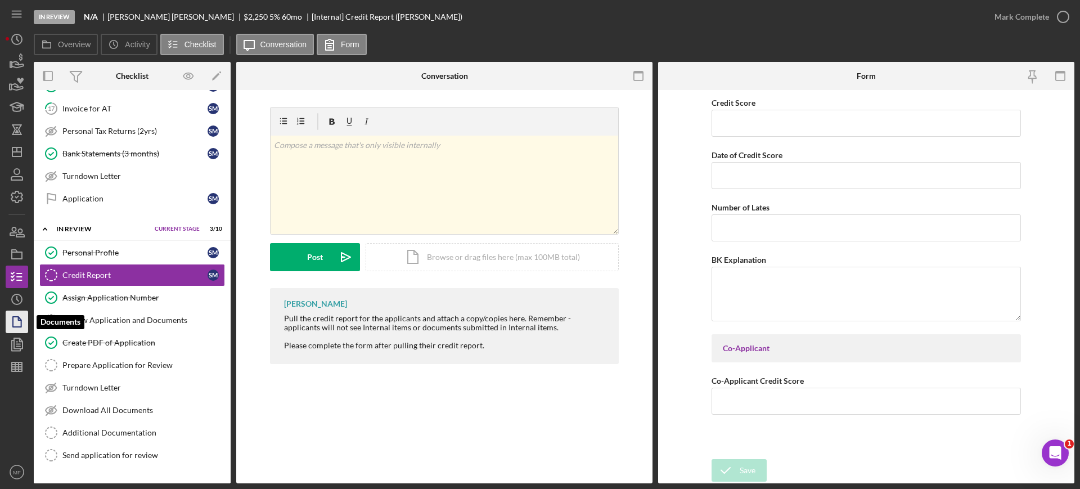
click at [15, 320] on icon "button" at bounding box center [17, 322] width 28 height 28
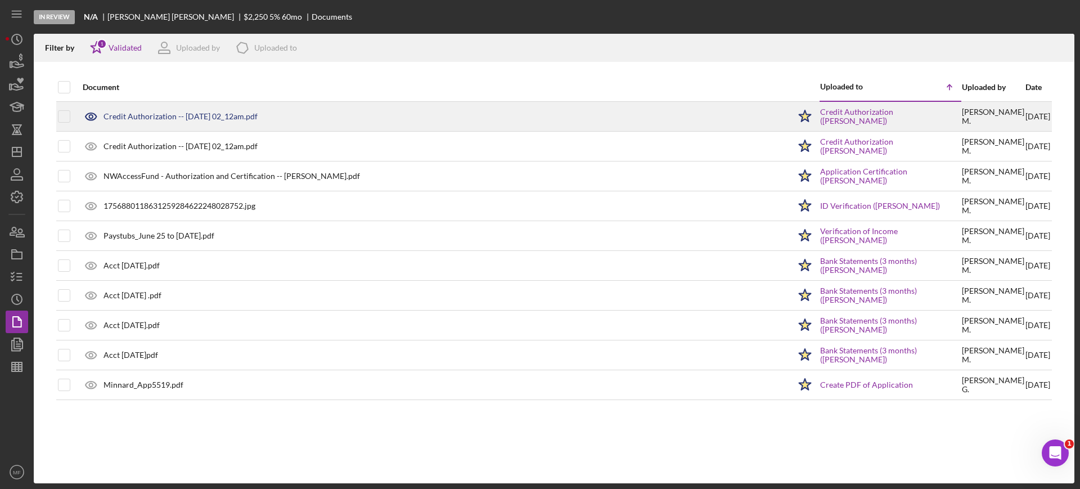
click at [236, 122] on div "Credit Authorization -- [DATE] 02_12am.pdf" at bounding box center [433, 116] width 713 height 28
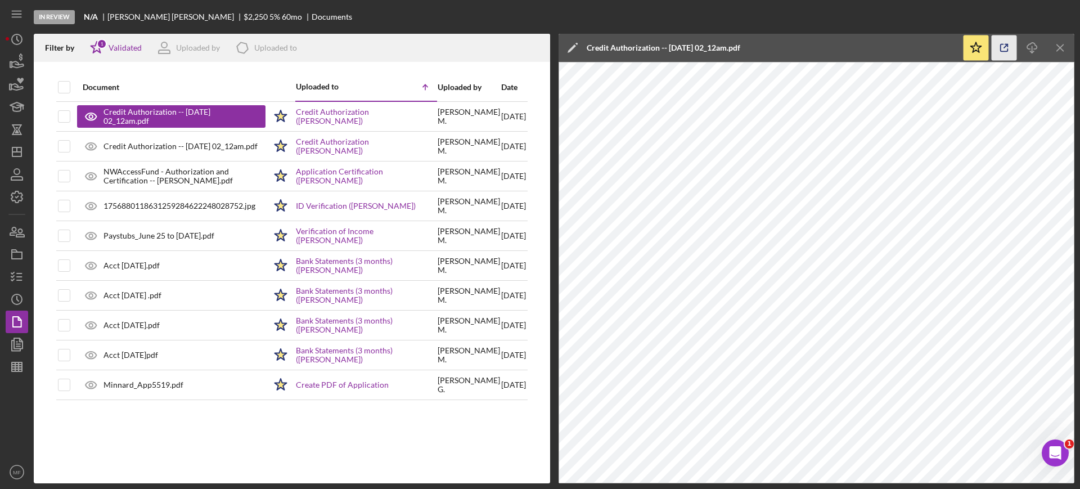
click at [1003, 41] on icon "button" at bounding box center [1004, 47] width 25 height 25
click at [17, 230] on icon "button" at bounding box center [17, 232] width 28 height 28
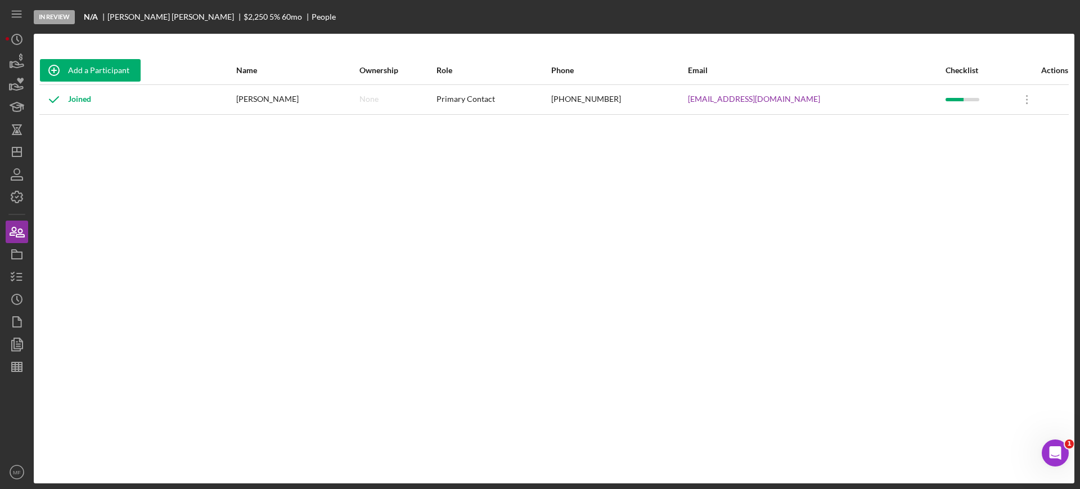
click at [602, 97] on div "(689) 319-3807" at bounding box center [619, 100] width 136 height 28
drag, startPoint x: 597, startPoint y: 99, endPoint x: 658, endPoint y: 101, distance: 61.4
click at [658, 101] on td "(689) 319-3807" at bounding box center [619, 99] width 137 height 30
copy div "(689) 319-3807"
click at [23, 277] on icon "button" at bounding box center [17, 277] width 28 height 28
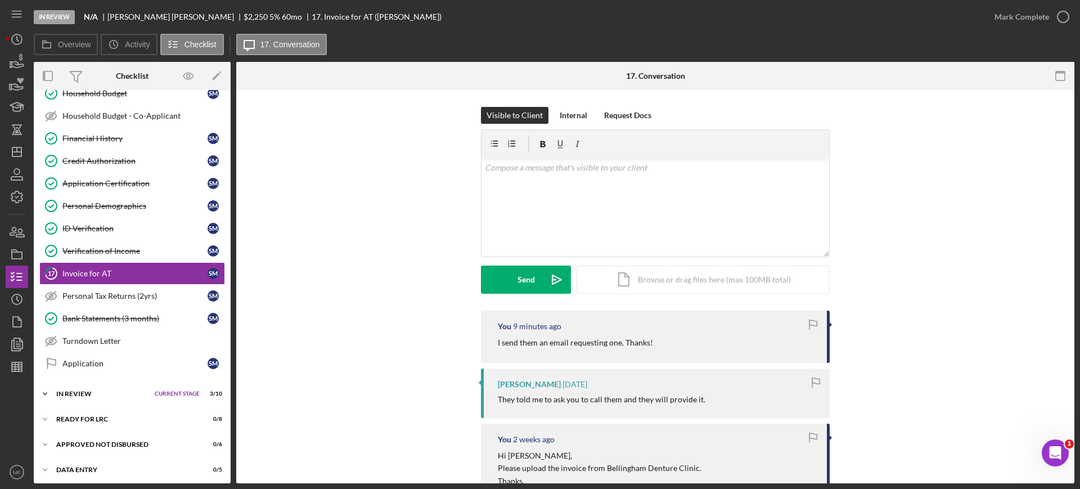
scroll to position [311, 0]
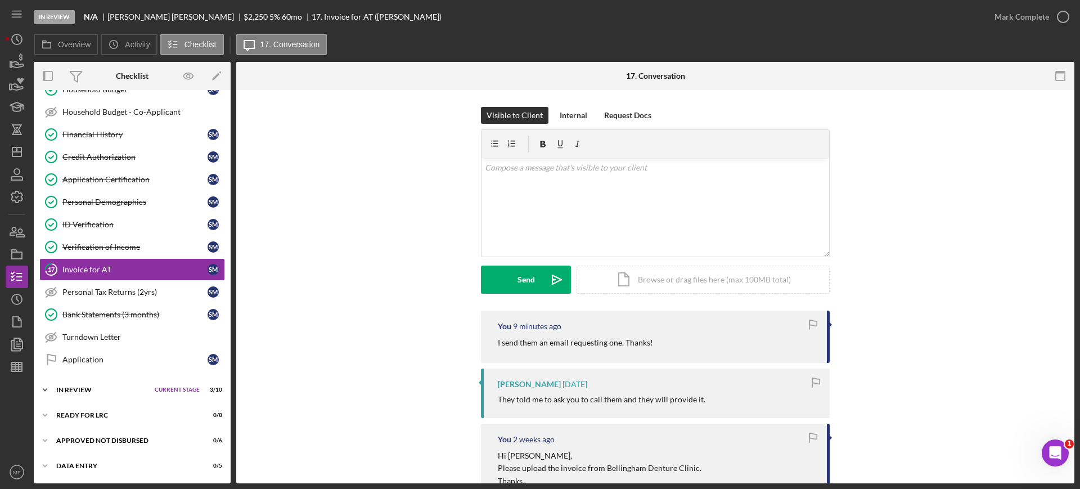
click at [92, 385] on div "Icon/Expander In Review Current Stage 3 / 10 Set Stage" at bounding box center [132, 390] width 197 height 23
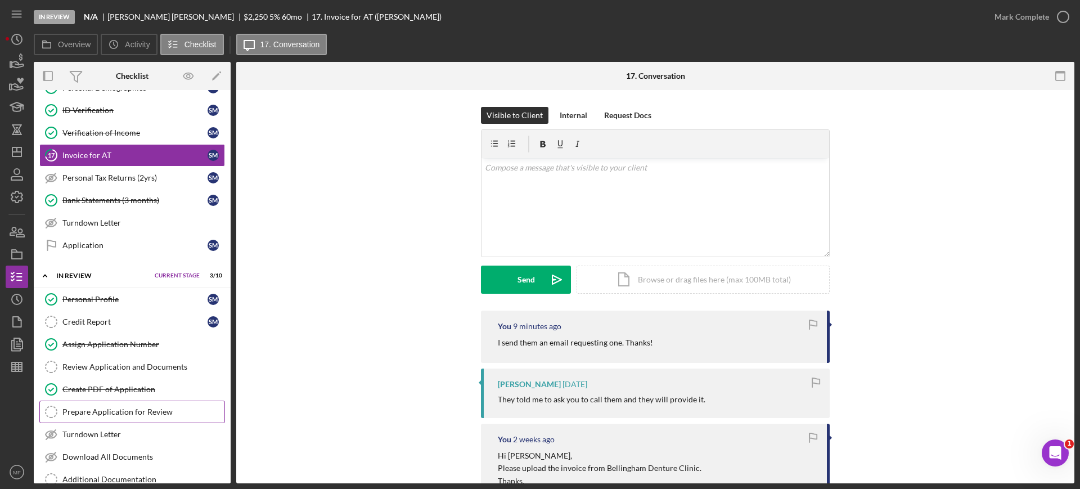
scroll to position [451, 0]
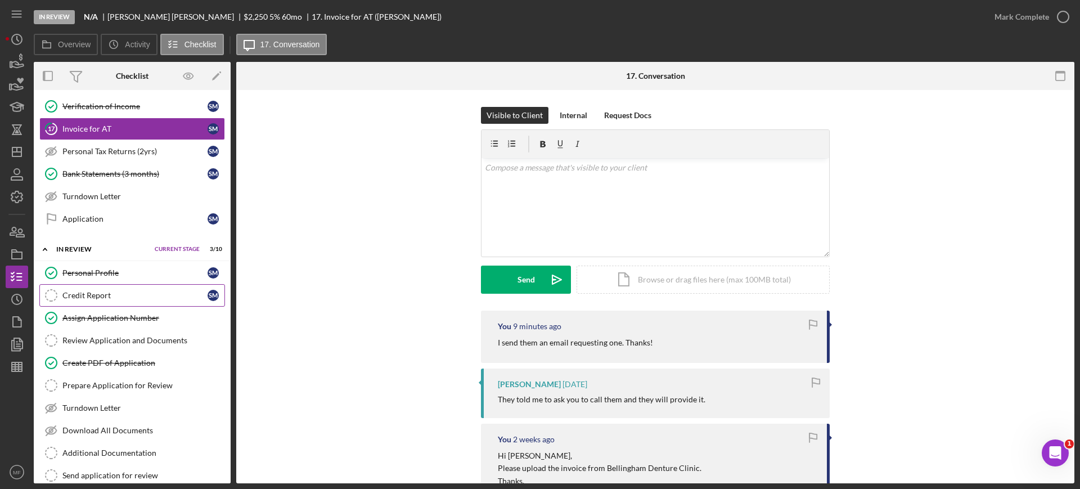
click at [96, 292] on div "Credit Report" at bounding box center [134, 295] width 145 height 9
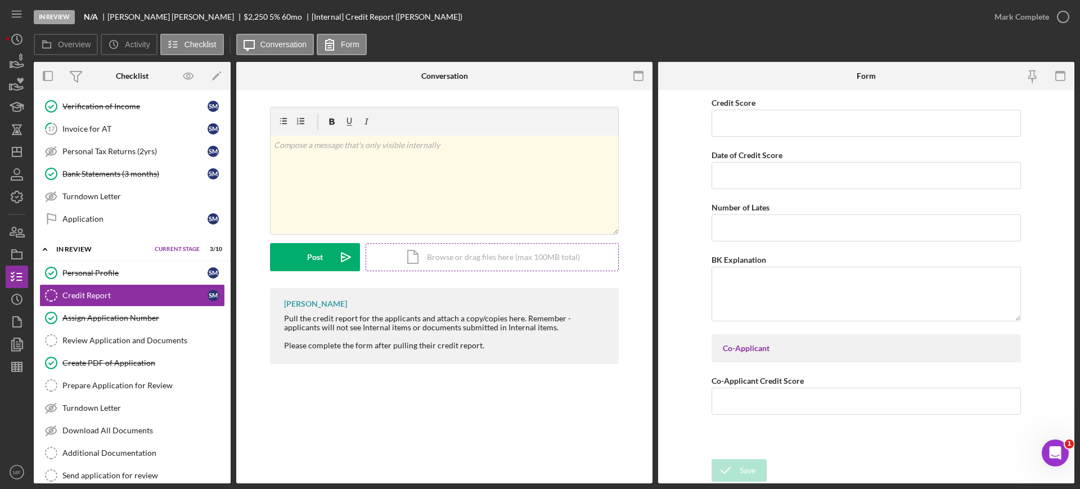
click at [485, 255] on div "Icon/Document Browse or drag files here (max 100MB total) Tap to choose files o…" at bounding box center [492, 257] width 253 height 28
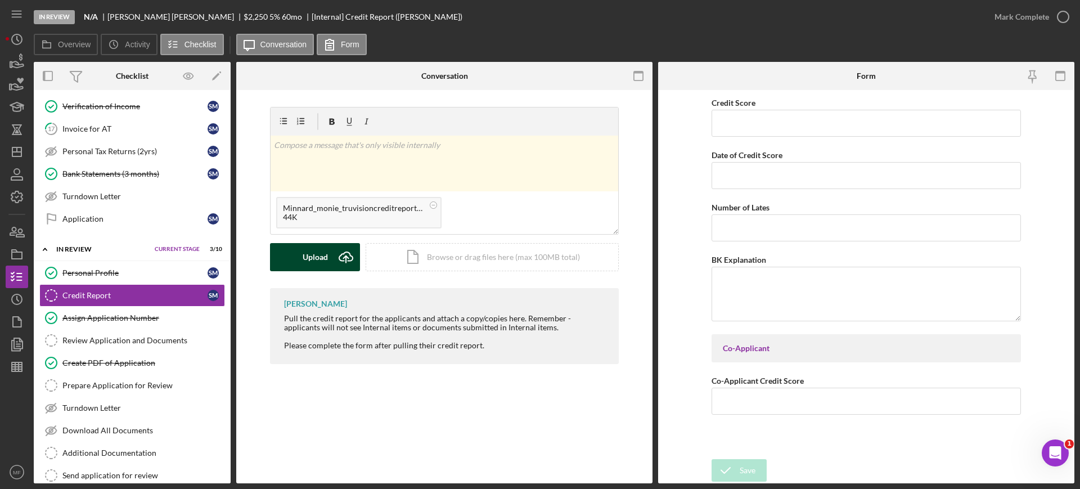
click at [316, 254] on div "Upload" at bounding box center [315, 257] width 25 height 28
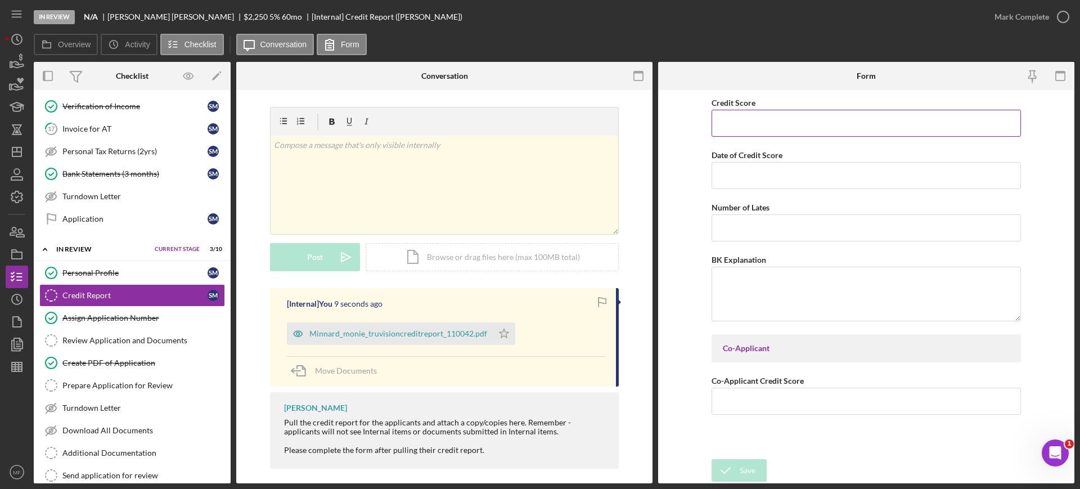
click at [799, 118] on input "Credit Score" at bounding box center [866, 123] width 309 height 27
type input "602"
click at [786, 178] on input "Date of Credit Score" at bounding box center [866, 175] width 309 height 27
type input "09/22/2025"
click at [779, 221] on input "Number of Lates" at bounding box center [866, 227] width 309 height 27
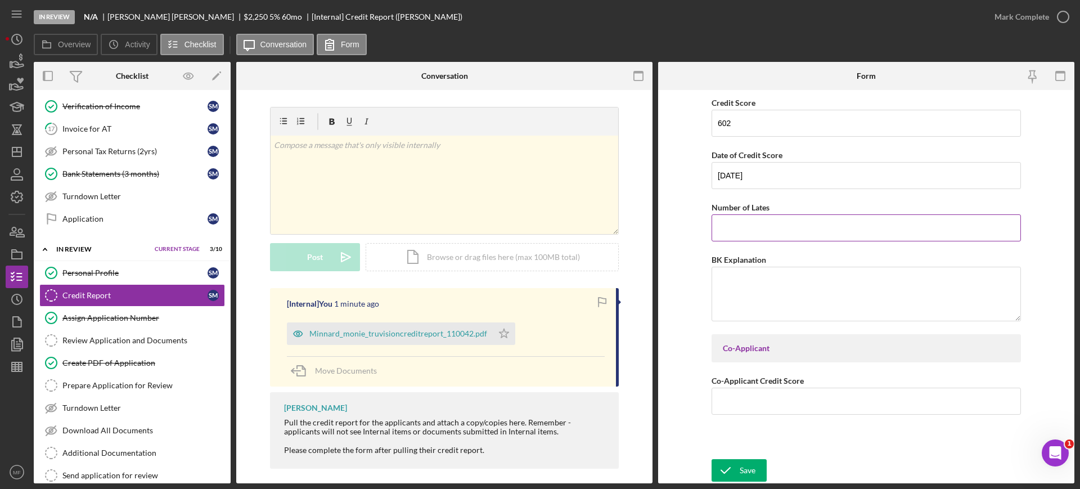
click at [730, 233] on input "Number of Lates" at bounding box center [866, 227] width 309 height 27
type input "14"
click at [741, 472] on div "Save" at bounding box center [748, 470] width 16 height 23
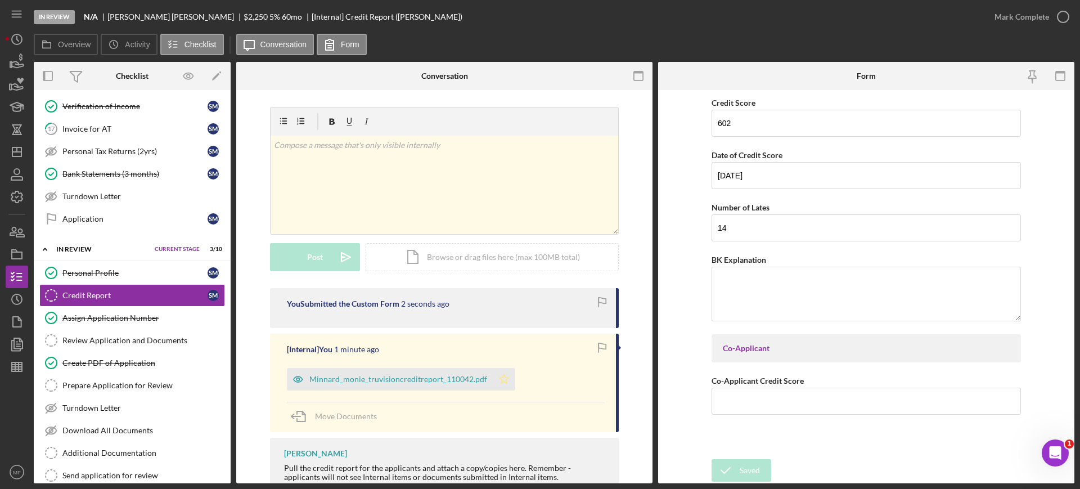
click at [499, 380] on icon "Icon/Star" at bounding box center [504, 379] width 23 height 23
click at [116, 341] on div "Review Application and Documents" at bounding box center [143, 340] width 162 height 9
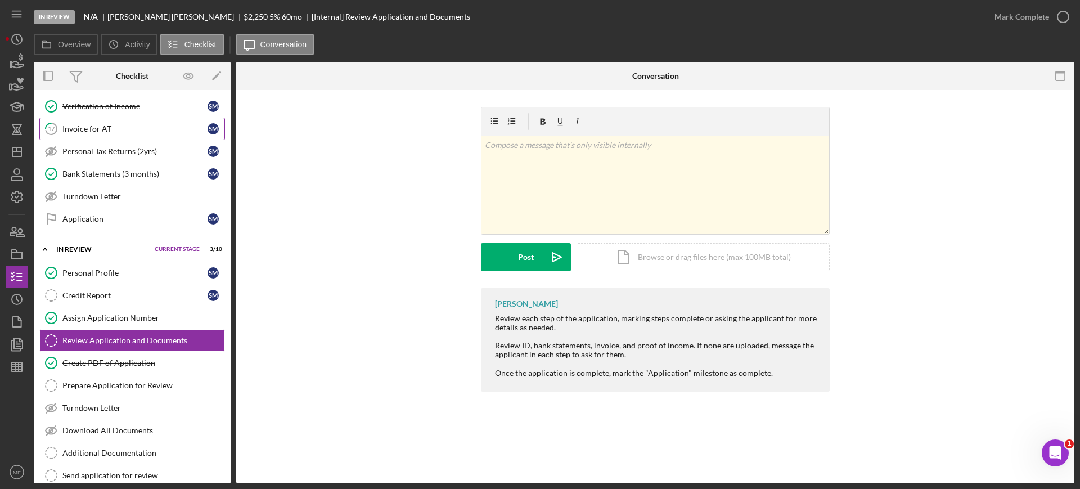
click at [110, 127] on div "Invoice for AT" at bounding box center [134, 128] width 145 height 9
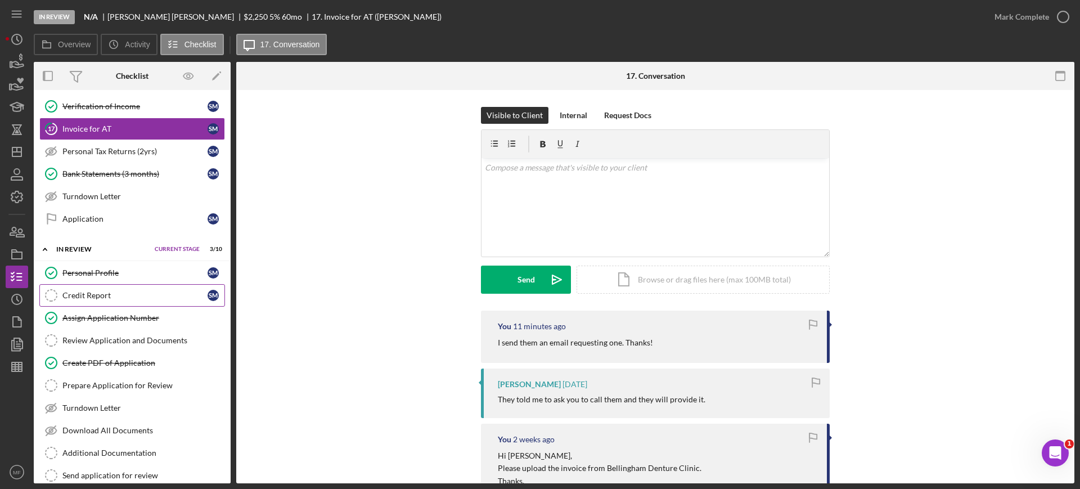
click at [99, 303] on link "Credit Report Credit Report S M" at bounding box center [132, 295] width 186 height 23
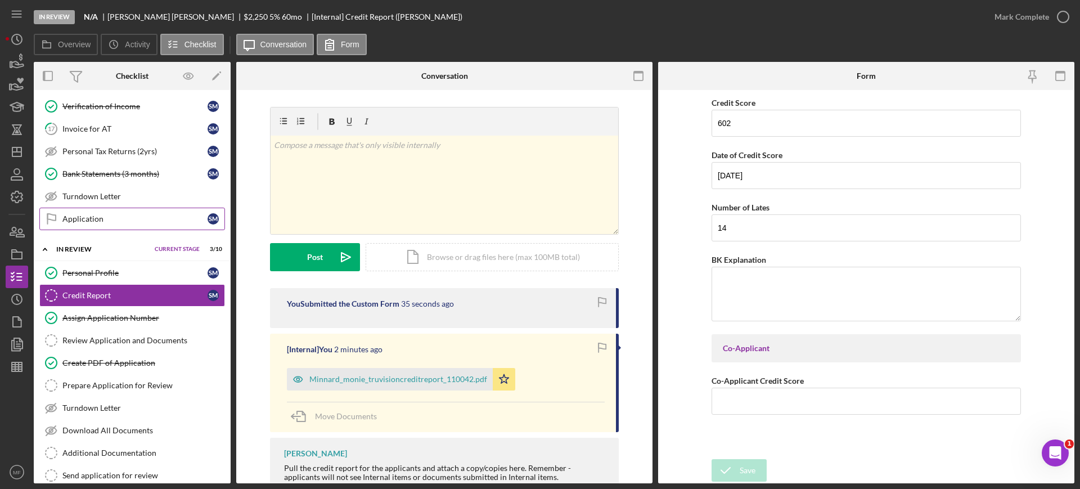
click at [100, 214] on div "Application" at bounding box center [134, 218] width 145 height 9
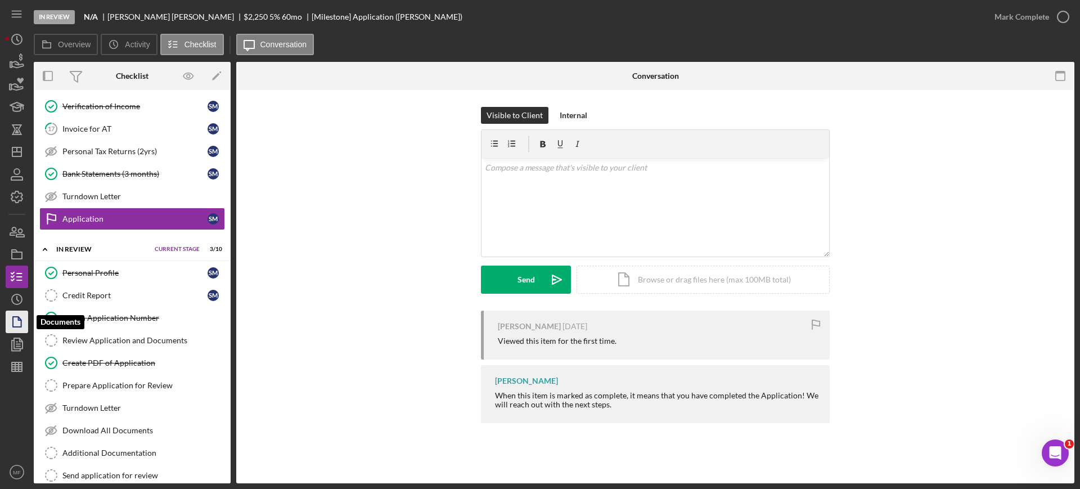
click at [15, 323] on icon "button" at bounding box center [17, 322] width 28 height 28
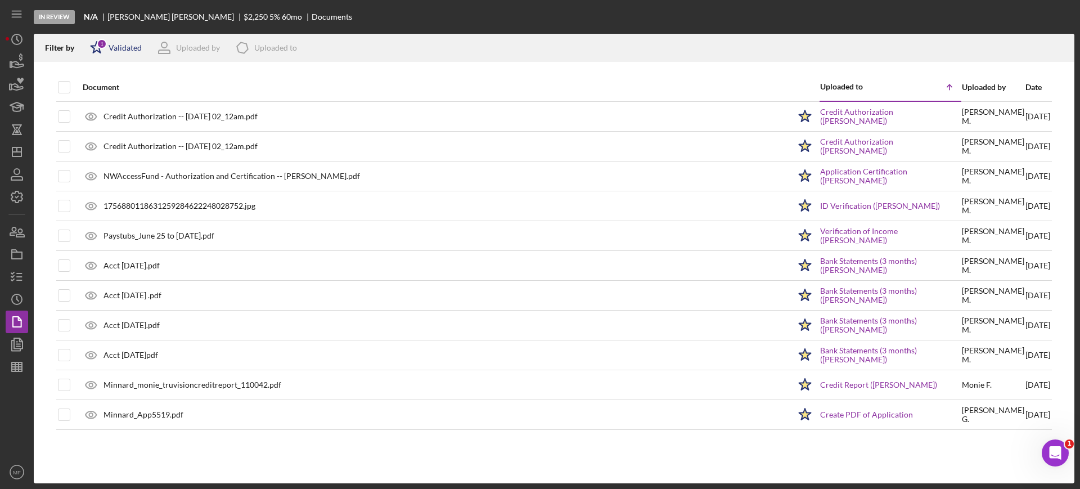
click at [128, 49] on div "Validated" at bounding box center [125, 47] width 33 height 9
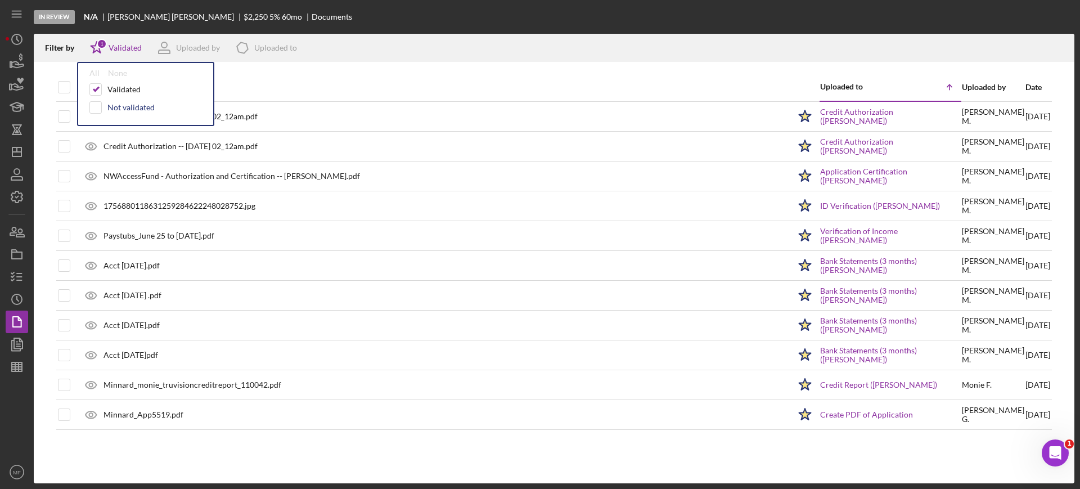
click at [127, 105] on div "Not validated" at bounding box center [130, 107] width 47 height 9
checkbox input "true"
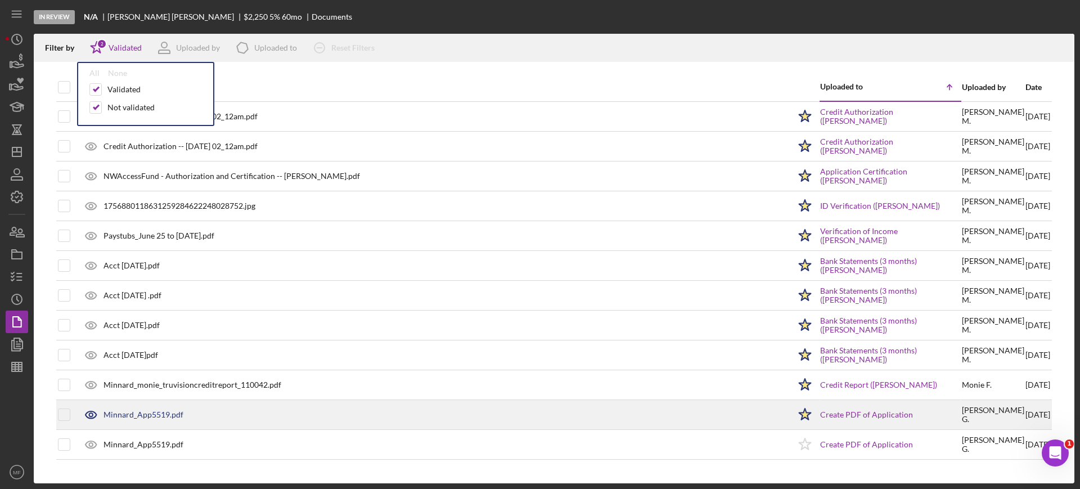
click at [800, 415] on polygon at bounding box center [806, 414] width 12 height 11
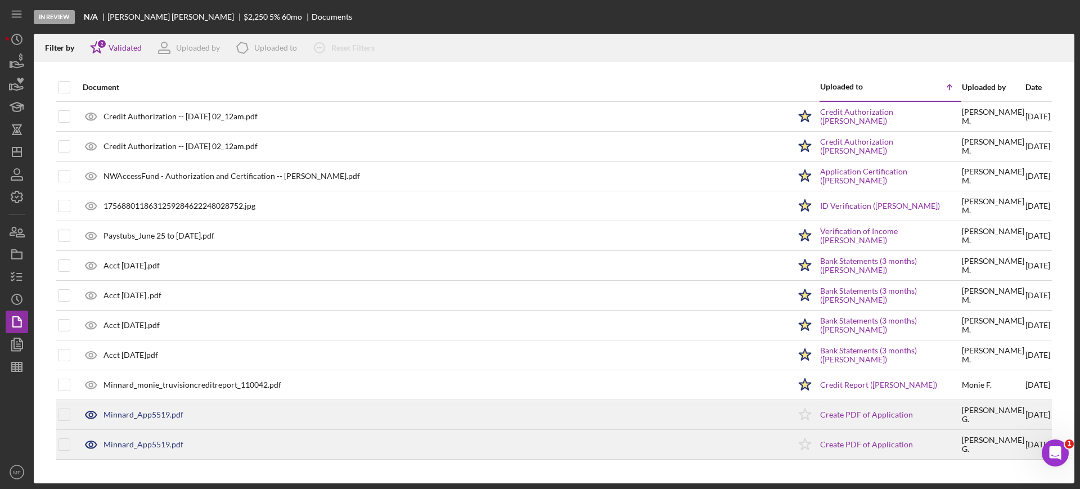
click at [797, 444] on icon "Icon/Star" at bounding box center [805, 444] width 28 height 28
click at [131, 443] on div "Minnard_App5519.pdf" at bounding box center [144, 444] width 80 height 9
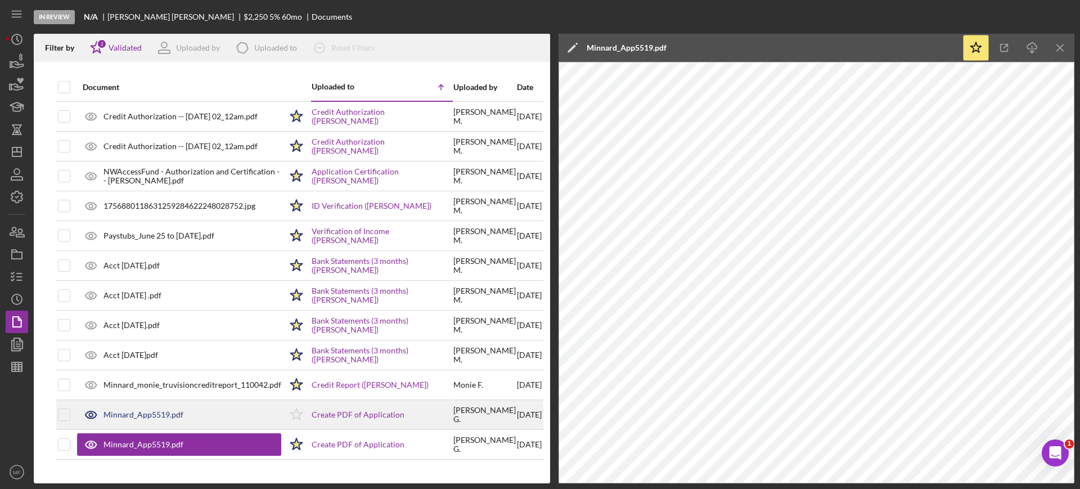
click at [619, 18] on div "In Review N/A Stephan Minnard $2,250 $788 5 % 60 mo Documents" at bounding box center [554, 17] width 1041 height 34
click at [1057, 51] on line "button" at bounding box center [1060, 47] width 6 height 6
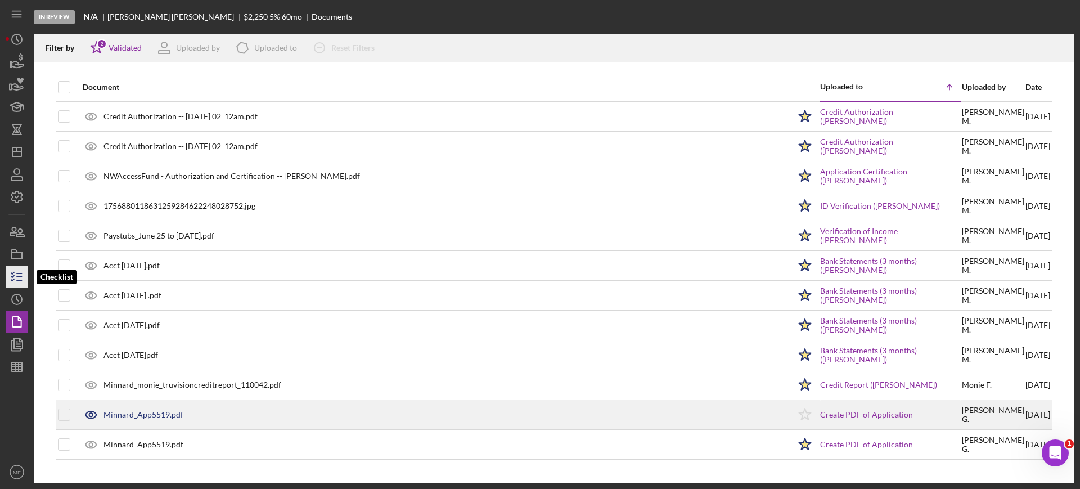
click at [18, 273] on line "button" at bounding box center [19, 273] width 5 height 0
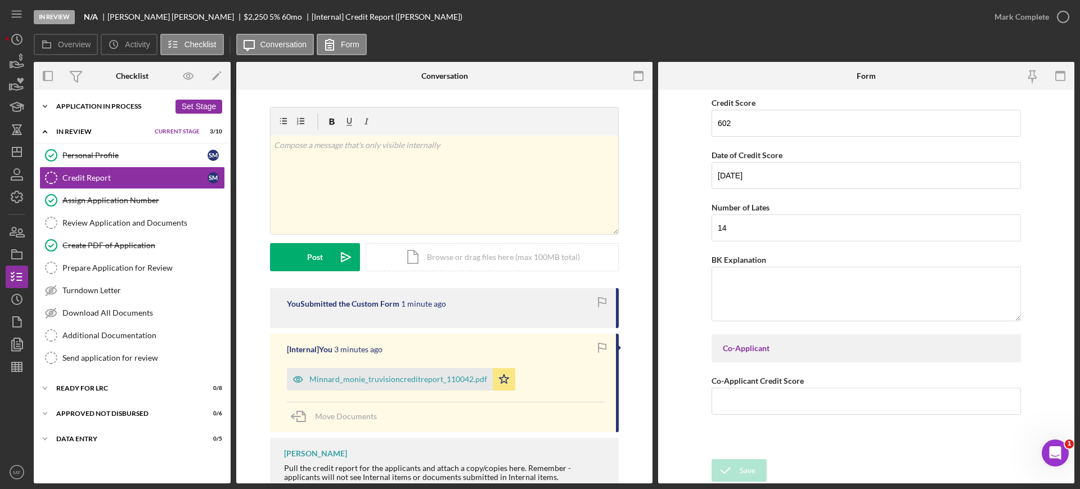
click at [117, 108] on div "Application In Process" at bounding box center [113, 106] width 114 height 7
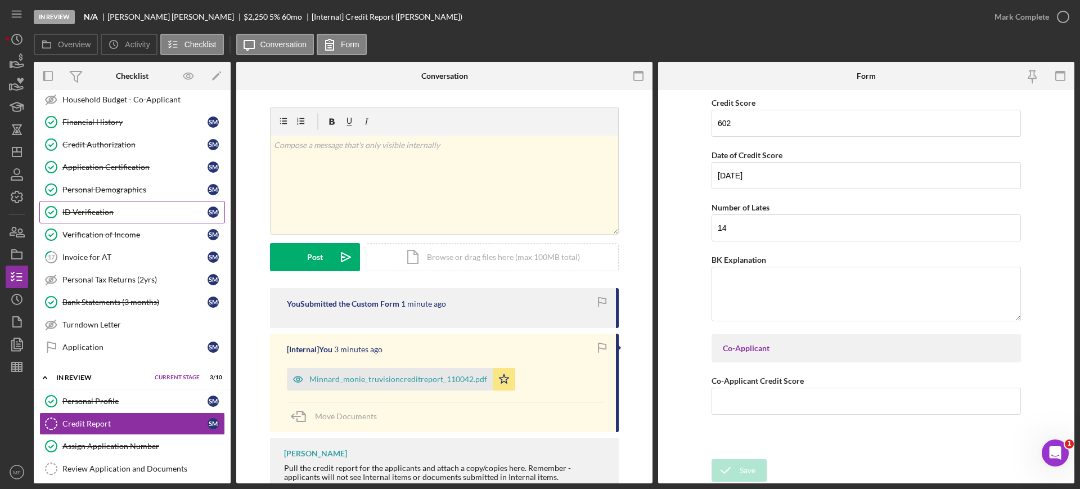
scroll to position [422, 0]
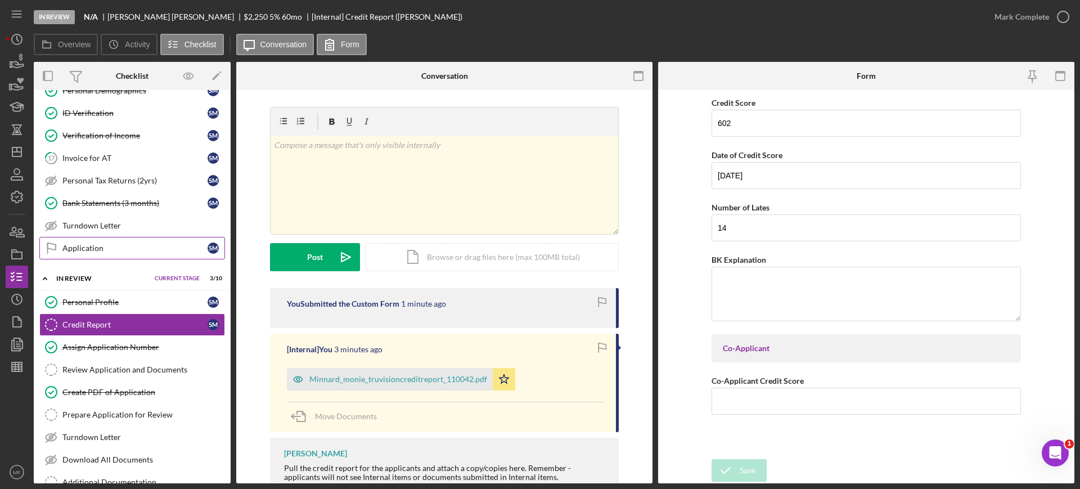
click at [102, 246] on div "Application" at bounding box center [134, 248] width 145 height 9
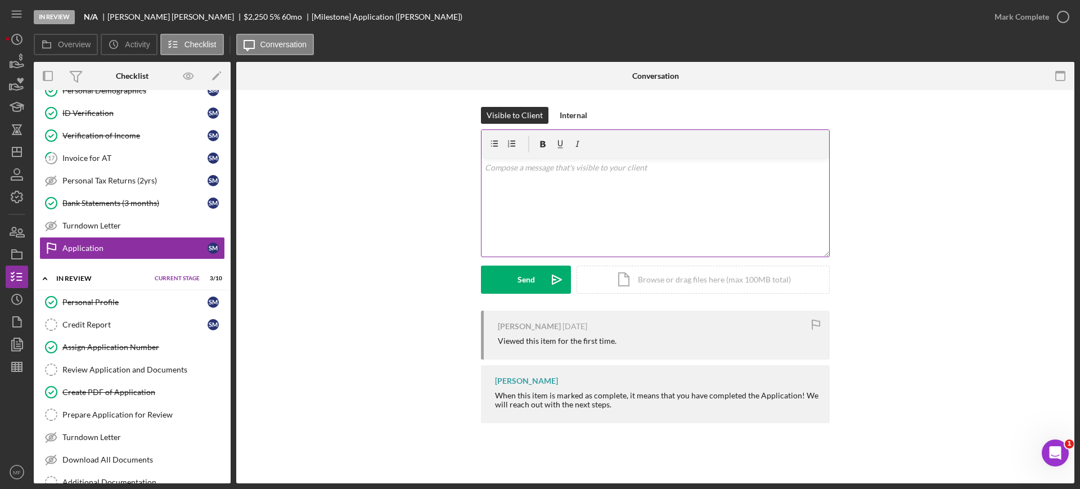
click at [554, 167] on p at bounding box center [656, 167] width 342 height 12
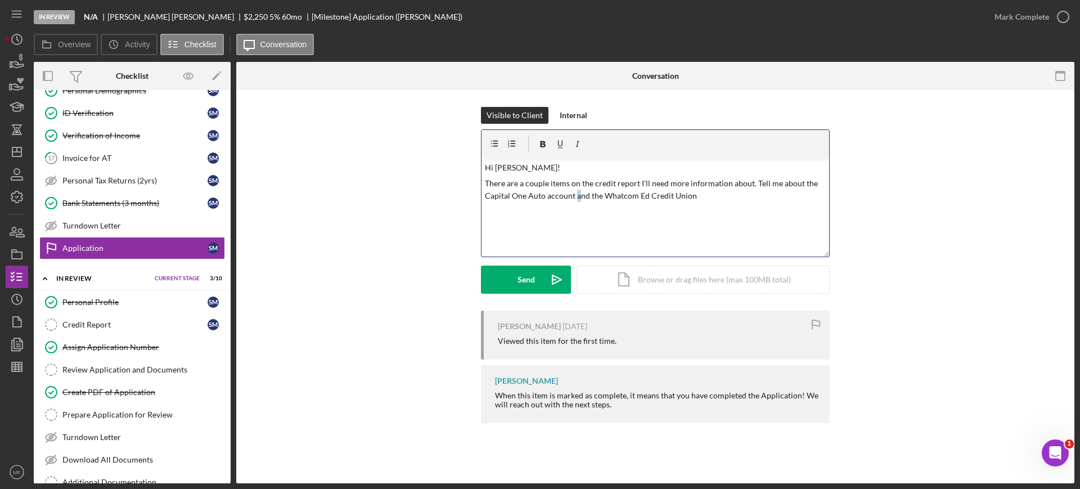
click at [575, 194] on p "There are a couple items on the credit report I'll need more information about.…" at bounding box center [656, 189] width 342 height 25
drag, startPoint x: 575, startPoint y: 196, endPoint x: 545, endPoint y: 193, distance: 30.0
click at [545, 193] on p "There are a couple items on the credit report I'll need more information about.…" at bounding box center [656, 189] width 342 height 25
click at [691, 194] on p "There are a couple items on the credit report I'll need more information about.…" at bounding box center [656, 189] width 342 height 25
drag, startPoint x: 638, startPoint y: 183, endPoint x: 748, endPoint y: 181, distance: 110.9
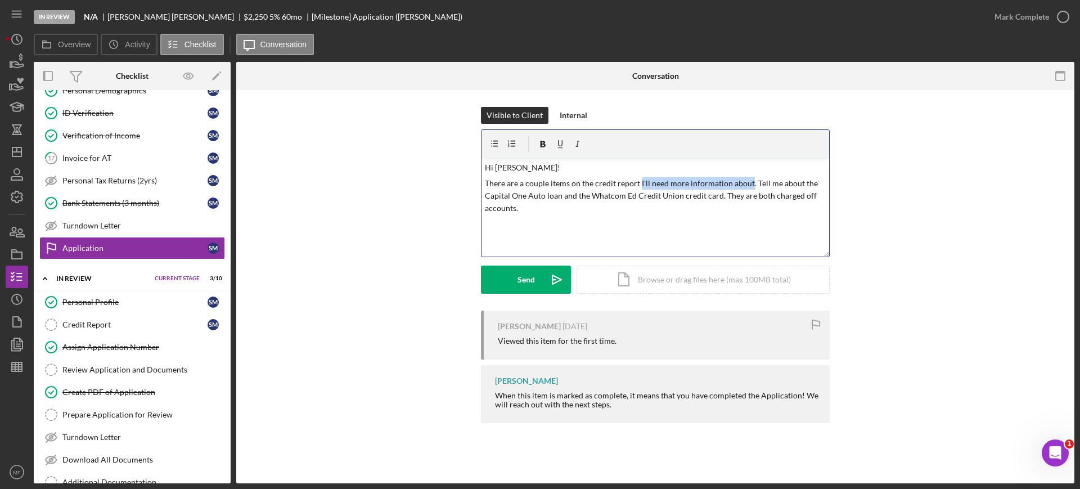
click at [748, 181] on p "There are a couple items on the credit report I'll need more information about.…" at bounding box center [656, 196] width 342 height 38
click at [820, 197] on p "There are a couple items on the credit report we need explanations for. Tell me…" at bounding box center [656, 189] width 342 height 25
drag, startPoint x: 746, startPoint y: 196, endPoint x: 829, endPoint y: 200, distance: 83.4
click at [829, 200] on div "v Color teal Color pink Remove color Add row above Add row below Add column bef…" at bounding box center [655, 193] width 349 height 128
click at [498, 226] on div "v Color teal Color pink Remove color Add row above Add row below Add column bef…" at bounding box center [656, 207] width 348 height 98
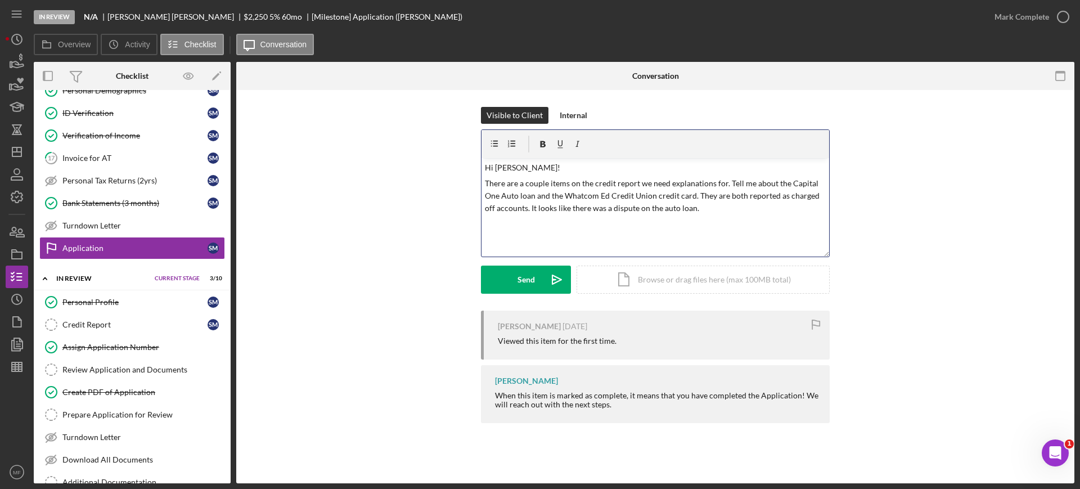
click at [712, 212] on p "There are a couple items on the credit report we need explanations for. Tell me…" at bounding box center [656, 196] width 342 height 38
click at [513, 277] on button "Send Icon/icon-invite-send" at bounding box center [526, 280] width 90 height 28
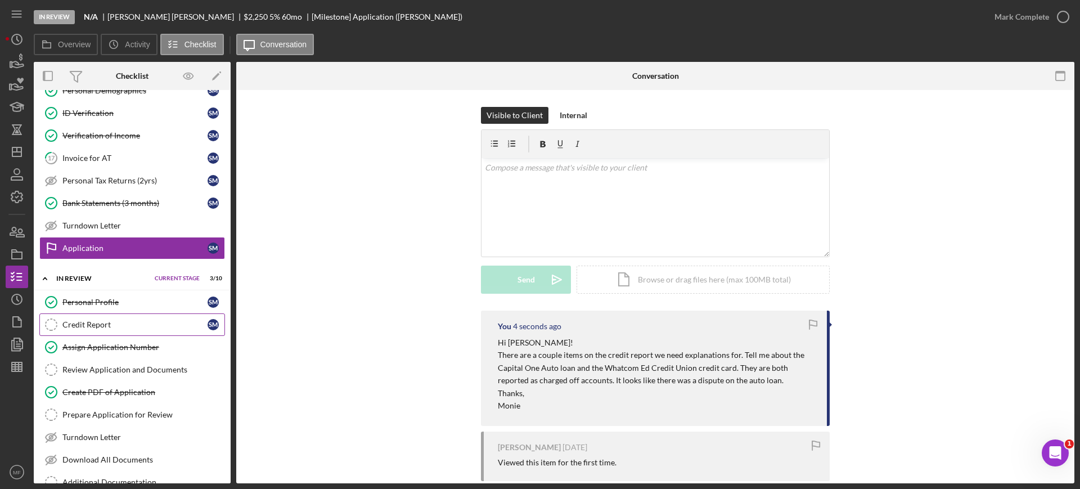
click at [96, 324] on div "Credit Report" at bounding box center [134, 324] width 145 height 9
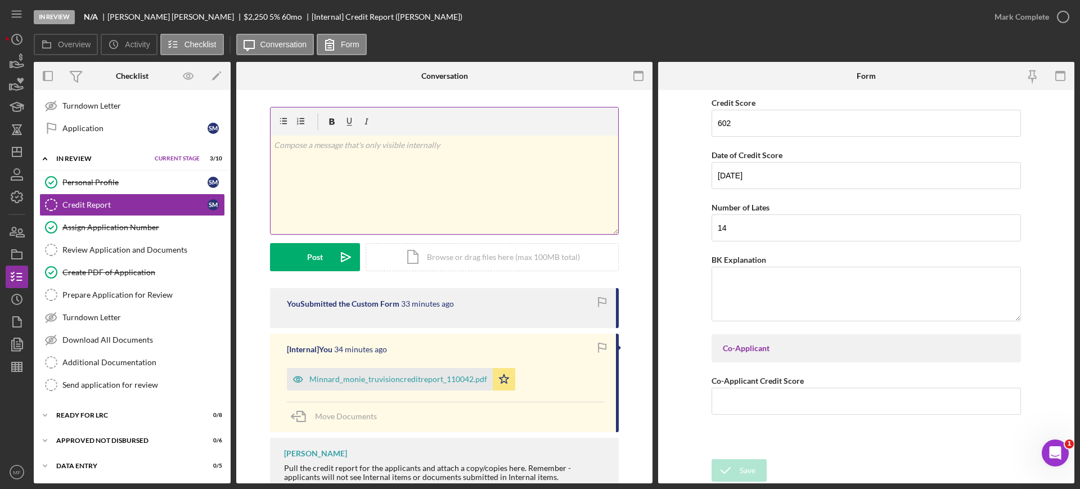
click at [409, 144] on p at bounding box center [445, 145] width 342 height 12
drag, startPoint x: 508, startPoint y: 145, endPoint x: 213, endPoint y: 136, distance: 294.4
click at [213, 136] on div "Overview Internal Workflow Stage In Review Icon/Dropdown Arrow Archive (can una…" at bounding box center [554, 272] width 1041 height 421
click at [326, 261] on button "Post Icon/icon-invite-send" at bounding box center [315, 257] width 90 height 28
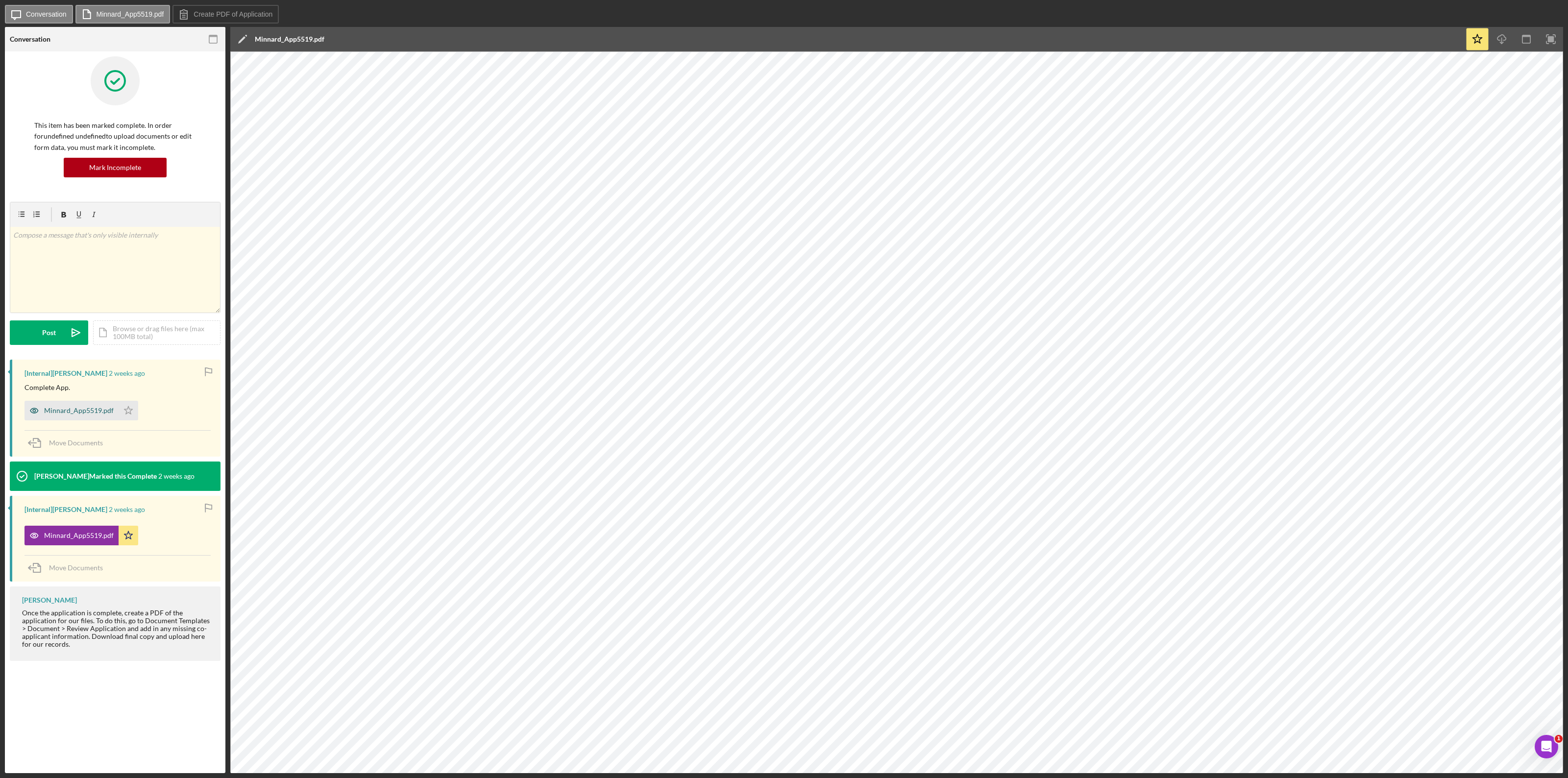
click at [79, 409] on div "Minnard_App5519.pdf" at bounding box center [79, 410] width 70 height 8
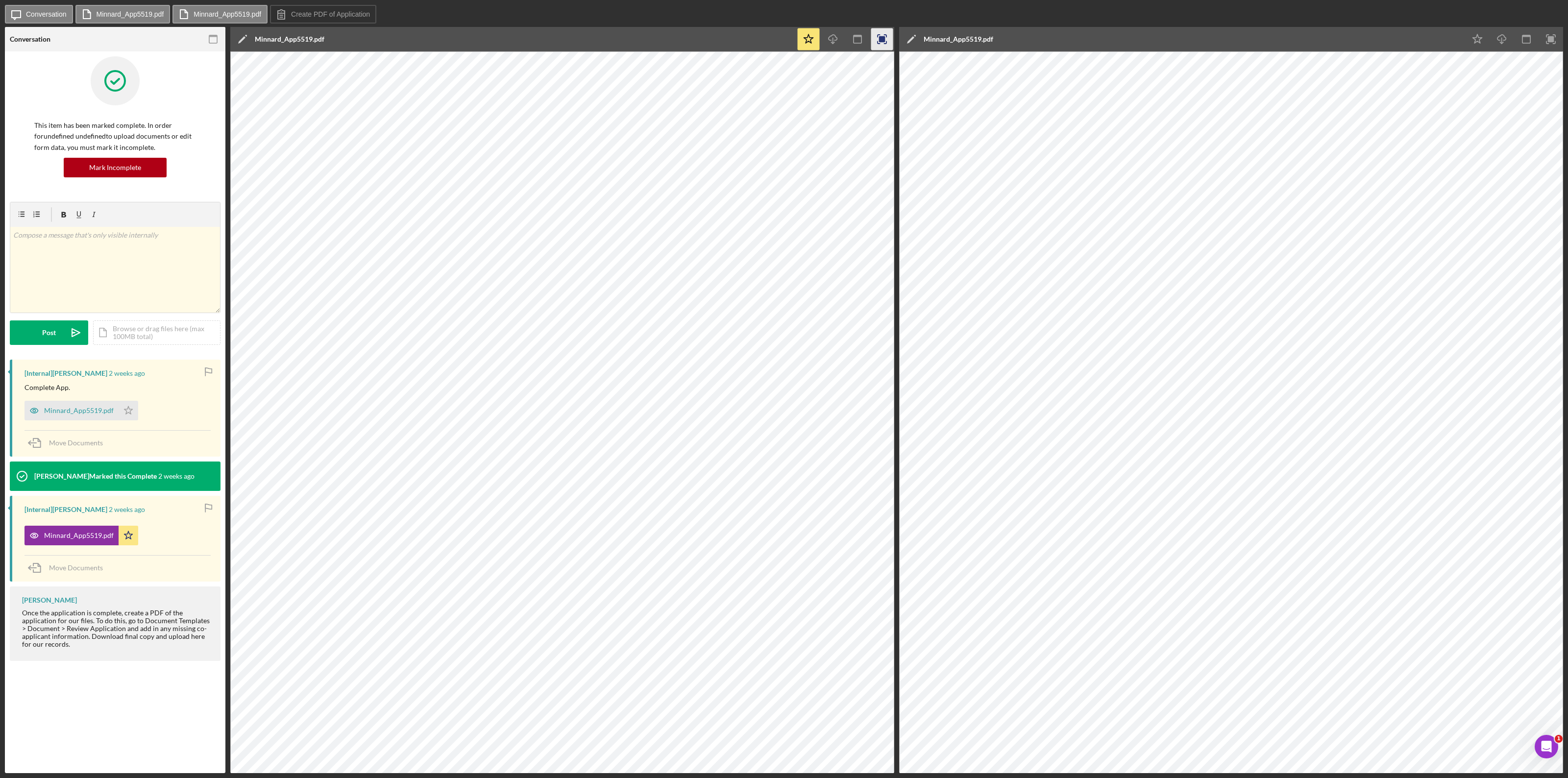
click at [883, 40] on rect "button" at bounding box center [881, 39] width 6 height 6
